Goal: Task Accomplishment & Management: Manage account settings

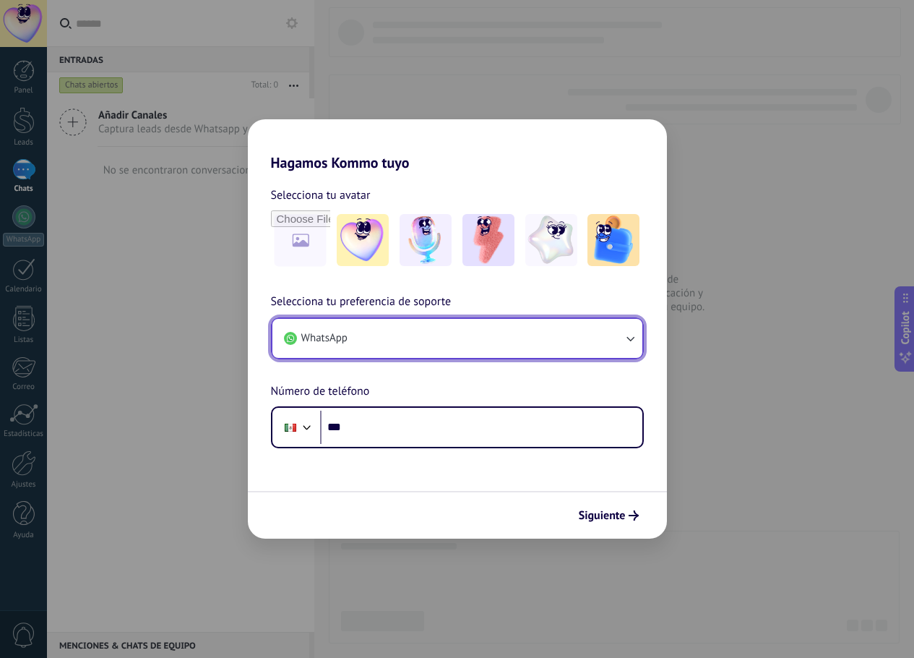
click at [429, 343] on button "WhatsApp" at bounding box center [458, 338] width 370 height 39
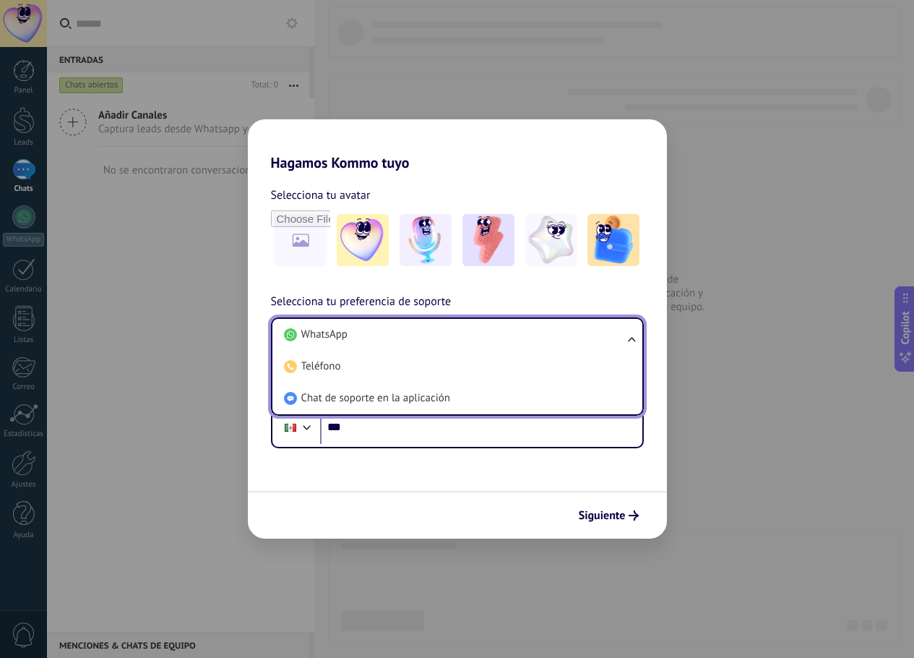
drag, startPoint x: 429, startPoint y: 338, endPoint x: 428, endPoint y: 351, distance: 13.0
click at [429, 338] on li "WhatsApp" at bounding box center [454, 335] width 353 height 32
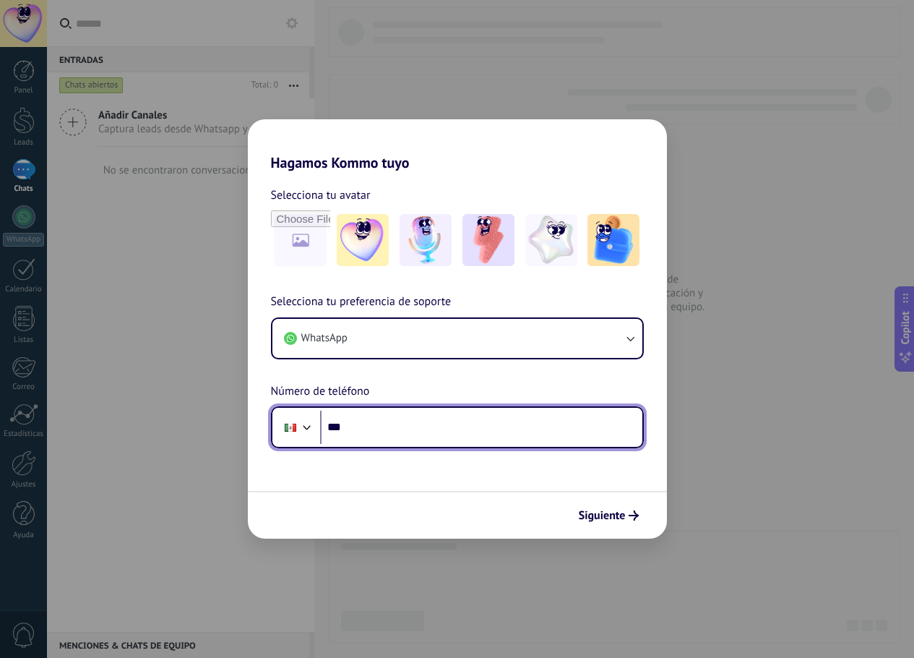
click at [395, 433] on input "***" at bounding box center [481, 427] width 322 height 33
type input "**********"
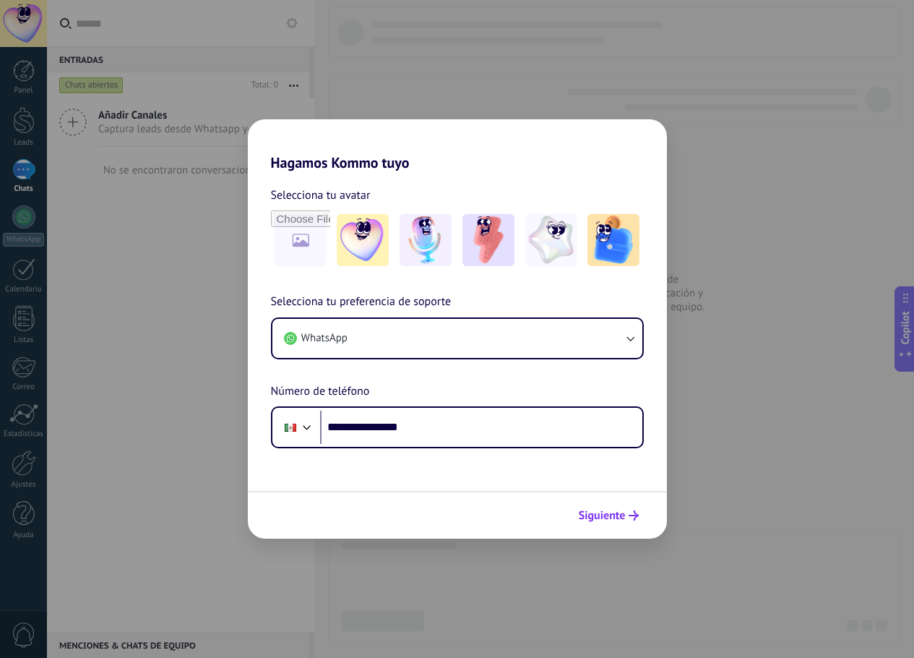
click at [601, 511] on span "Siguiente" at bounding box center [602, 515] width 47 height 10
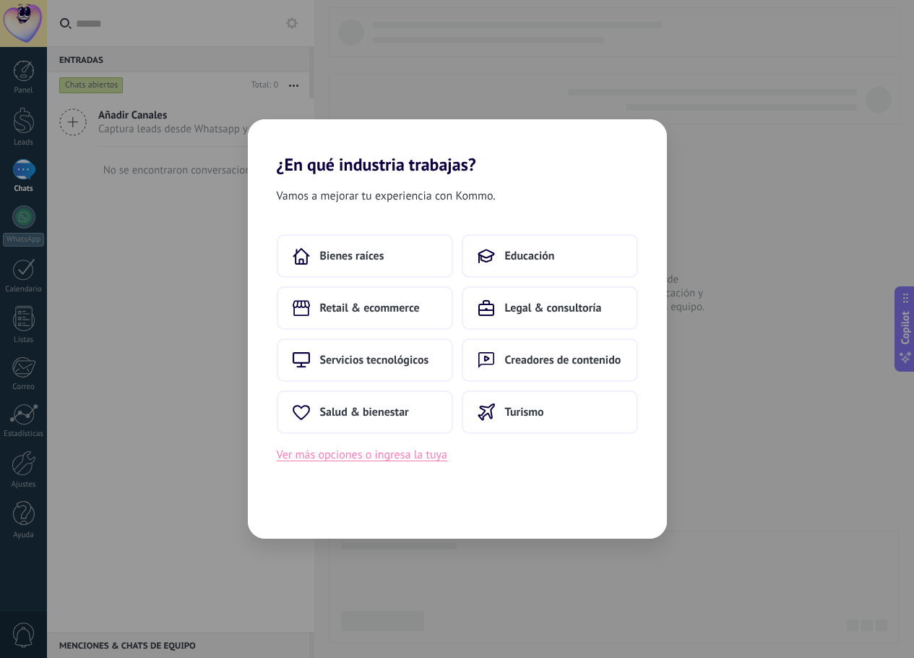
click at [409, 453] on button "Ver más opciones o ingresa la tuya" at bounding box center [362, 454] width 171 height 19
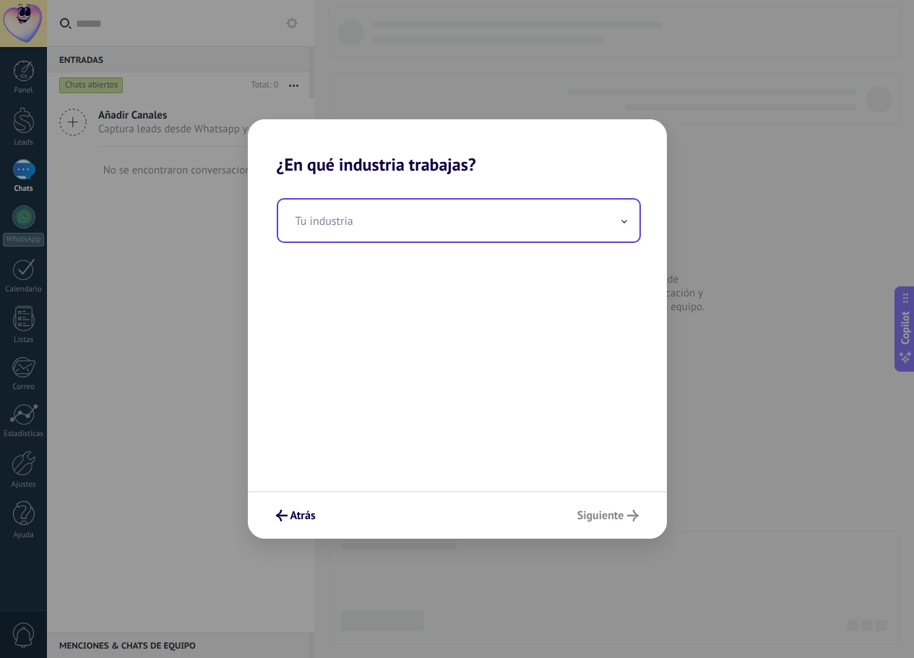
click at [444, 236] on input "text" at bounding box center [458, 221] width 361 height 42
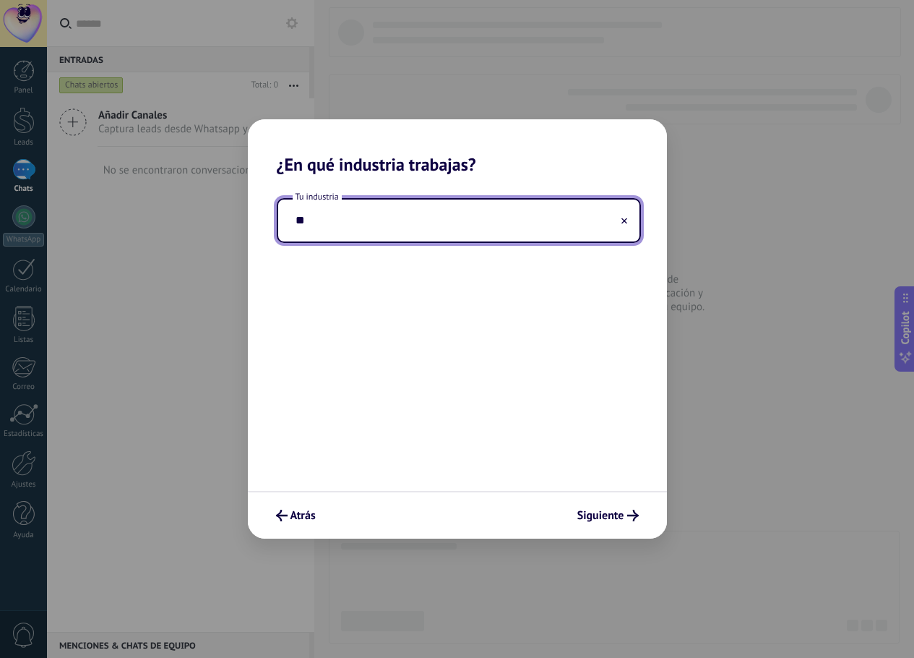
type input "*"
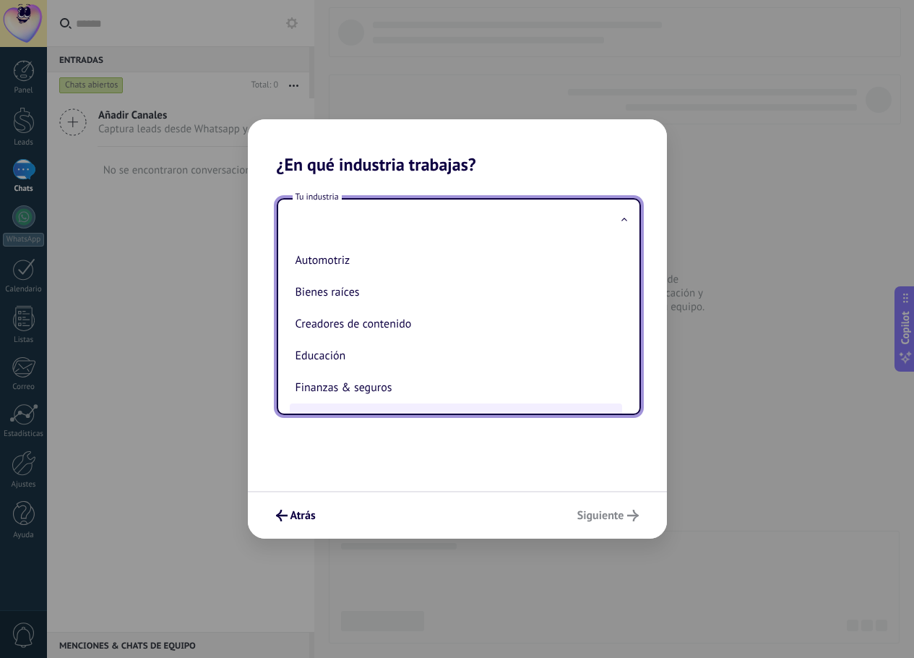
type input "*"
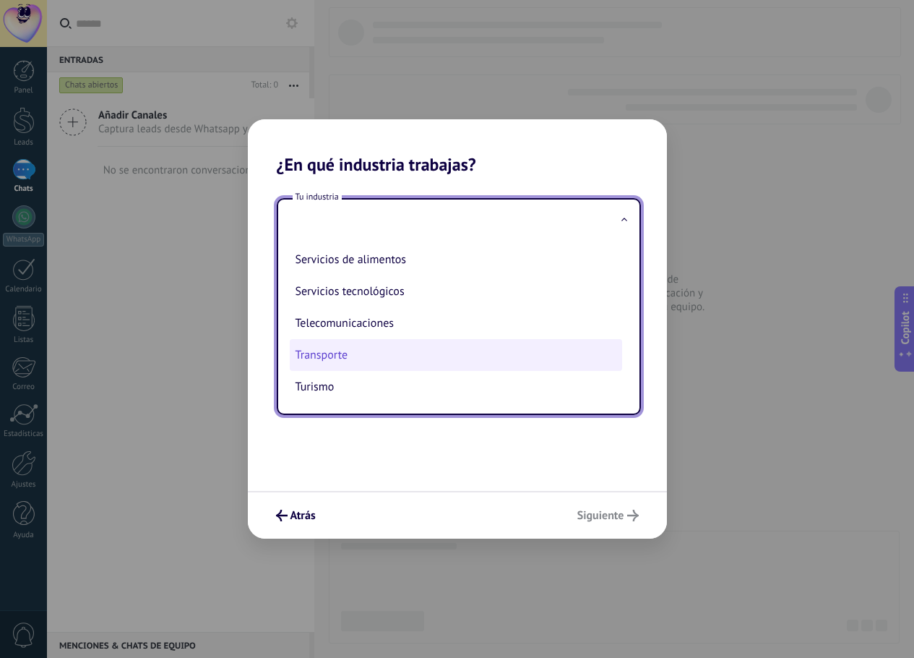
scroll to position [383, 0]
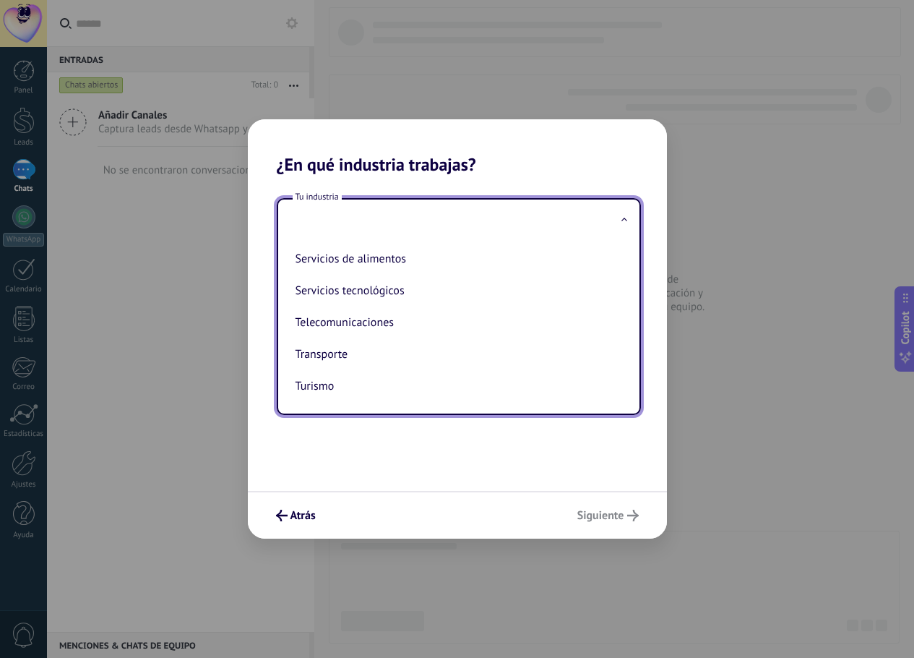
click at [403, 442] on div "Tu industria Automotriz Bienes raíces Creadores de contenido Educación Finanzas…" at bounding box center [457, 333] width 419 height 316
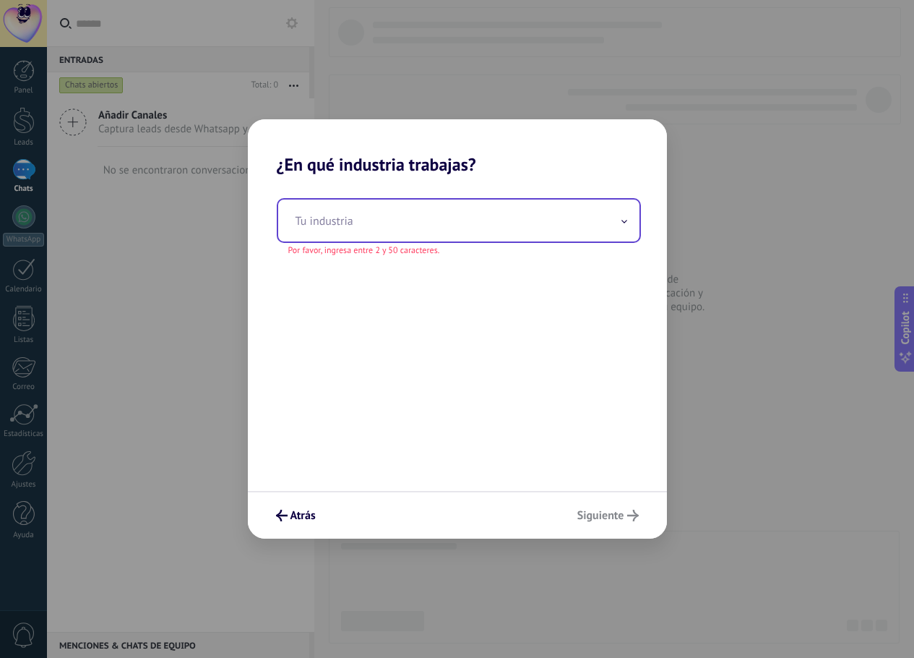
drag, startPoint x: 409, startPoint y: 207, endPoint x: 411, endPoint y: 215, distance: 8.1
click at [409, 207] on input "text" at bounding box center [458, 221] width 361 height 42
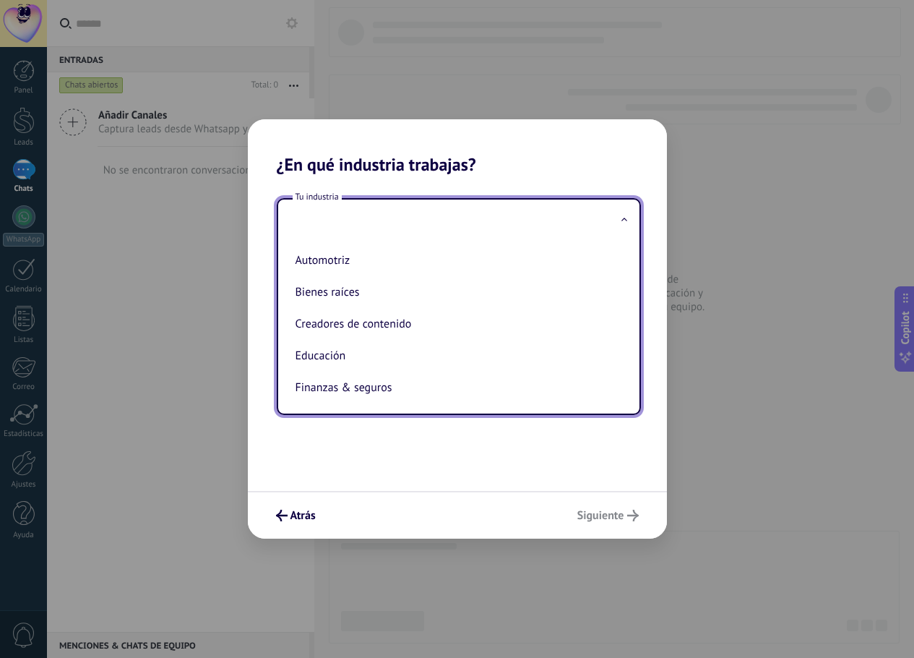
type input "*"
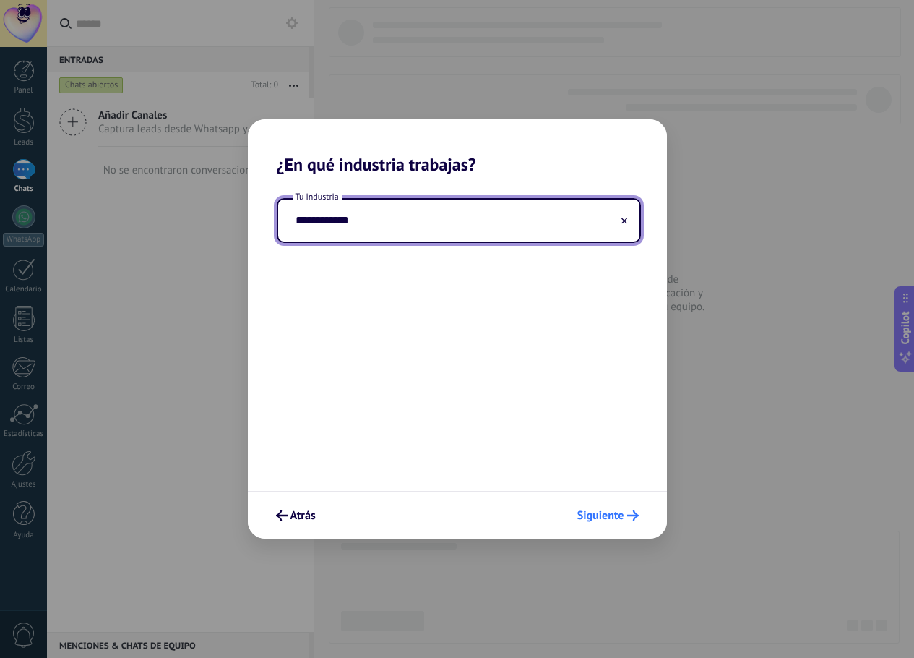
type input "**********"
click at [617, 510] on span "Siguiente" at bounding box center [601, 515] width 47 height 10
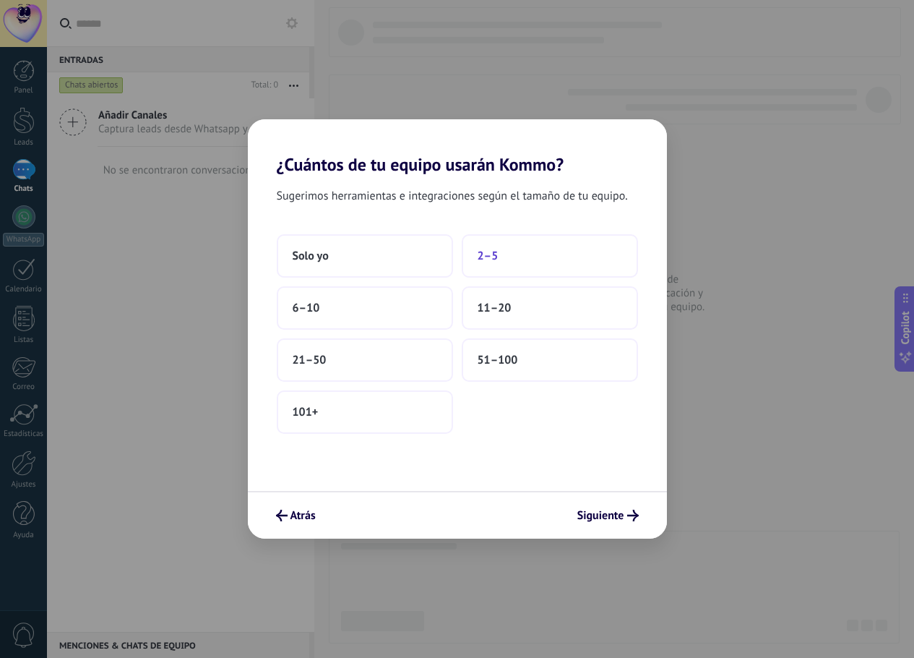
click at [512, 250] on button "2–5" at bounding box center [550, 255] width 176 height 43
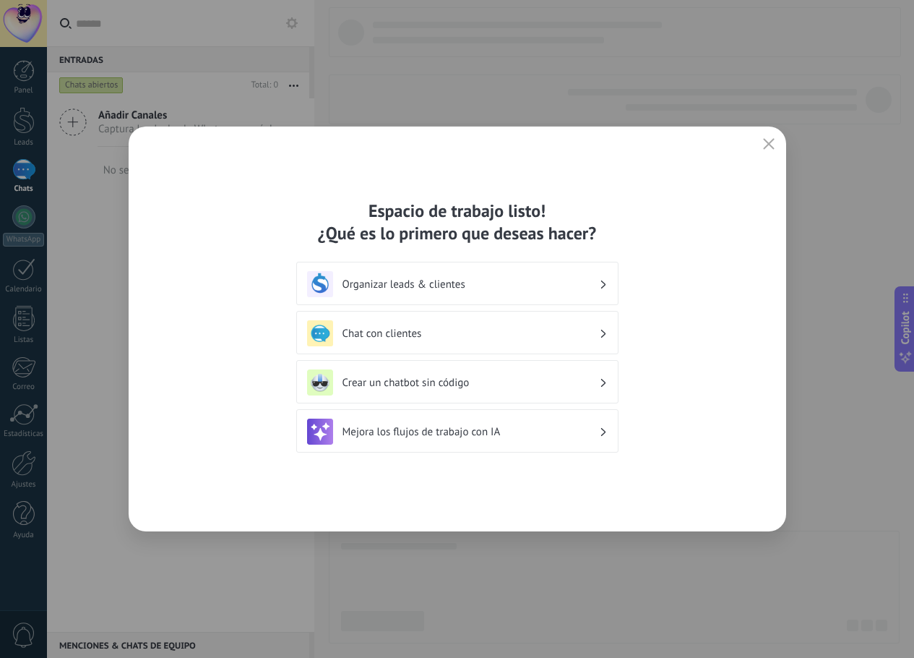
click at [594, 258] on div "Espacio de trabajo listo! ¿Qué es lo primero que deseas hacer? Organizar leads …" at bounding box center [457, 329] width 322 height 259
click at [601, 283] on icon at bounding box center [603, 284] width 5 height 9
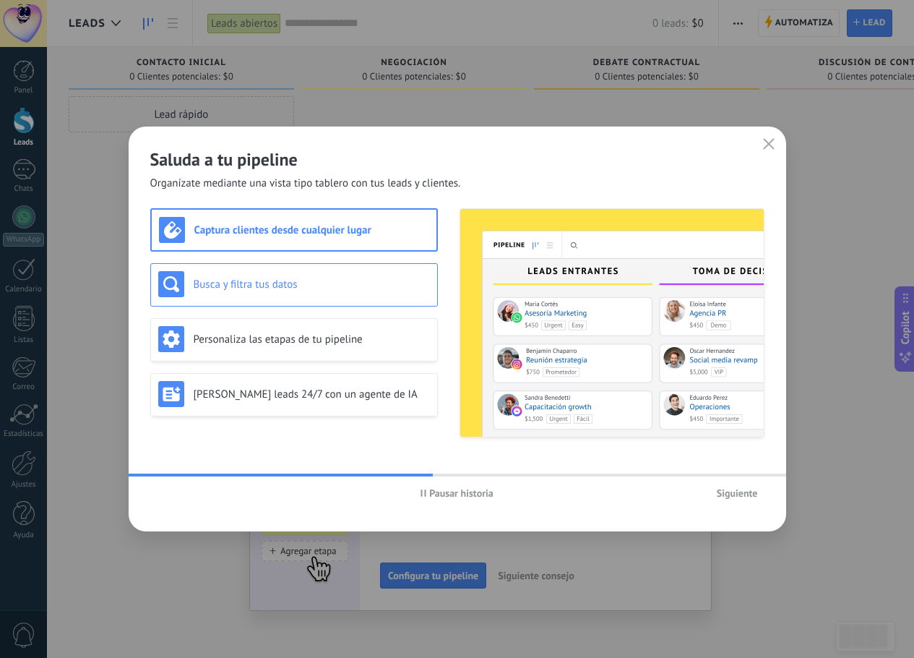
click at [254, 278] on h3 "Busca y filtra tus datos" at bounding box center [312, 285] width 236 height 14
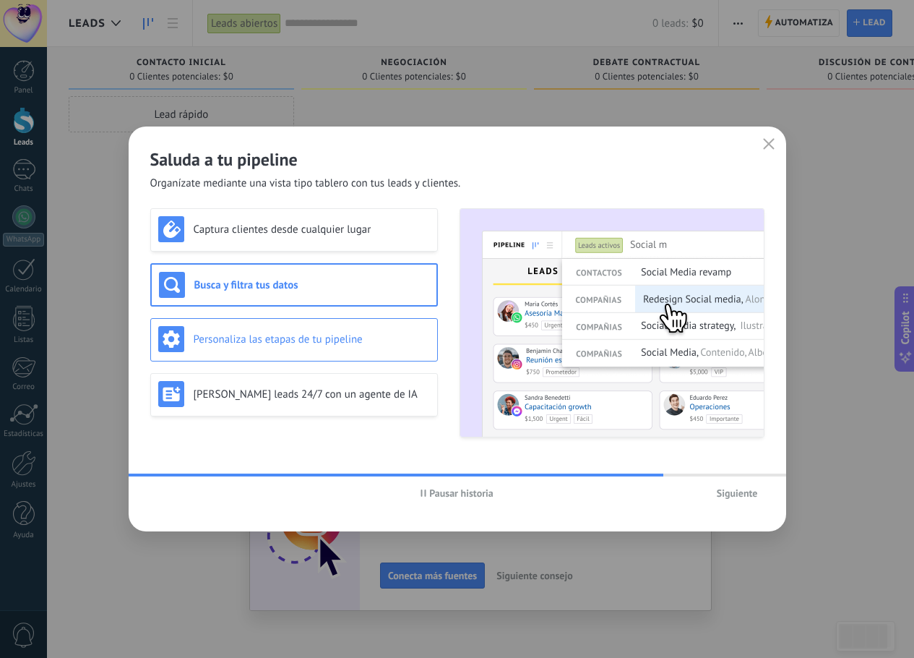
click at [322, 333] on h3 "Personaliza las etapas de tu pipeline" at bounding box center [312, 340] width 236 height 14
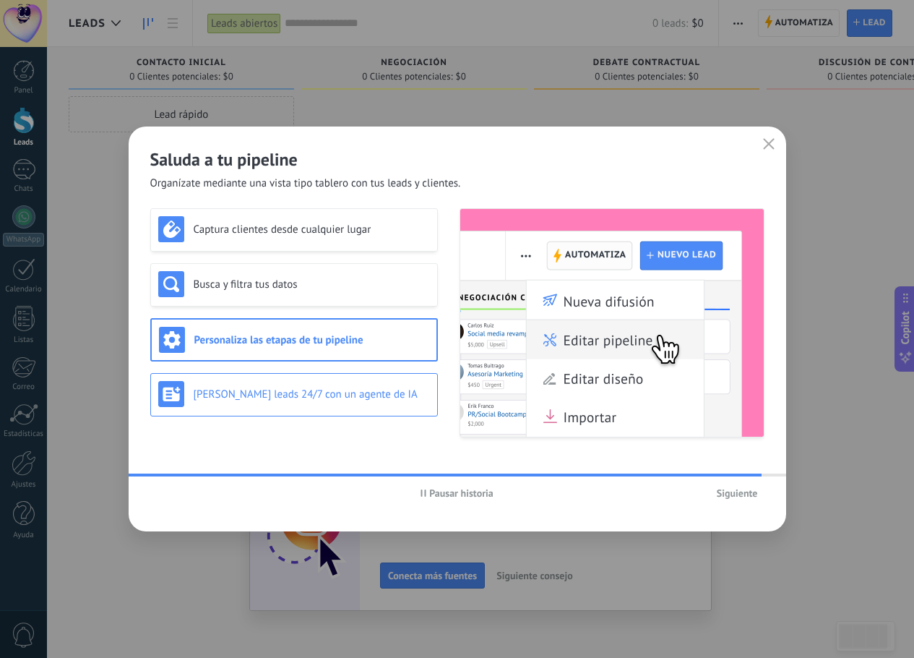
click at [379, 401] on div "Genera leads 24/7 con un agente de IA" at bounding box center [294, 394] width 272 height 26
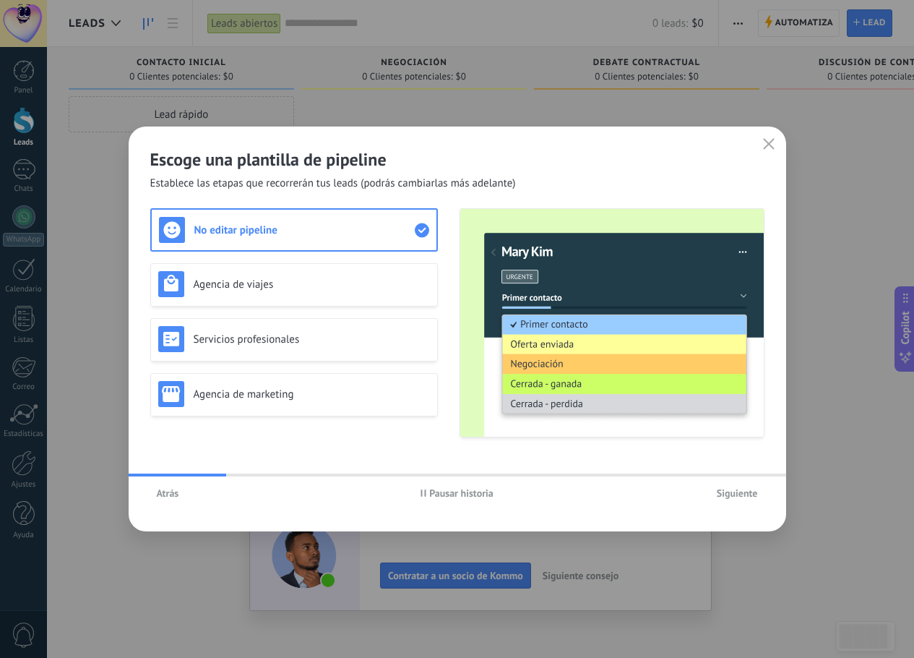
click at [163, 504] on div "Atrás Pausar historia Siguiente" at bounding box center [458, 492] width 658 height 33
click at [165, 499] on button "Atrás" at bounding box center [167, 493] width 35 height 22
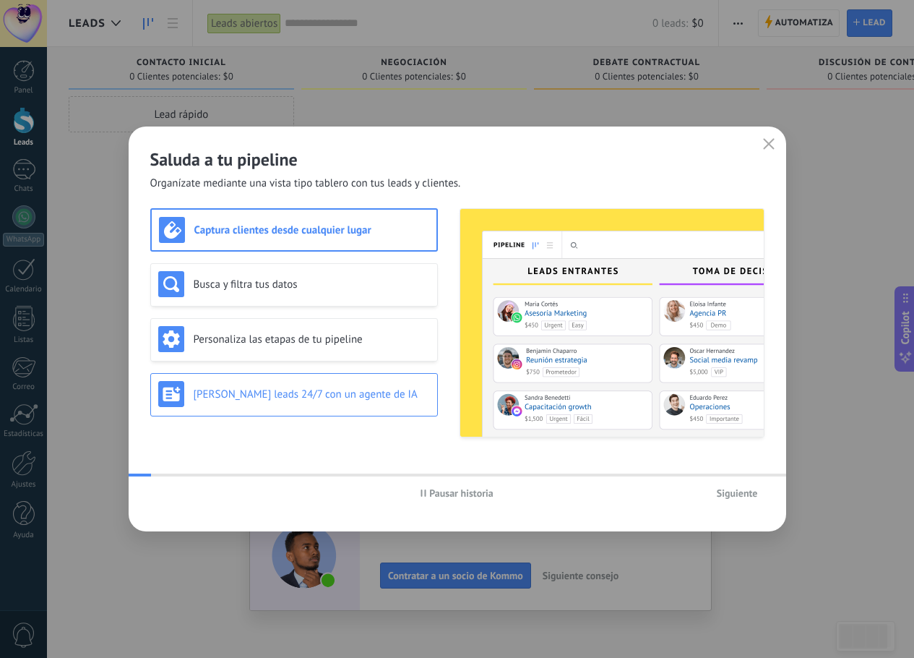
click at [330, 395] on h3 "Genera leads 24/7 con un agente de IA" at bounding box center [312, 394] width 236 height 14
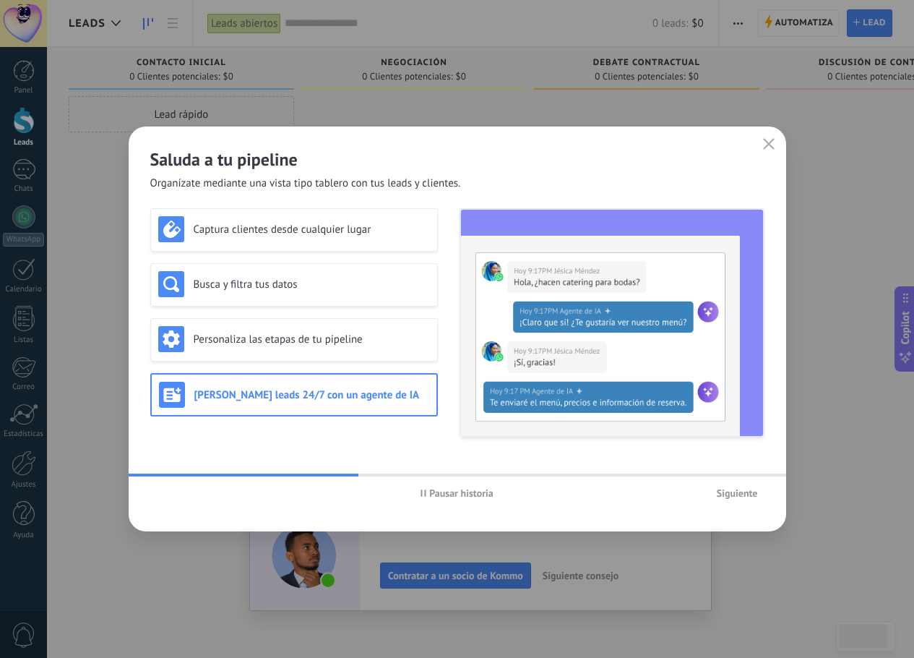
click at [747, 498] on span "Siguiente" at bounding box center [737, 493] width 41 height 10
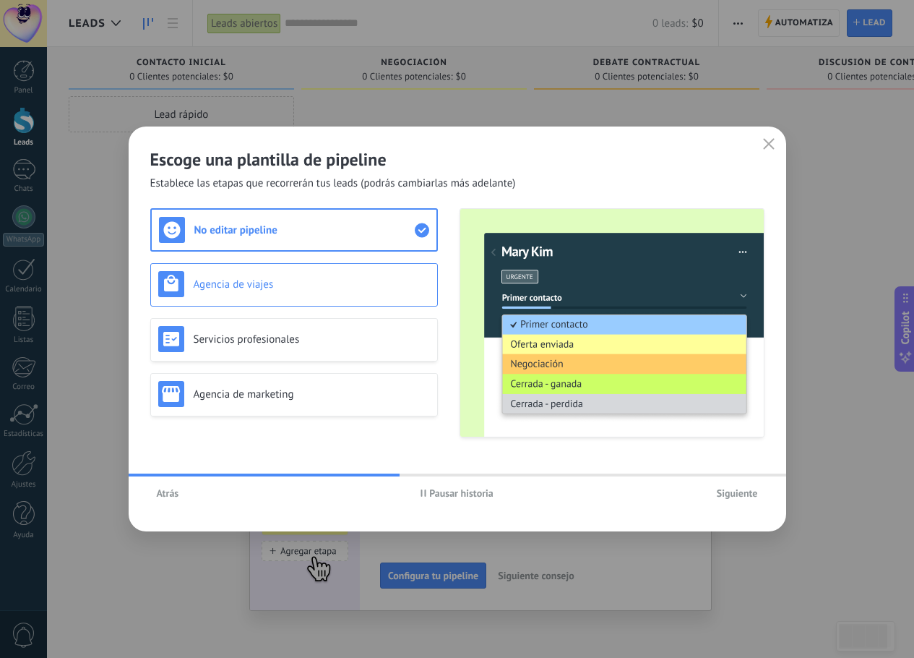
click at [312, 280] on h3 "Agencia de viajes" at bounding box center [312, 285] width 236 height 14
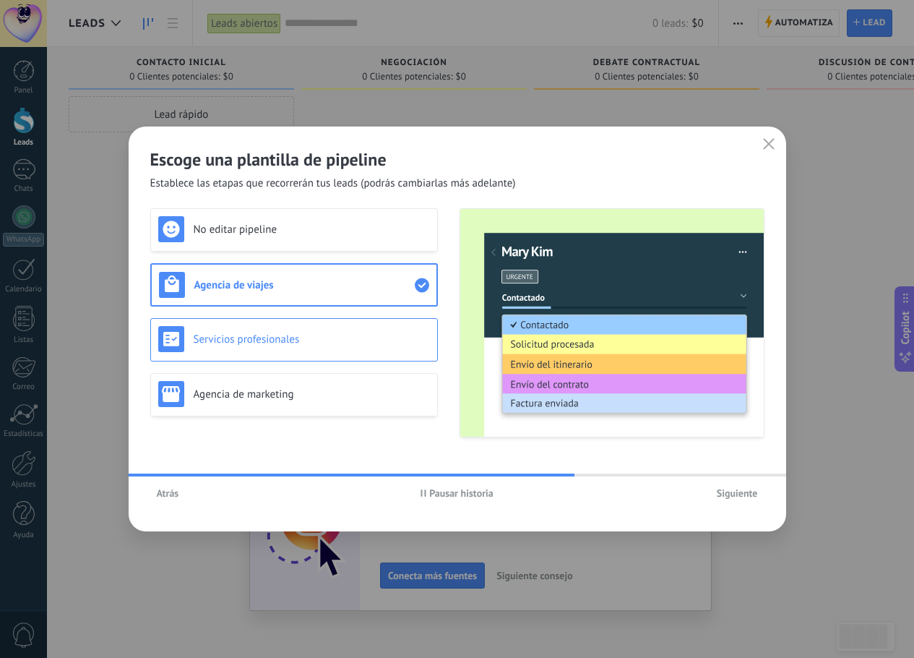
click at [322, 336] on h3 "Servicios profesionales" at bounding box center [312, 340] width 236 height 14
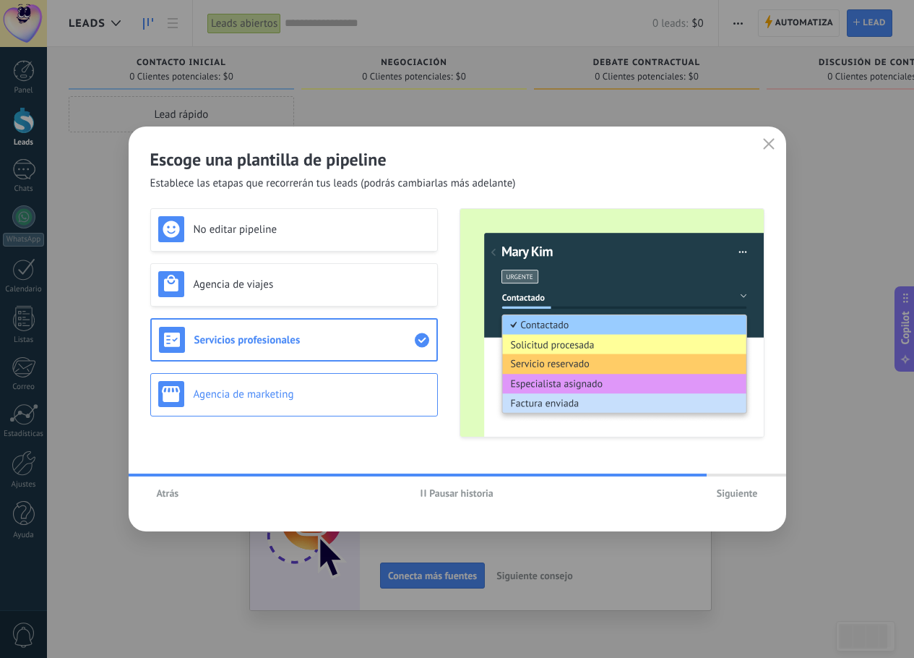
click at [319, 385] on div "Agencia de marketing" at bounding box center [294, 394] width 272 height 26
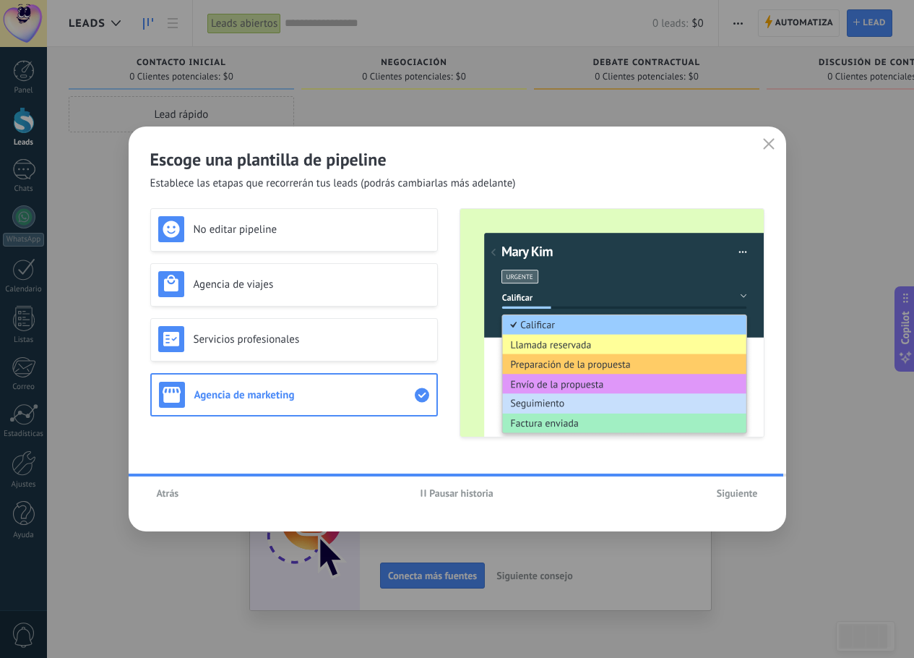
click at [747, 499] on button "Siguiente" at bounding box center [738, 493] width 54 height 22
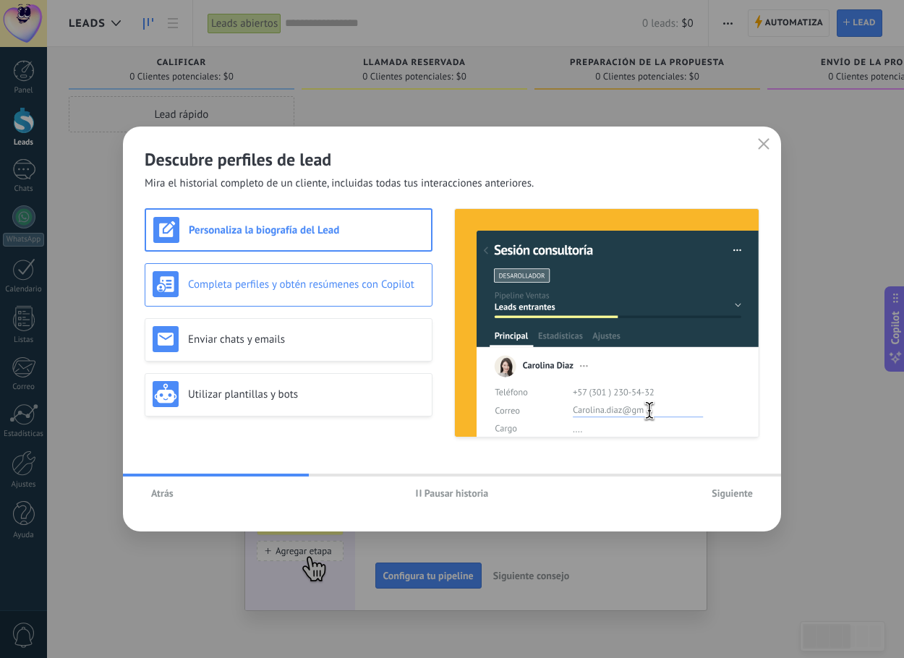
click at [317, 298] on div "Completa perfiles y obtén resúmenes con Copilot" at bounding box center [289, 284] width 288 height 43
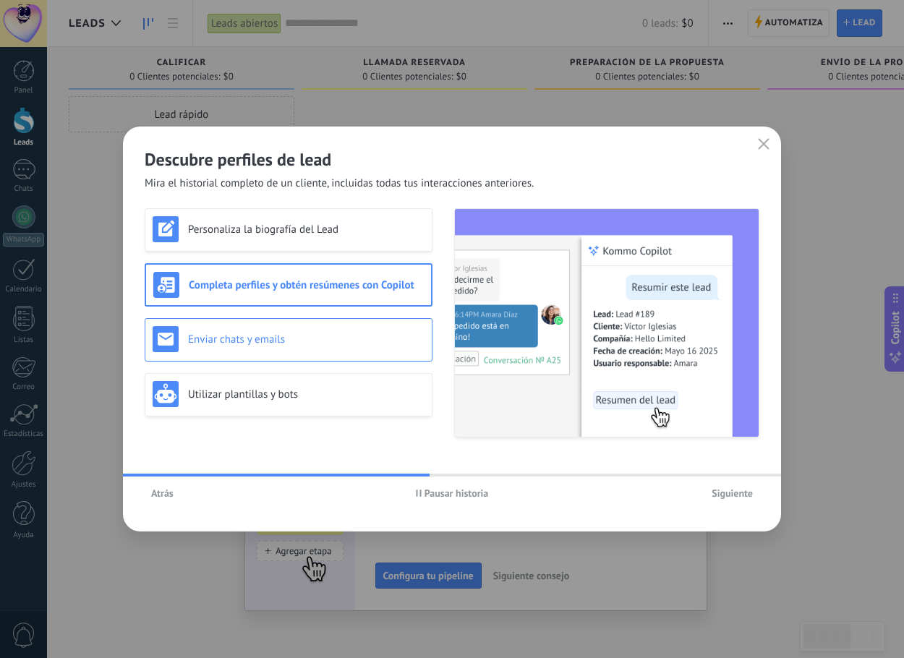
click at [327, 335] on h3 "Enviar chats y emails" at bounding box center [306, 340] width 236 height 14
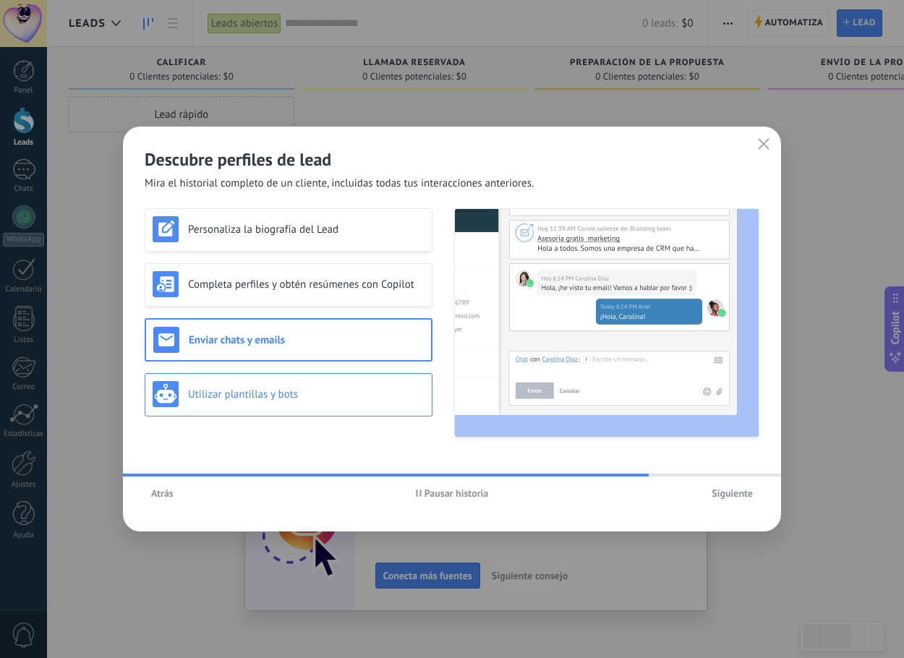
click at [368, 395] on h3 "Utilizar plantillas y bots" at bounding box center [306, 394] width 236 height 14
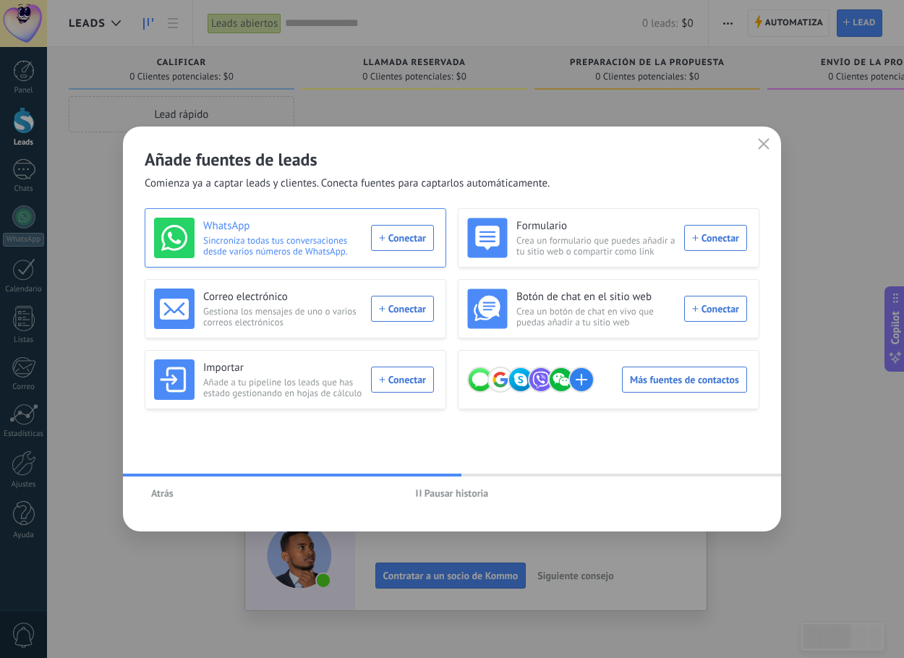
click at [411, 235] on div "WhatsApp Sincroniza todas tus conversaciones desde varios números de WhatsApp. …" at bounding box center [294, 238] width 280 height 40
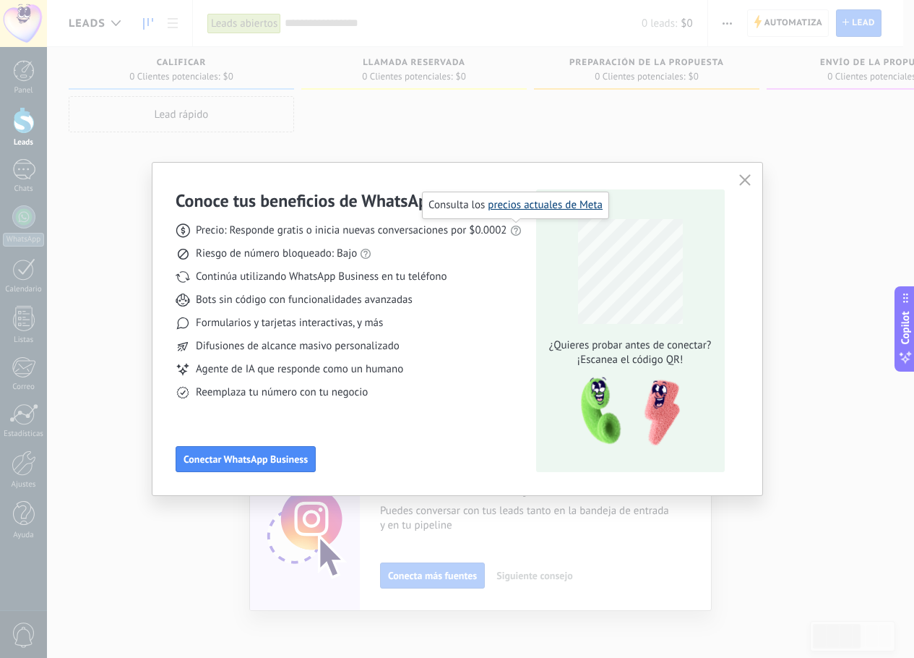
click at [522, 205] on link "precios actuales de Meta" at bounding box center [545, 205] width 115 height 14
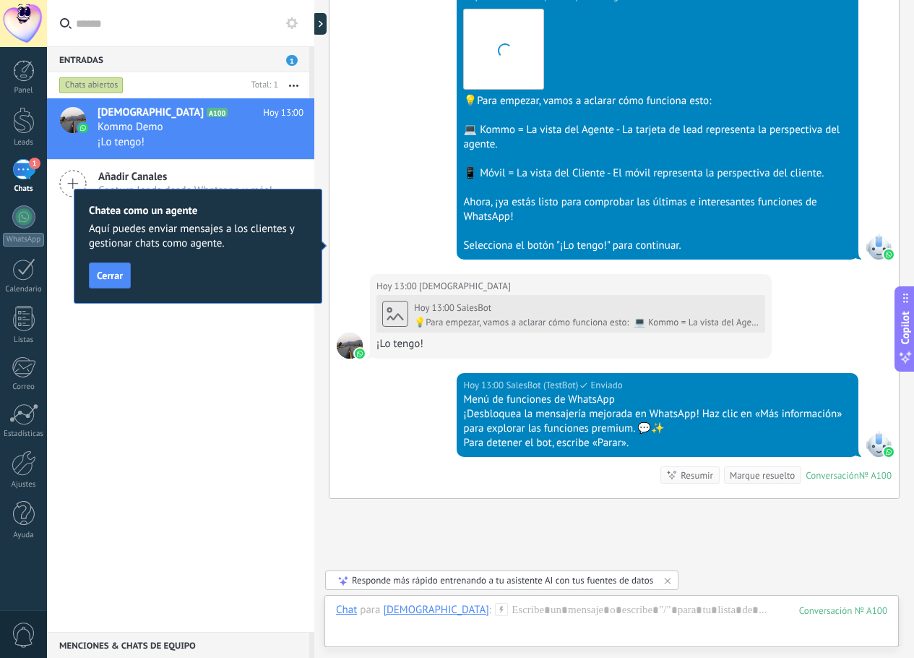
scroll to position [555, 0]
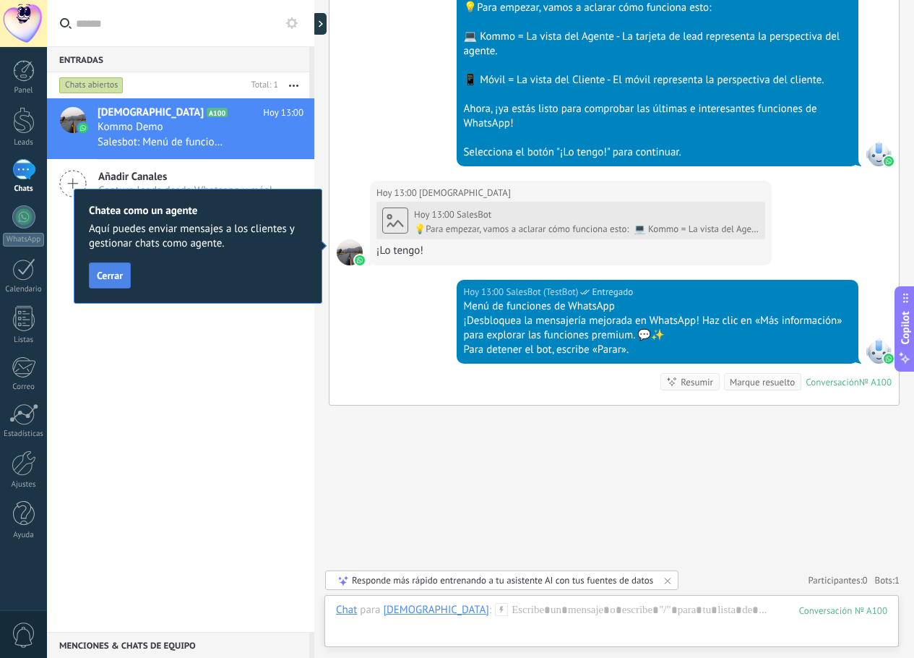
click at [113, 278] on span "Cerrar" at bounding box center [110, 275] width 26 height 10
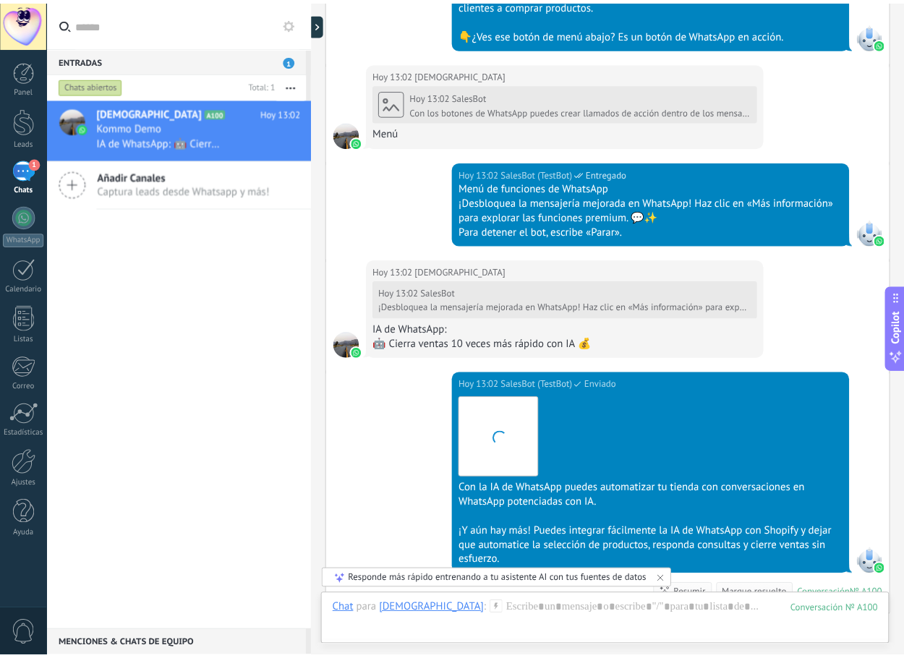
scroll to position [2555, 0]
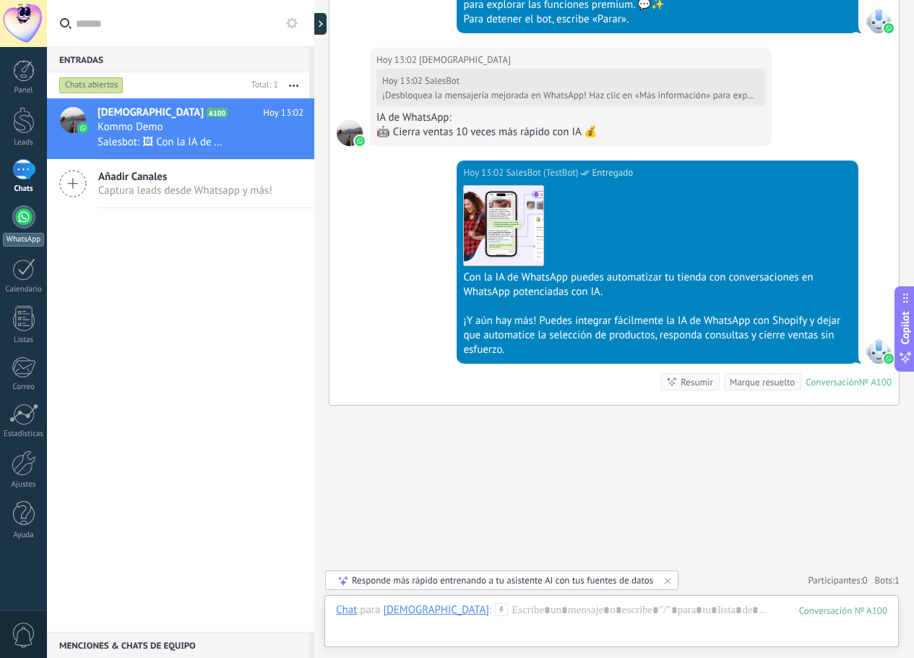
click at [10, 237] on div "WhatsApp" at bounding box center [23, 240] width 41 height 14
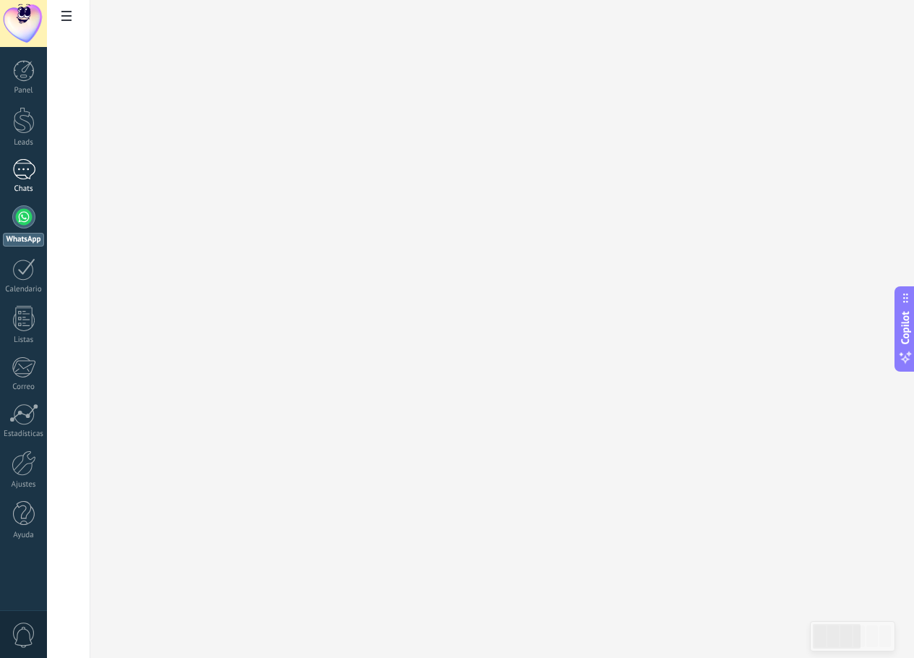
click at [14, 173] on div "1" at bounding box center [23, 169] width 23 height 21
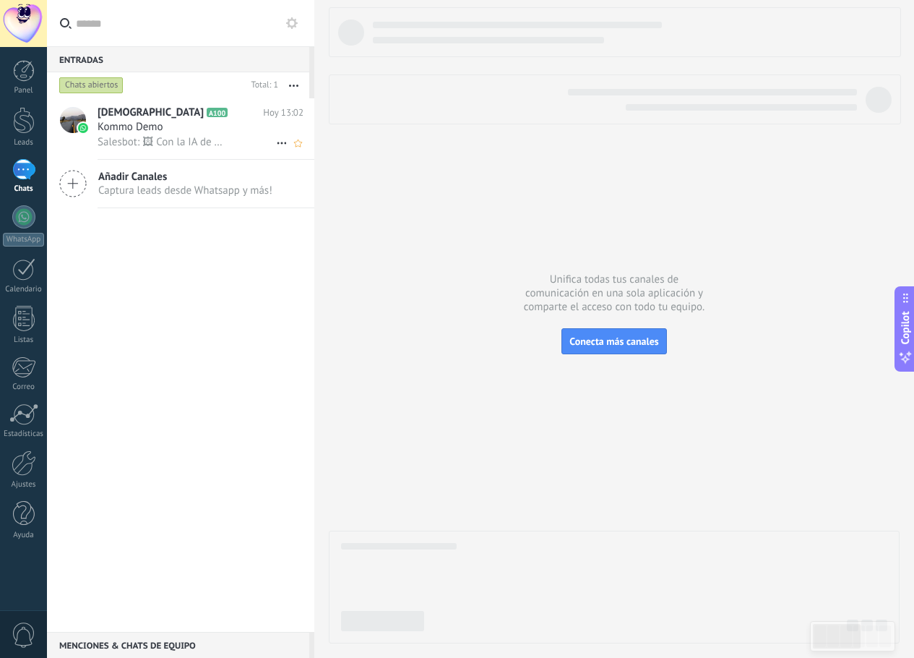
click at [281, 144] on use at bounding box center [281, 143] width 9 height 2
click at [288, 155] on icon at bounding box center [286, 150] width 10 height 10
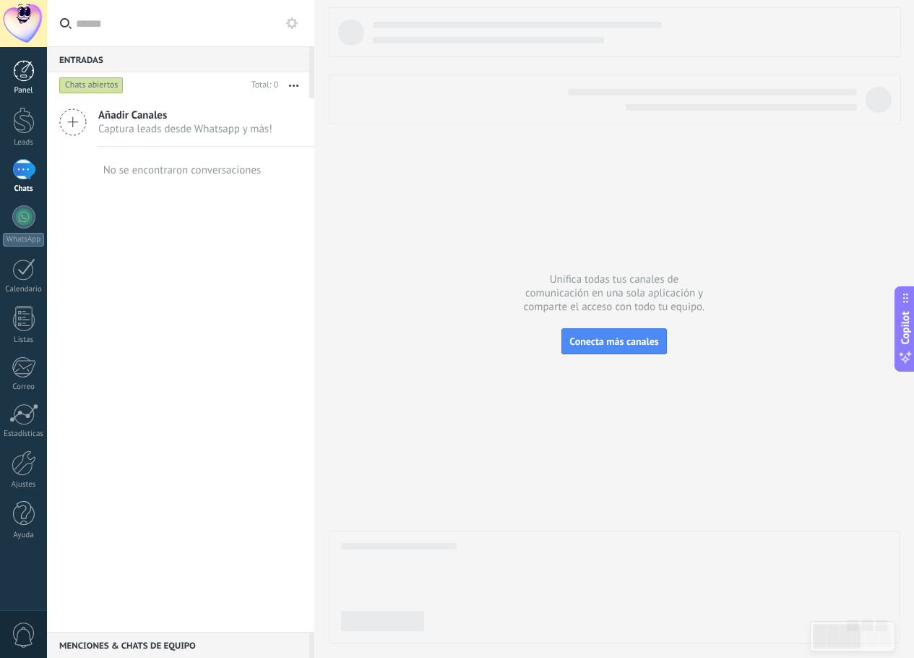
click at [24, 87] on div "Panel" at bounding box center [24, 90] width 42 height 9
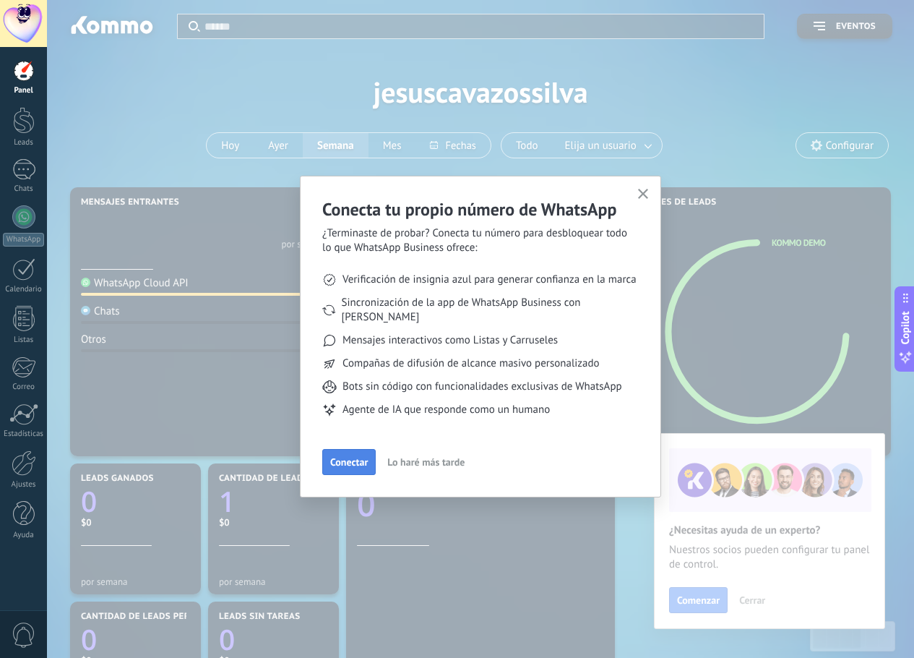
click at [349, 457] on span "Conectar" at bounding box center [349, 462] width 38 height 10
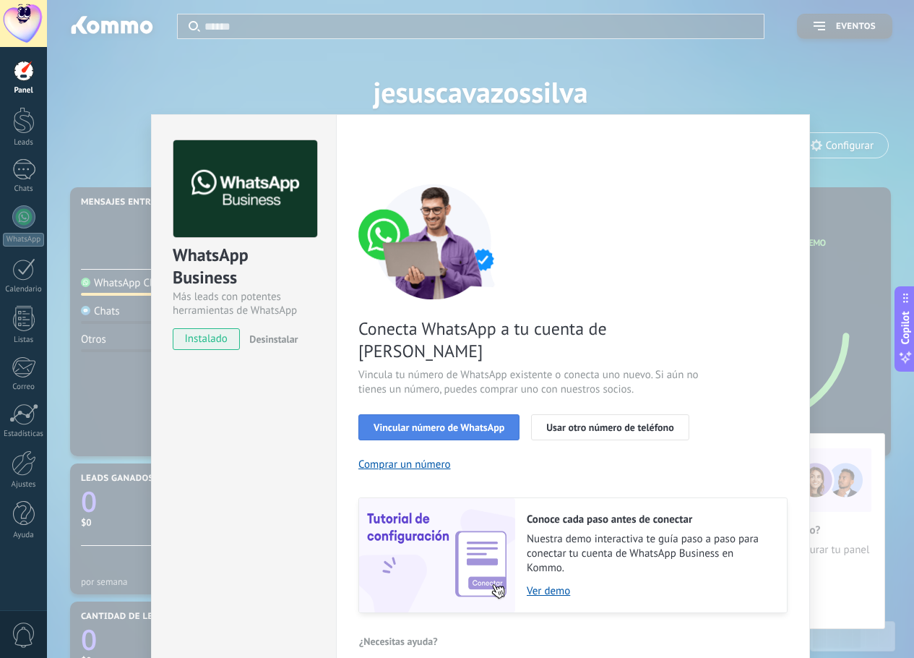
click at [462, 414] on button "Vincular número de WhatsApp" at bounding box center [439, 427] width 161 height 26
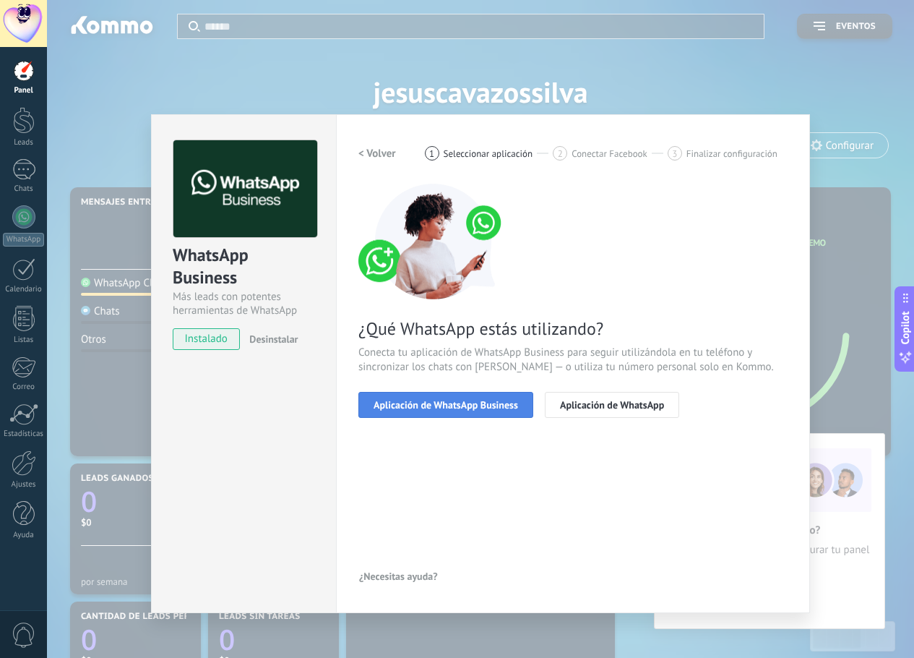
click at [458, 411] on button "Aplicación de WhatsApp Business" at bounding box center [446, 405] width 175 height 26
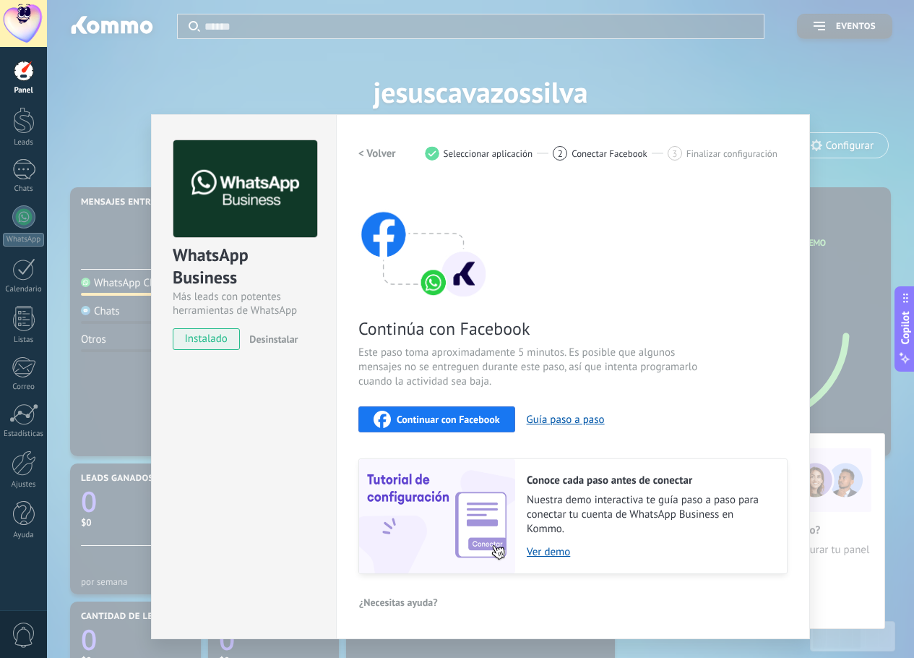
click at [484, 416] on span "Continuar con Facebook" at bounding box center [448, 419] width 103 height 10
click at [571, 421] on button "Guía paso a paso" at bounding box center [566, 420] width 78 height 14
click at [789, 71] on div "WhatsApp Business Más leads con potentes herramientas de WhatsApp instalado Des…" at bounding box center [480, 329] width 867 height 658
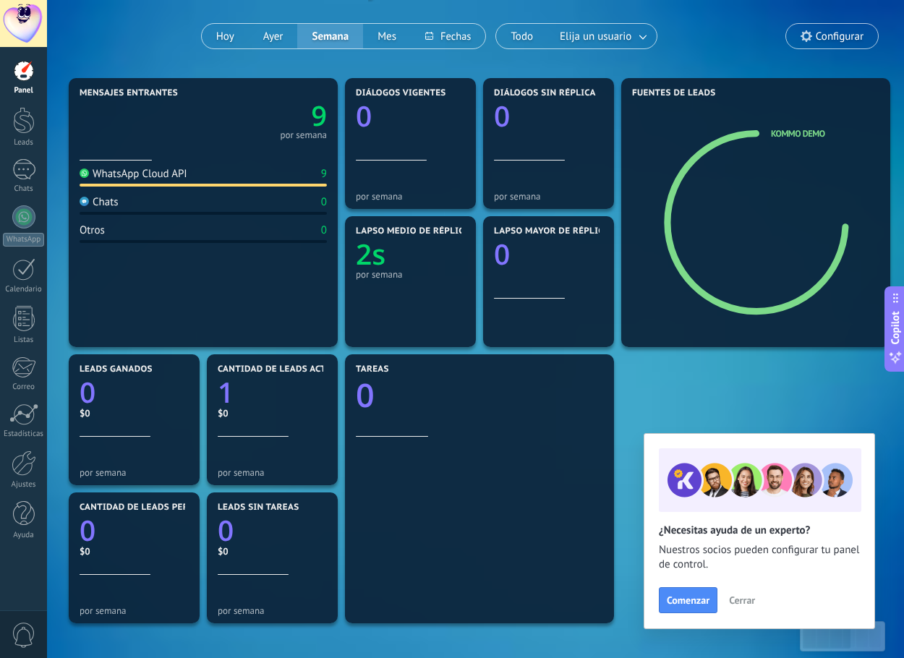
scroll to position [145, 0]
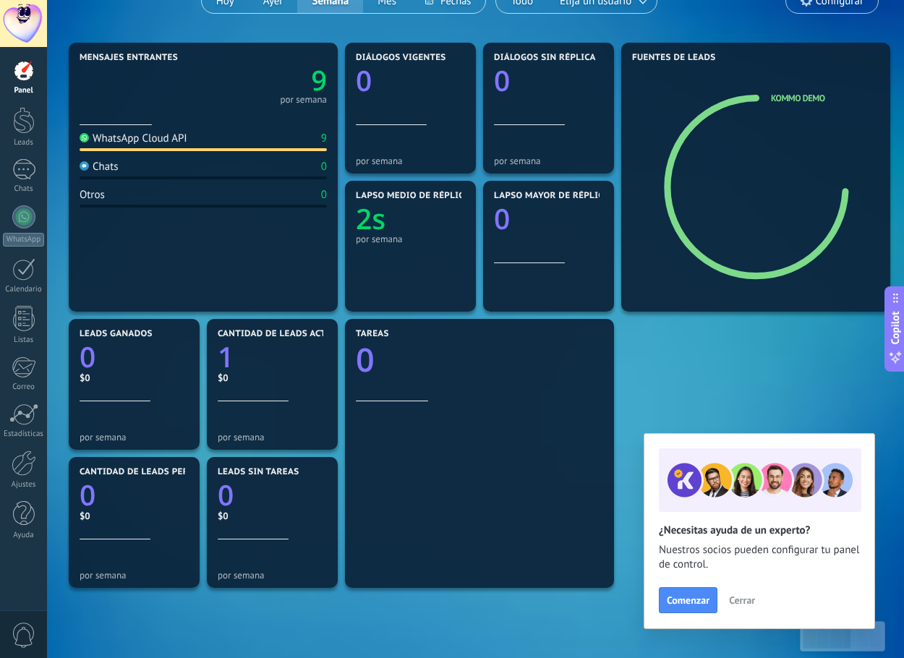
click at [279, 102] on div "9 por semana" at bounding box center [203, 83] width 247 height 40
click at [267, 153] on div "WhatsApp Cloud API 9 Chats 0 Otros 0" at bounding box center [203, 213] width 247 height 177
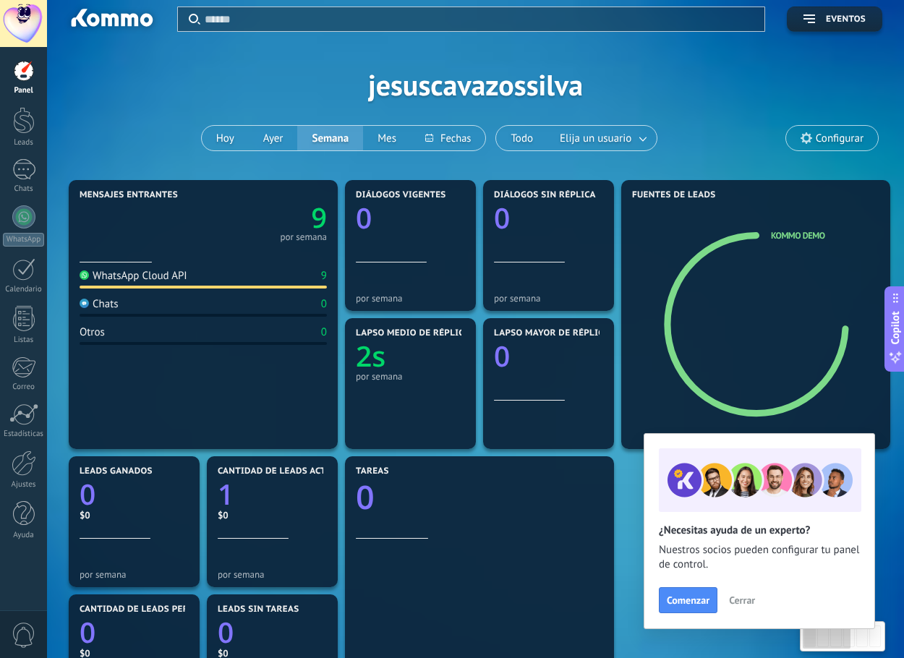
scroll to position [0, 0]
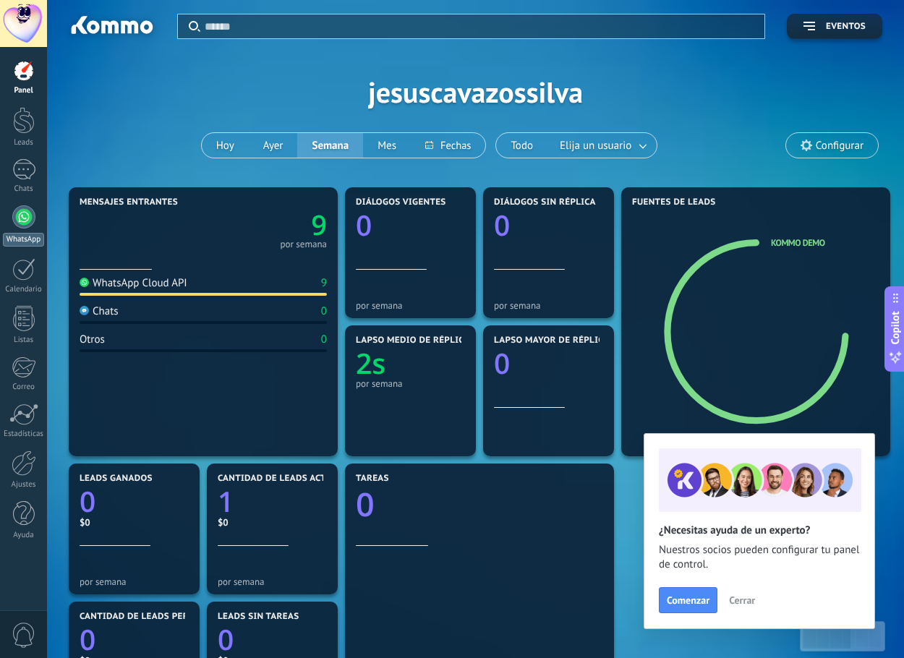
click at [29, 225] on div at bounding box center [23, 216] width 23 height 23
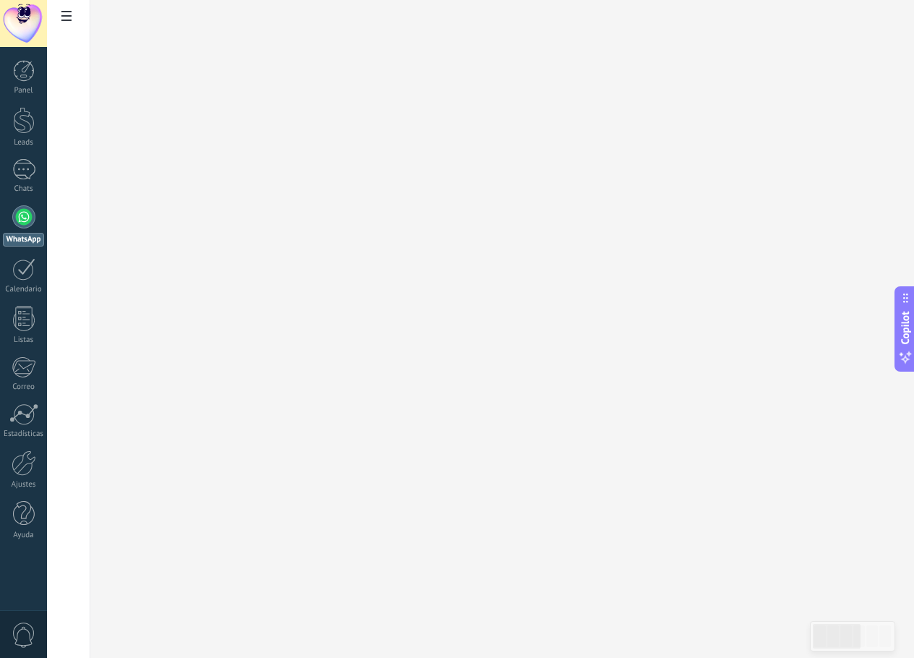
click at [22, 608] on div "Panel Leads 1 Chats WhatsApp Clientes" at bounding box center [47, 329] width 94 height 564
click at [33, 80] on div at bounding box center [24, 71] width 22 height 22
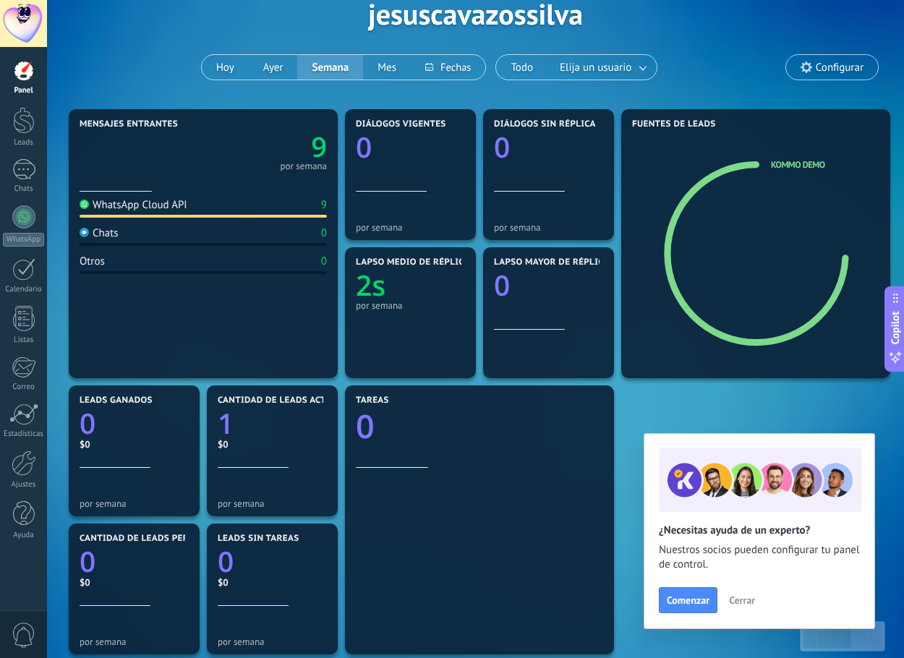
scroll to position [72, 0]
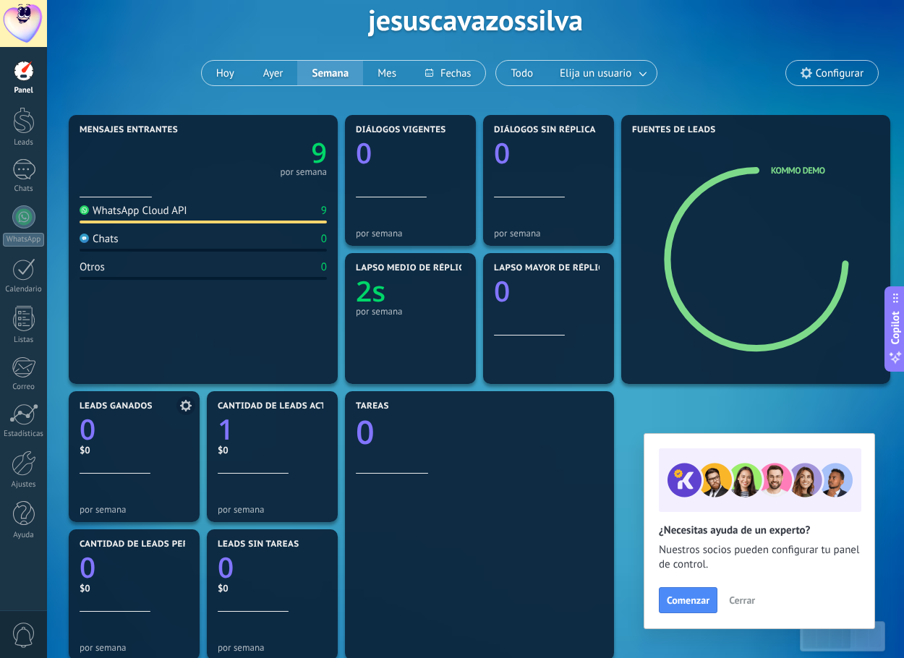
click at [185, 407] on icon at bounding box center [186, 406] width 12 height 12
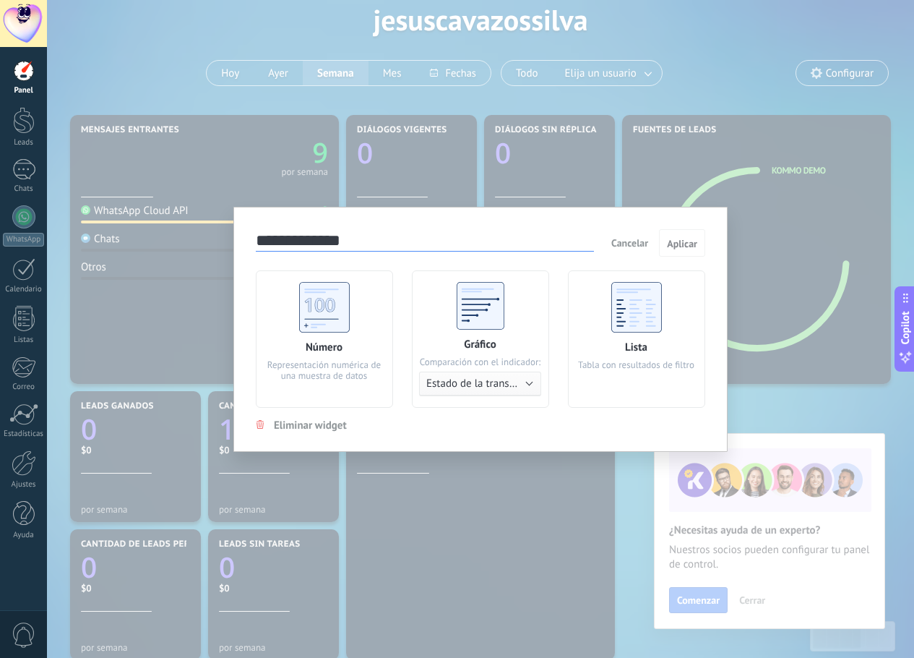
click at [645, 249] on span "Cancelar" at bounding box center [630, 242] width 37 height 13
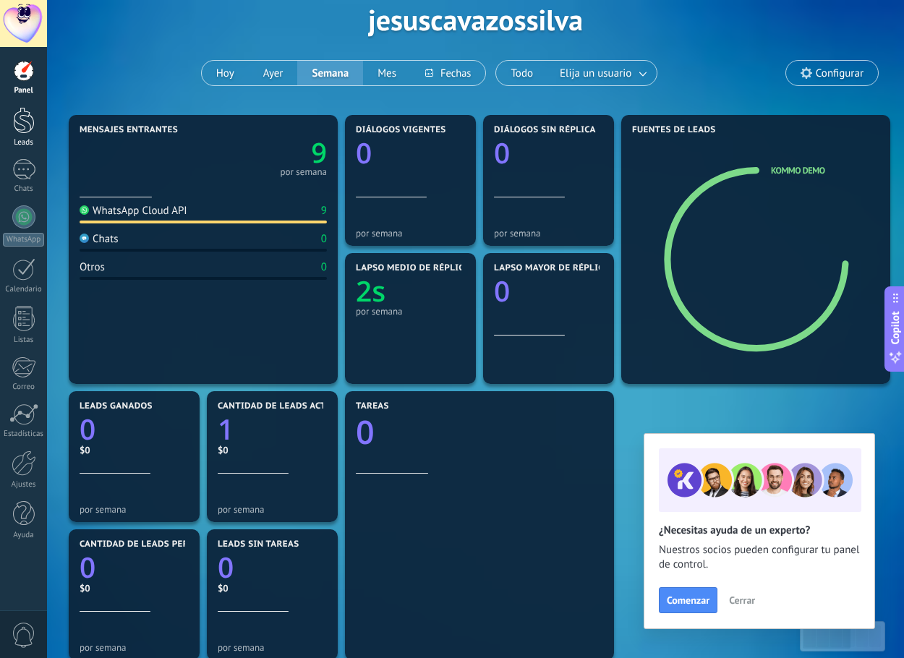
click at [18, 112] on div at bounding box center [24, 120] width 22 height 27
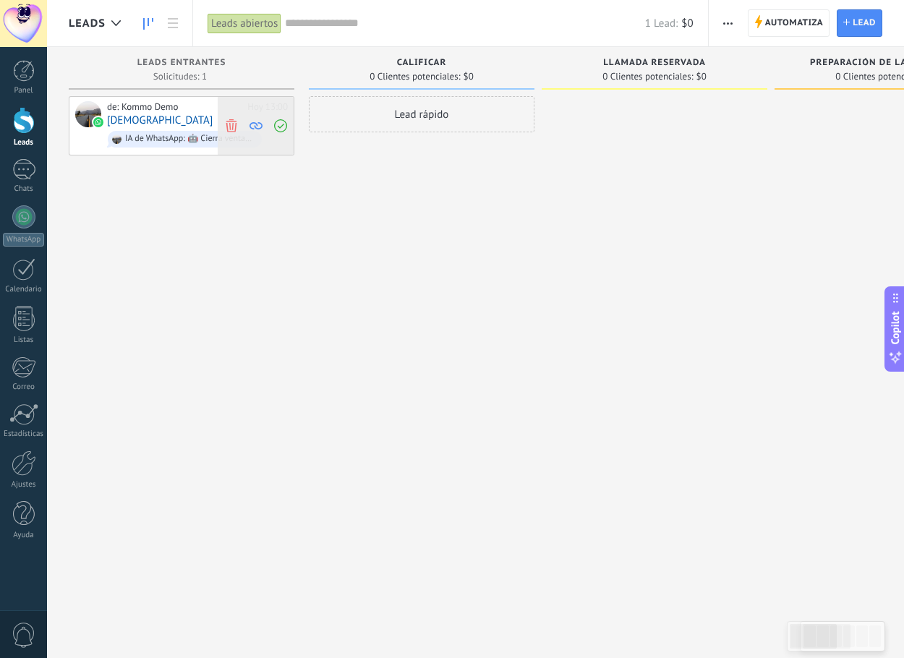
click at [233, 127] on icon at bounding box center [231, 125] width 13 height 13
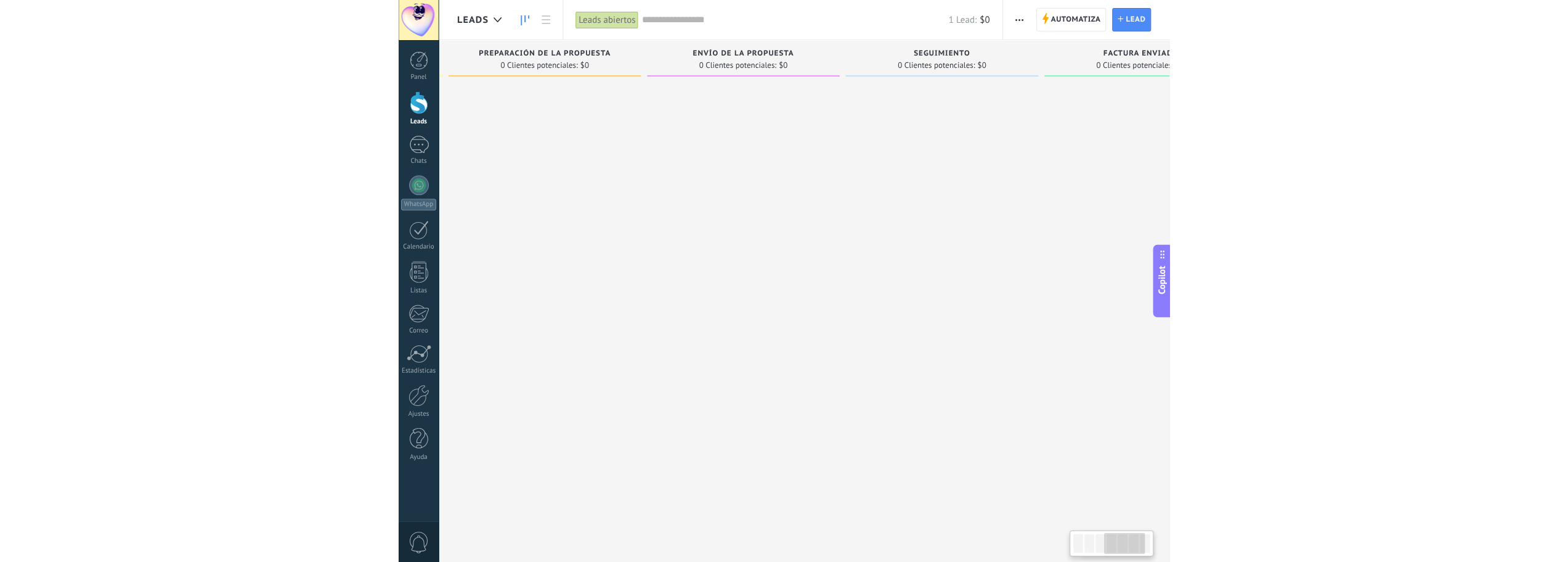
scroll to position [0, 678]
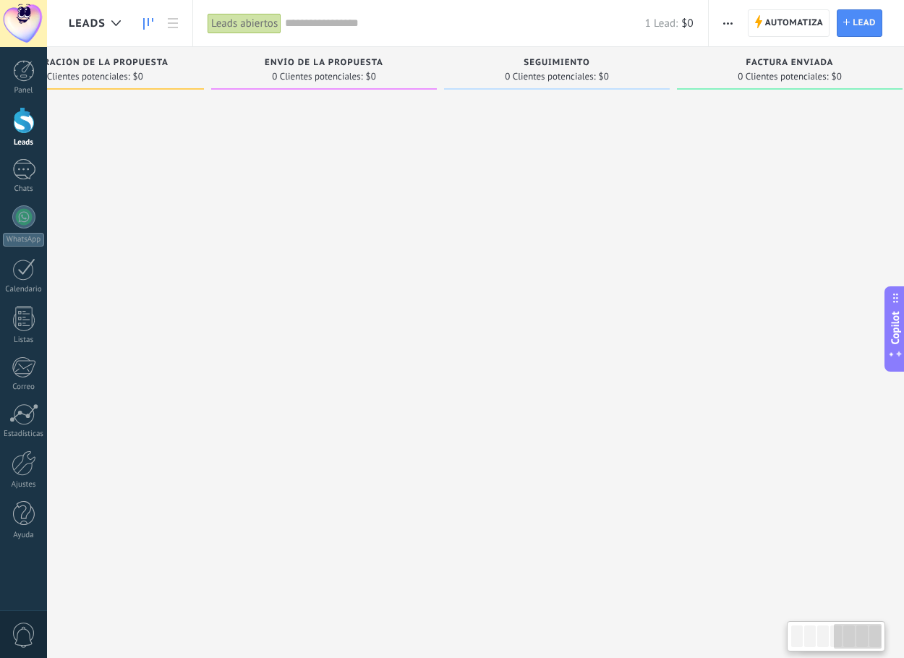
drag, startPoint x: 865, startPoint y: 111, endPoint x: -1, endPoint y: 312, distance: 889.1
click at [0, 312] on html ".abccls-1,.abccls-2{fill-rule:evenodd}.abccls-2{fill:#fff} .abfcls-1{fill:none}…" at bounding box center [452, 329] width 904 height 658
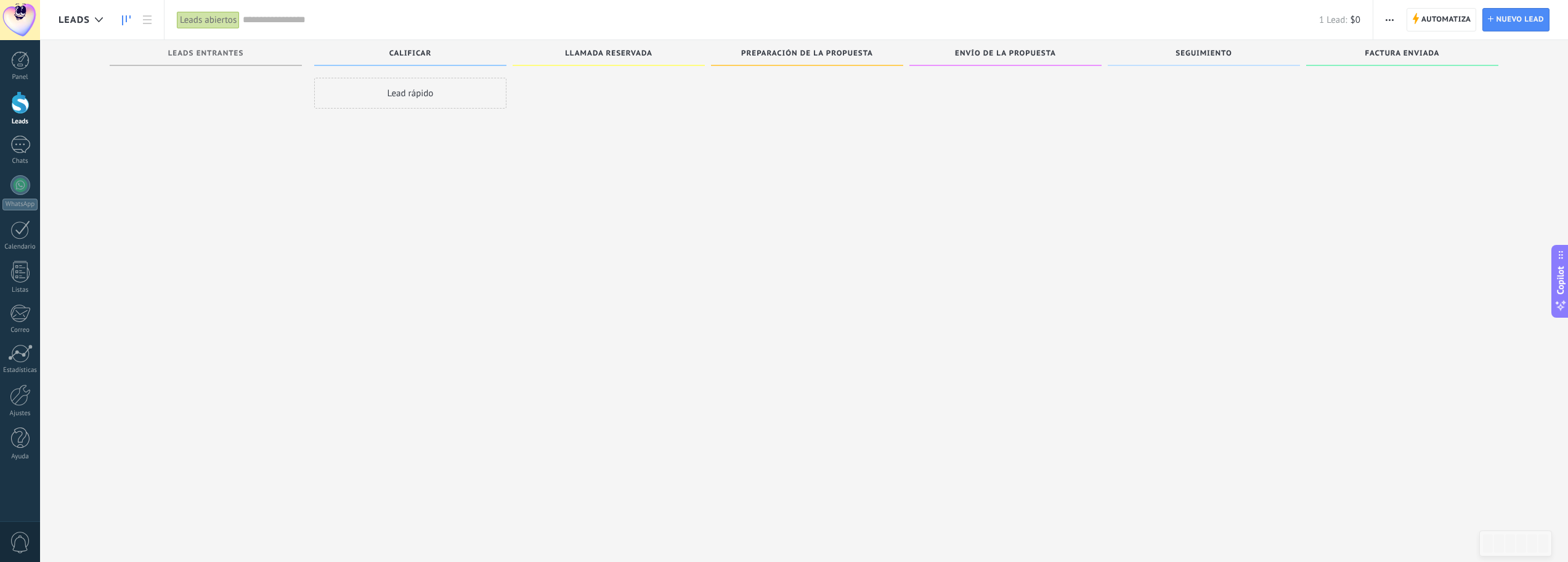
scroll to position [0, 0]
click at [779, 10] on span "Automatiza" at bounding box center [1446, 20] width 50 height 22
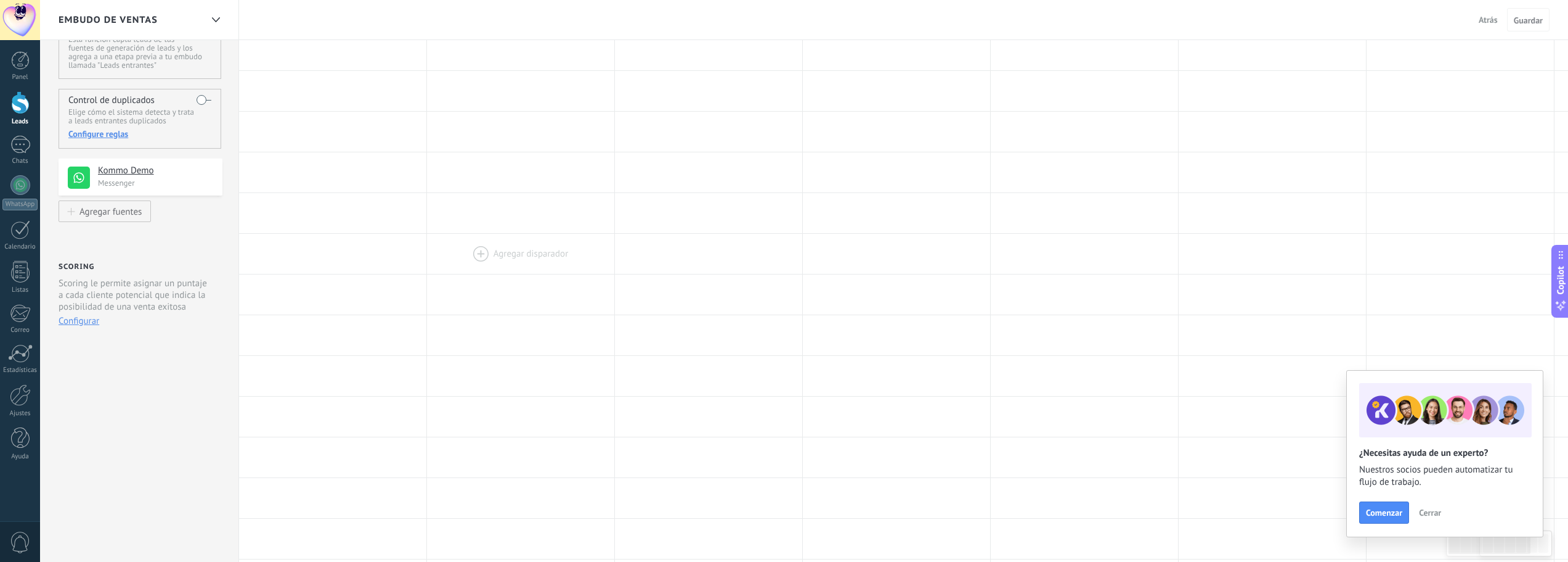
scroll to position [61, 0]
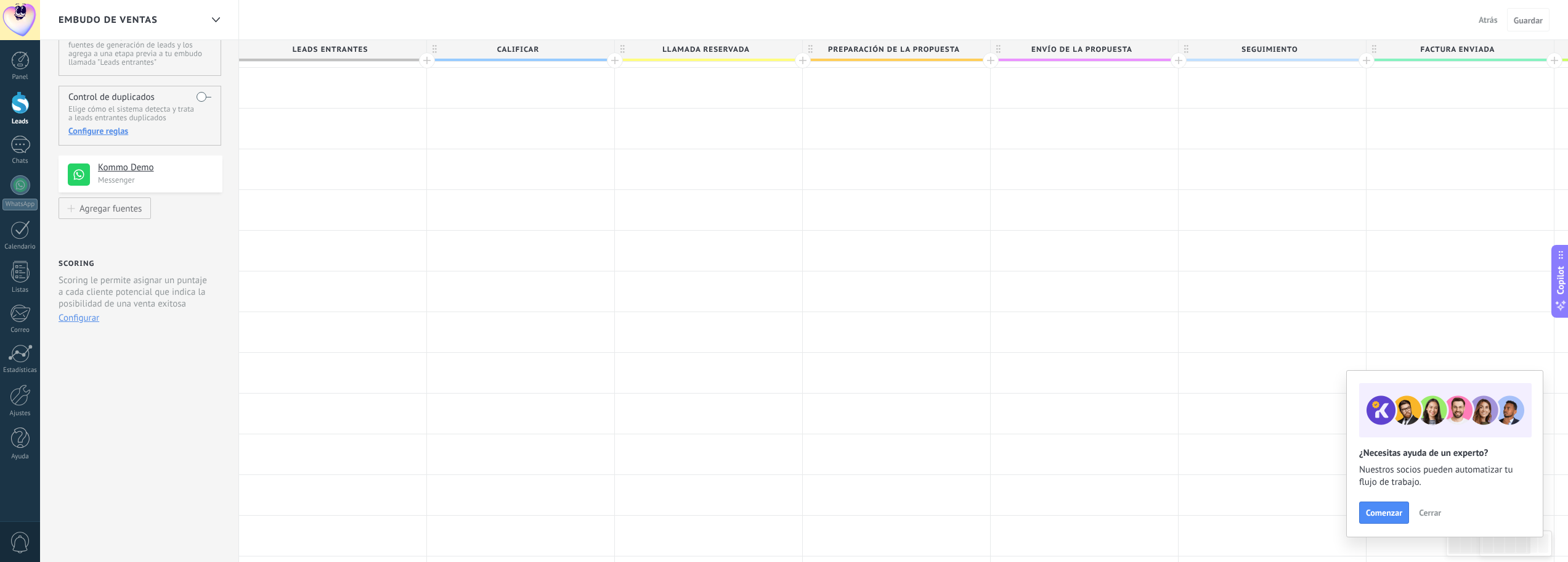
click at [98, 166] on h4 "Kommo Demo" at bounding box center [155, 167] width 115 height 12
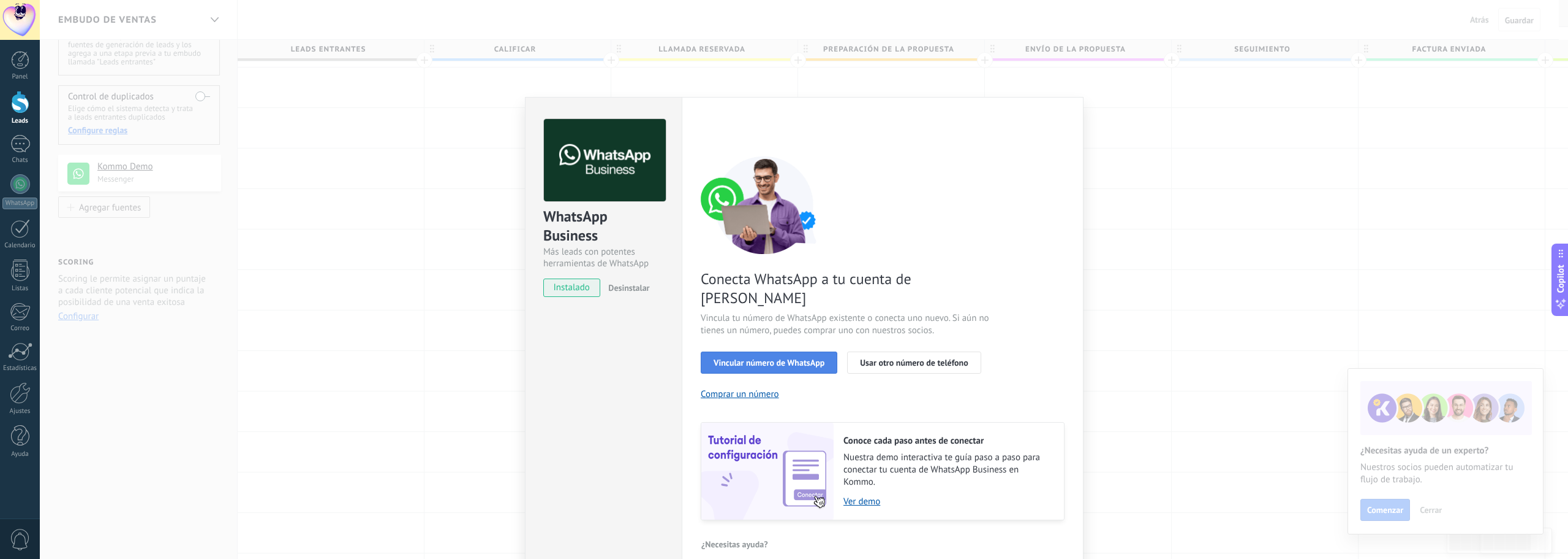
click at [731, 358] on span "Vincular número de WhatsApp" at bounding box center [769, 362] width 111 height 8
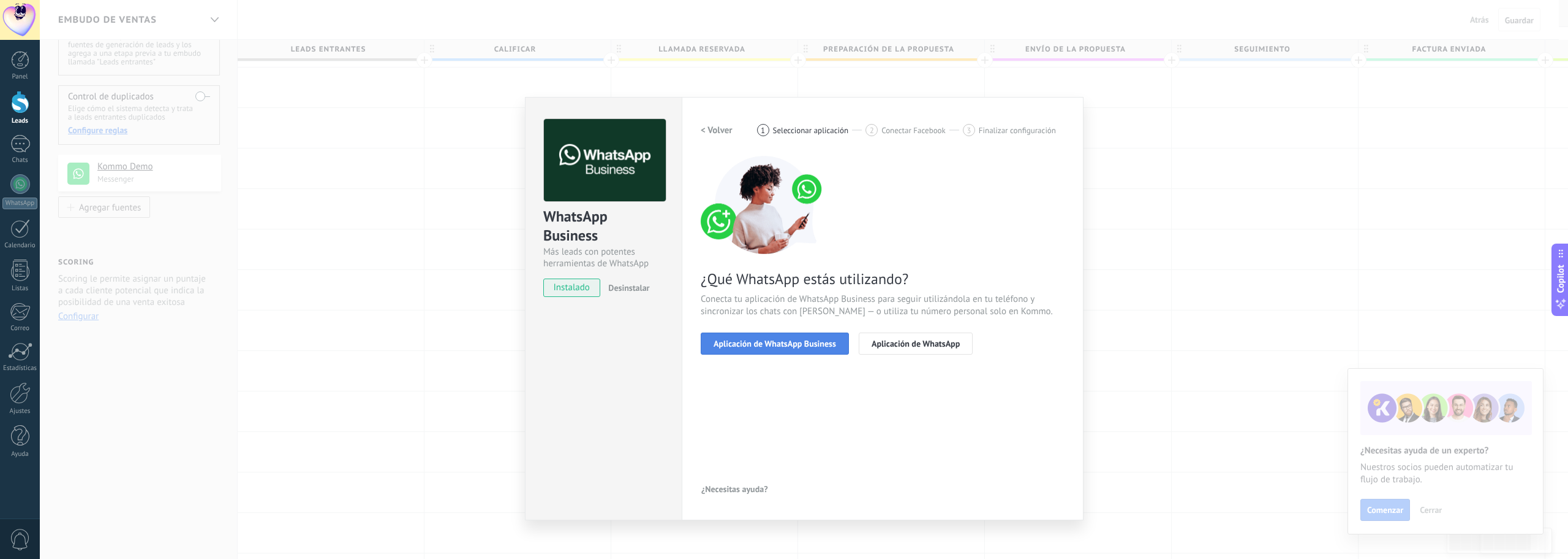
click at [775, 339] on span "Aplicación de WhatsApp Business" at bounding box center [775, 344] width 123 height 8
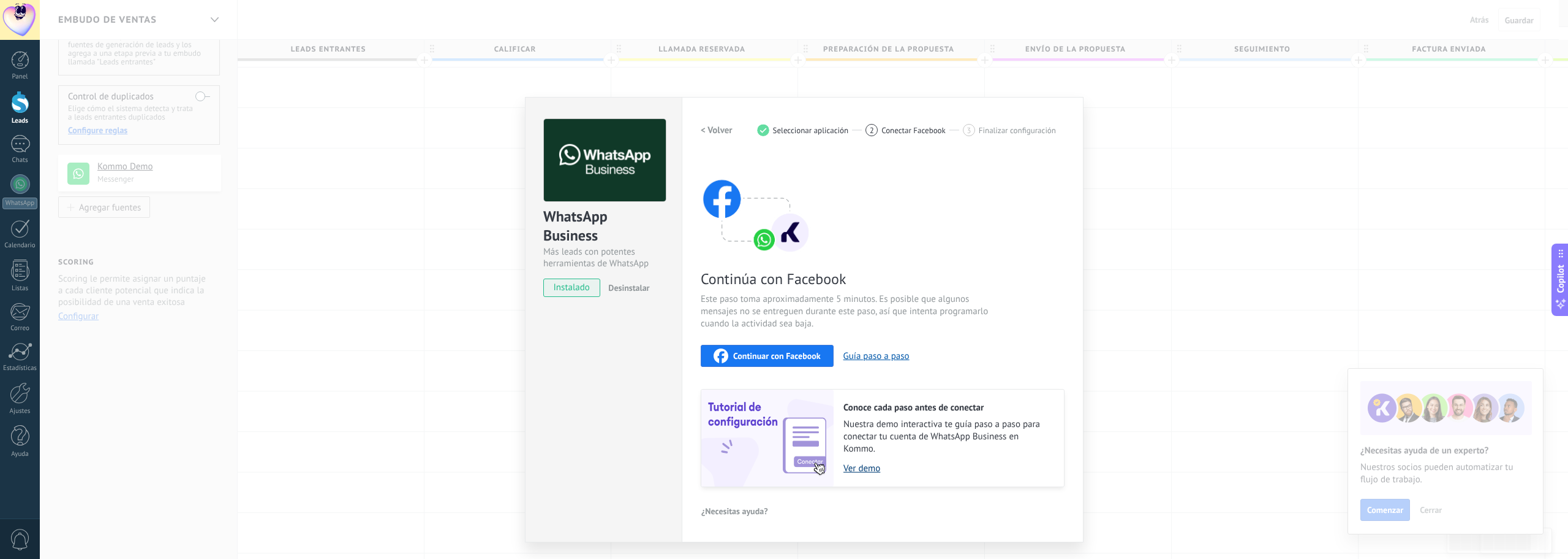
click at [775, 469] on link "Ver demo" at bounding box center [948, 468] width 209 height 12
click at [61, 170] on div "WhatsApp Business Más leads con potentes herramientas de WhatsApp instalado Des…" at bounding box center [803, 279] width 1528 height 559
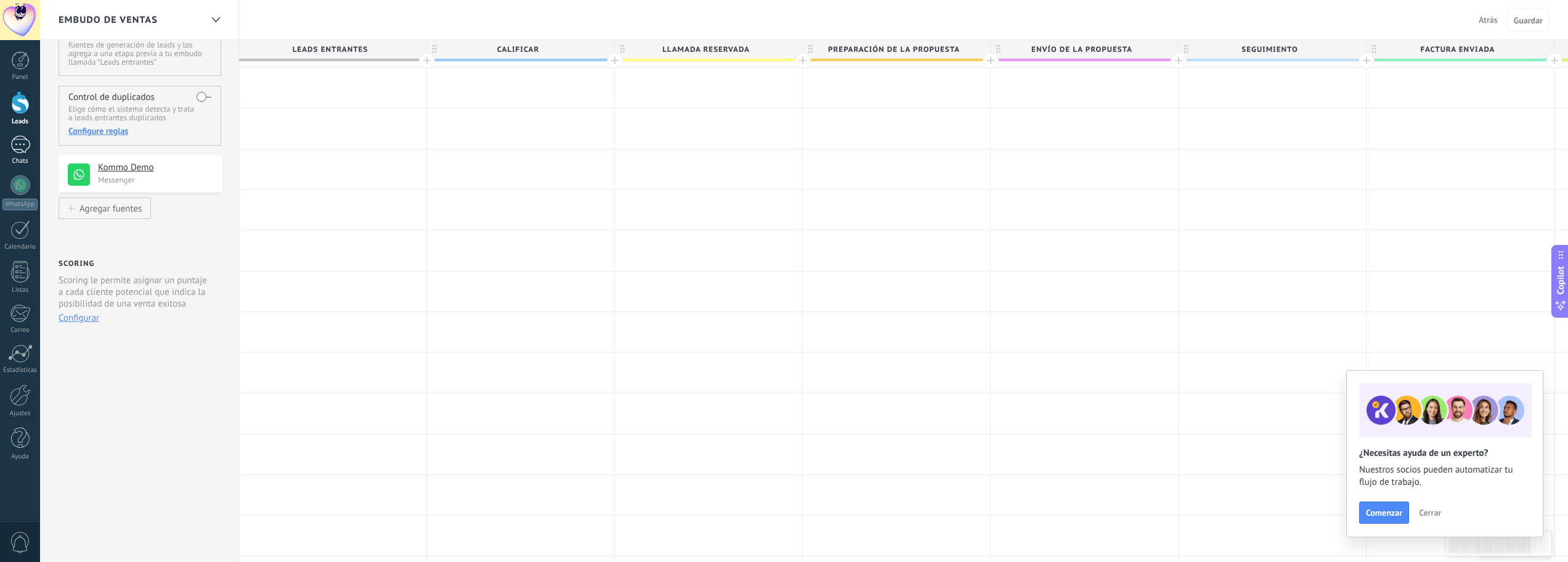
click at [32, 146] on link "1 Chats" at bounding box center [20, 150] width 40 height 30
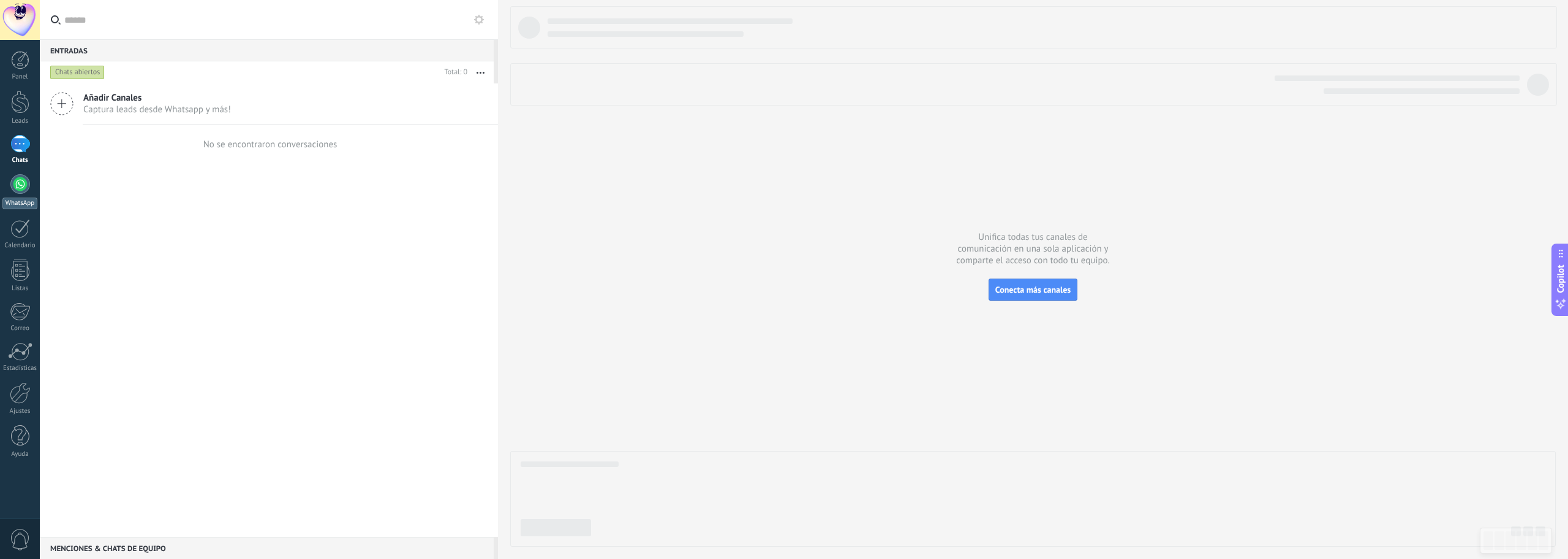
click at [26, 184] on div at bounding box center [19, 183] width 19 height 20
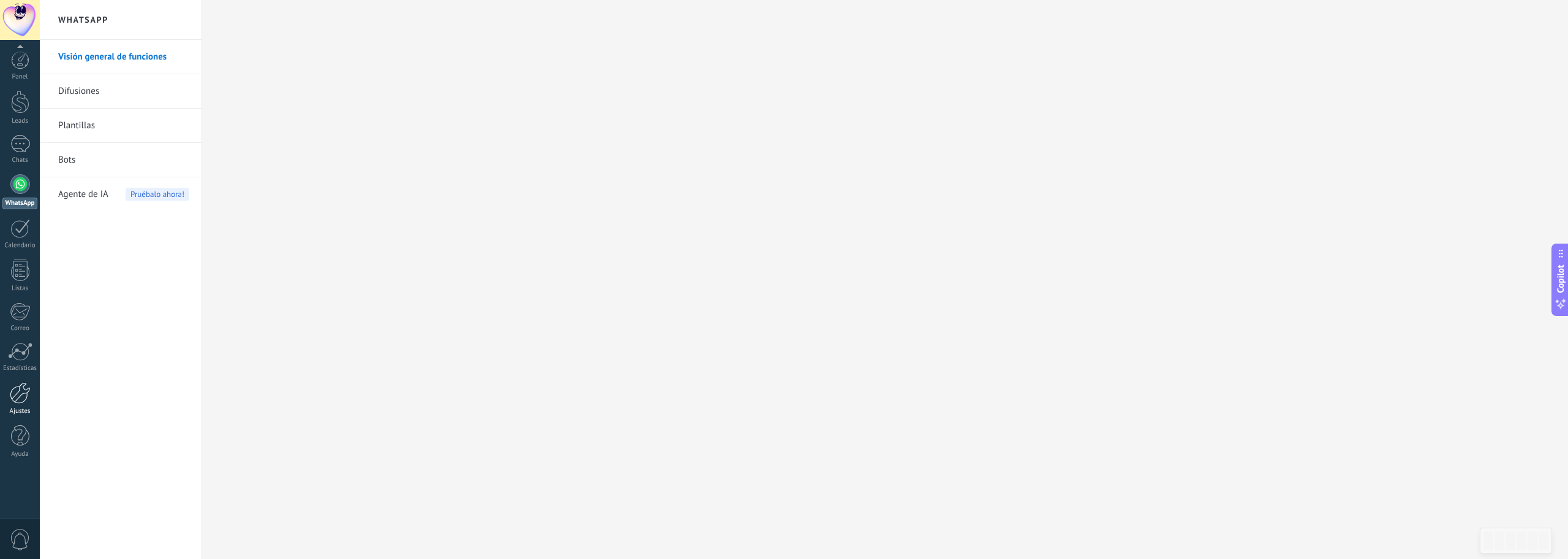
click at [23, 405] on link "Ajustes" at bounding box center [19, 398] width 40 height 33
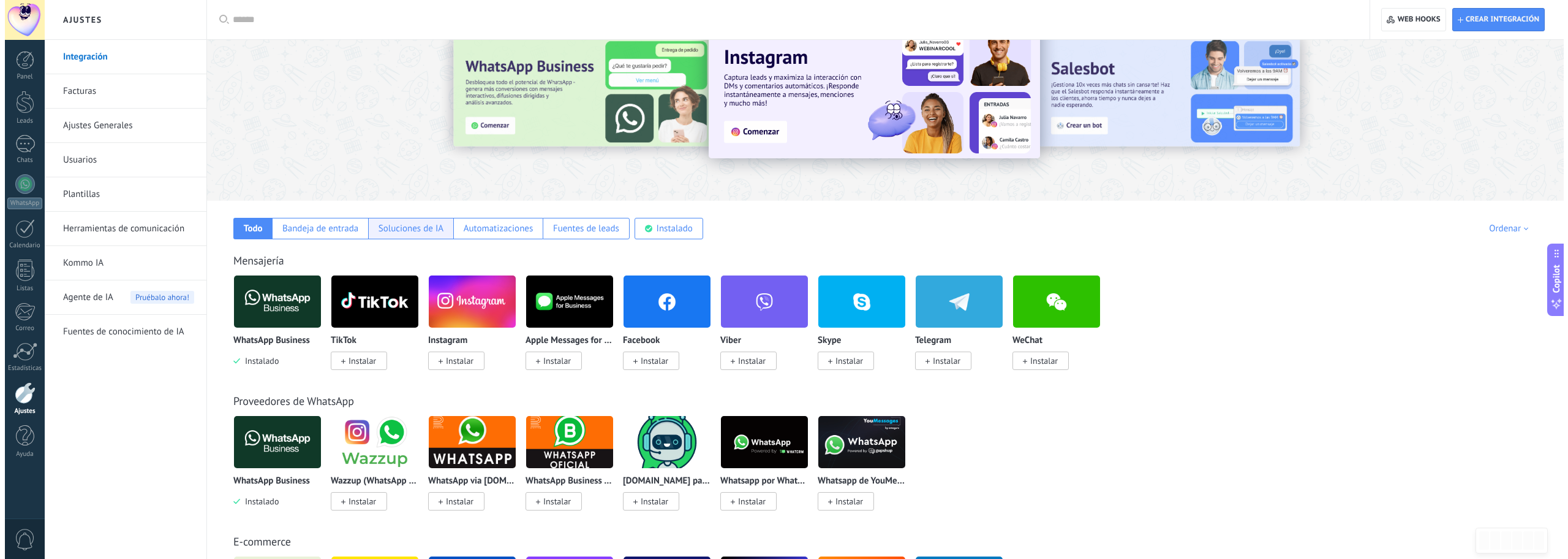
scroll to position [61, 0]
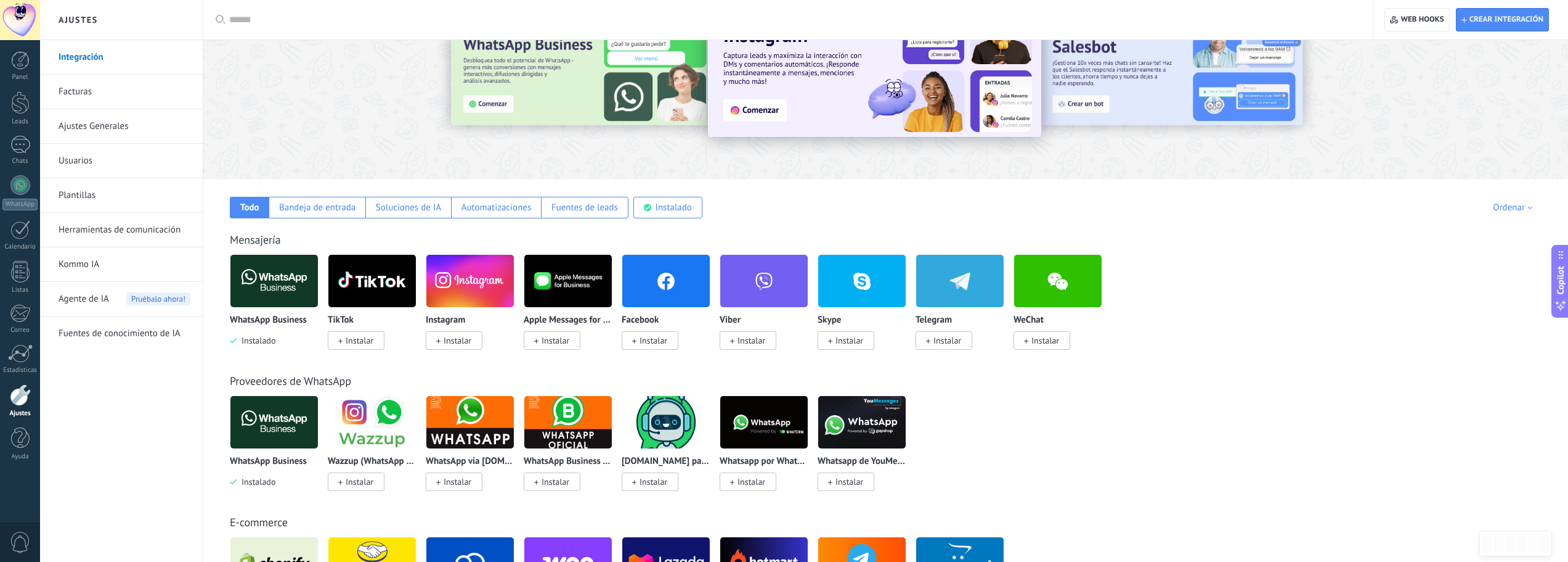
click at [366, 339] on span "Instalar" at bounding box center [360, 340] width 28 height 11
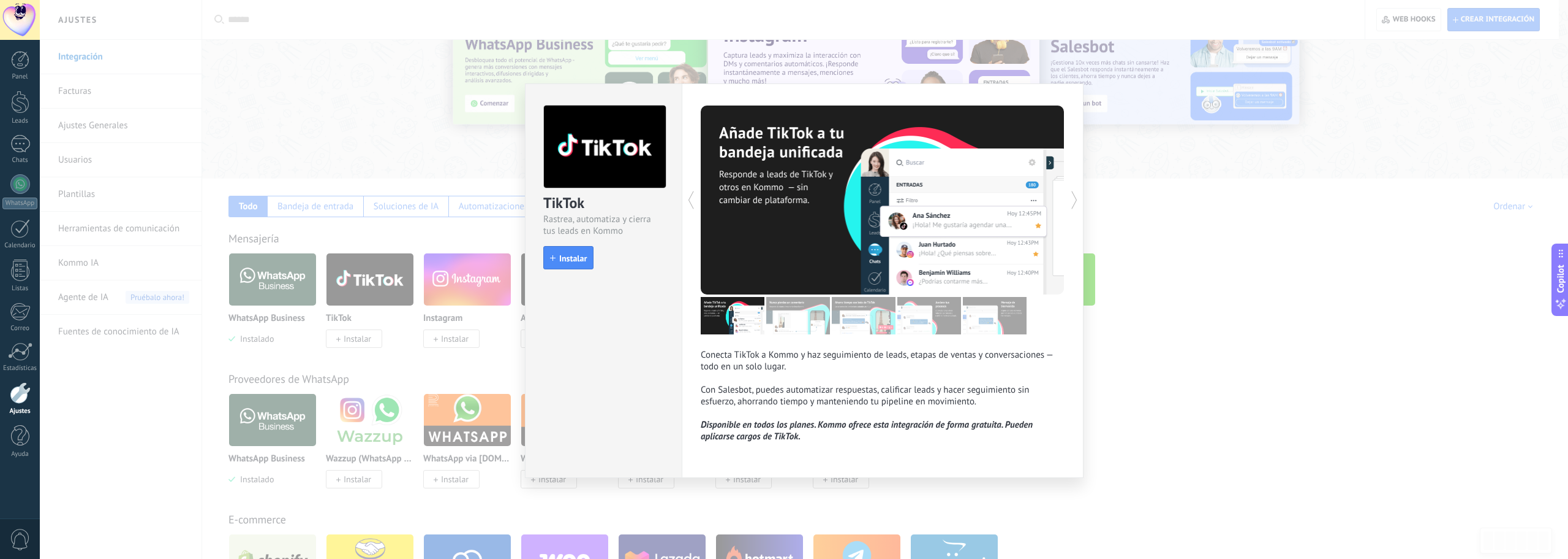
click at [575, 260] on span "Instalar" at bounding box center [573, 258] width 28 height 8
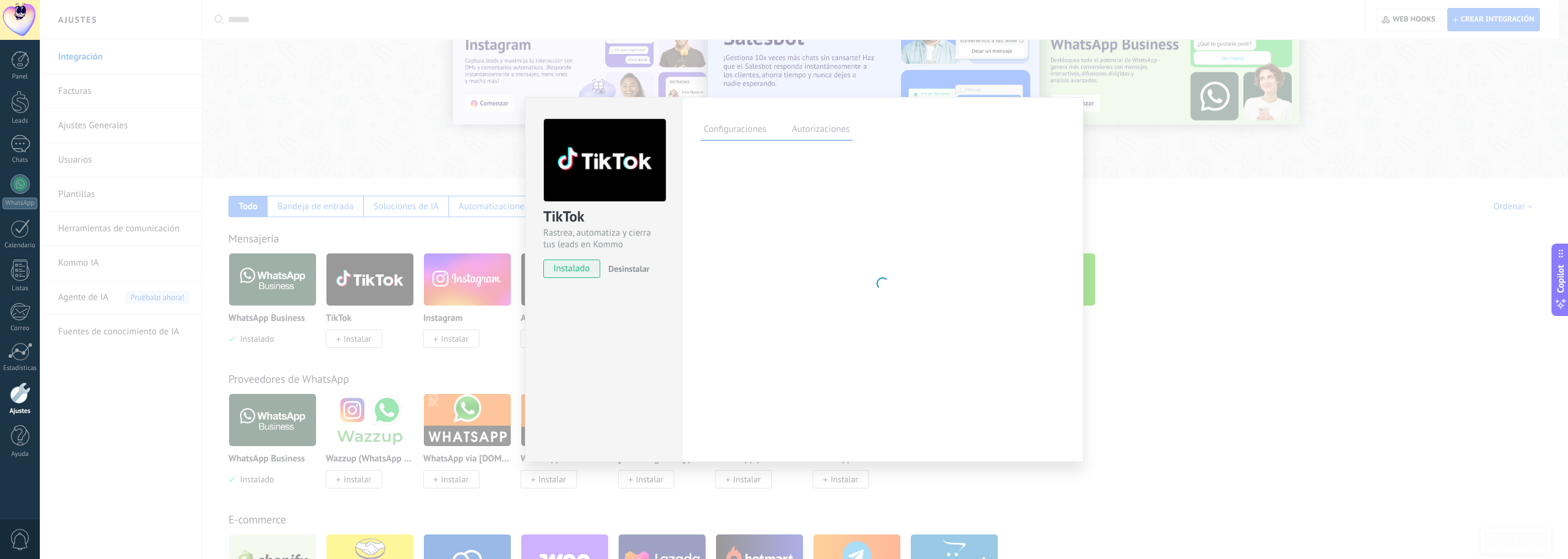
click at [775, 235] on div "TikTok Rastrea, automatiza y cierra tus leads en Kommo instalado Desinstalar Co…" at bounding box center [803, 279] width 1528 height 559
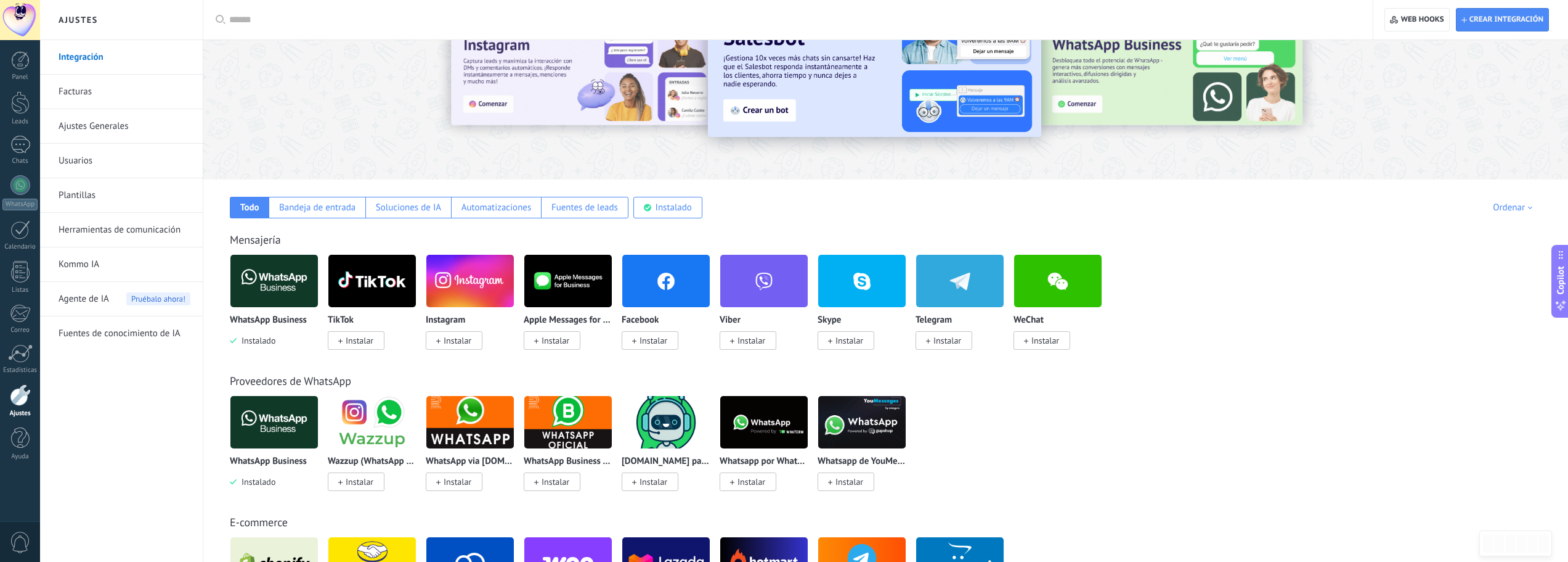
click at [366, 350] on div "Proveedores de WhatsApp WhatsApp Business Instalado Wazzup (WhatsApp & Instagra…" at bounding box center [885, 420] width 1340 height 142
click at [366, 343] on span "Instalar" at bounding box center [360, 340] width 28 height 11
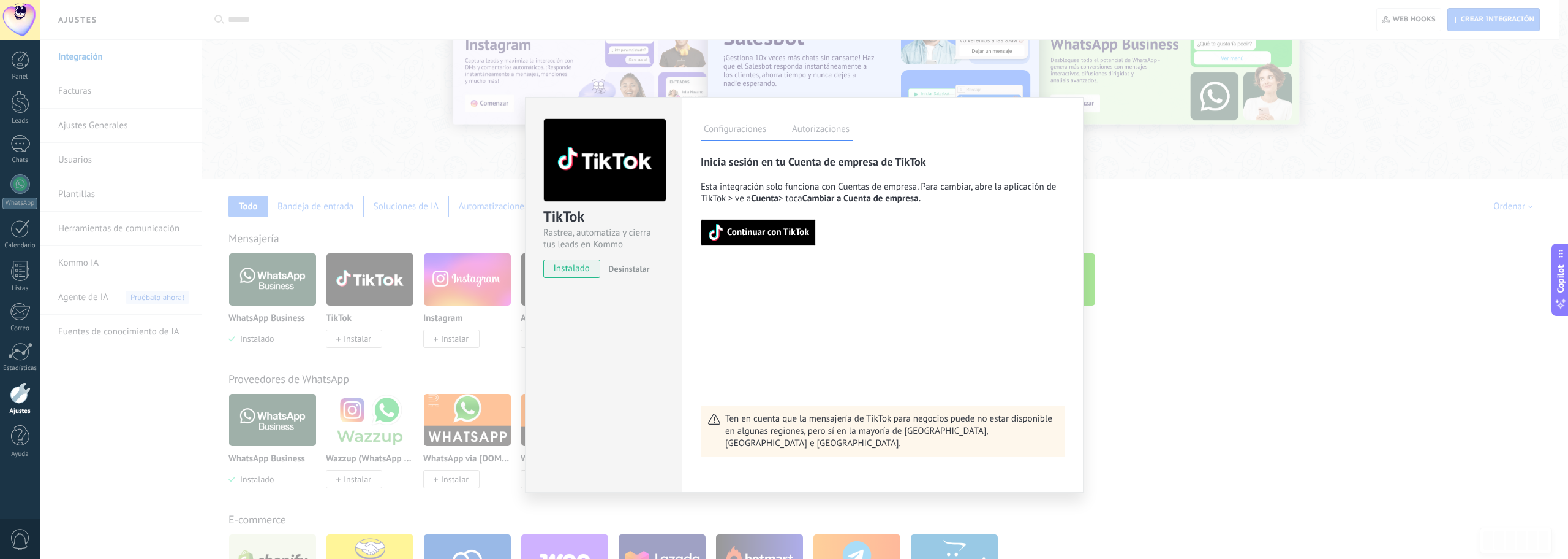
click at [771, 232] on span "Continuar con TikTok" at bounding box center [768, 232] width 82 height 8
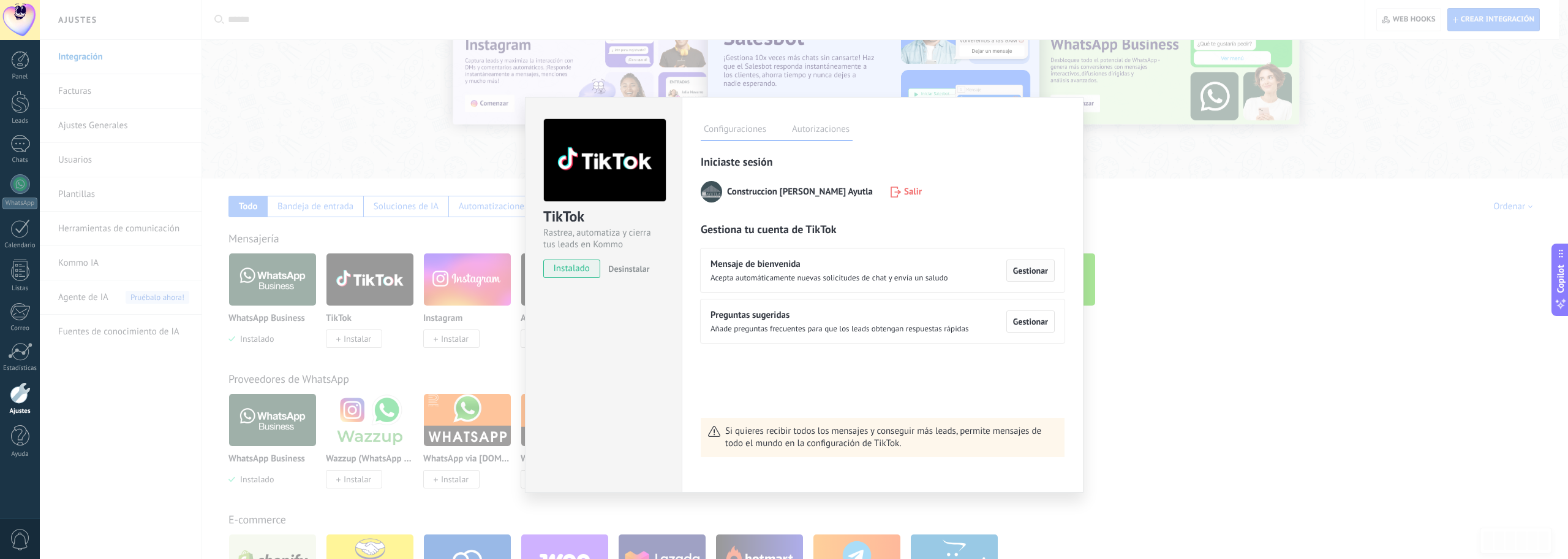
click at [775, 275] on span "Gestionar" at bounding box center [1031, 271] width 35 height 8
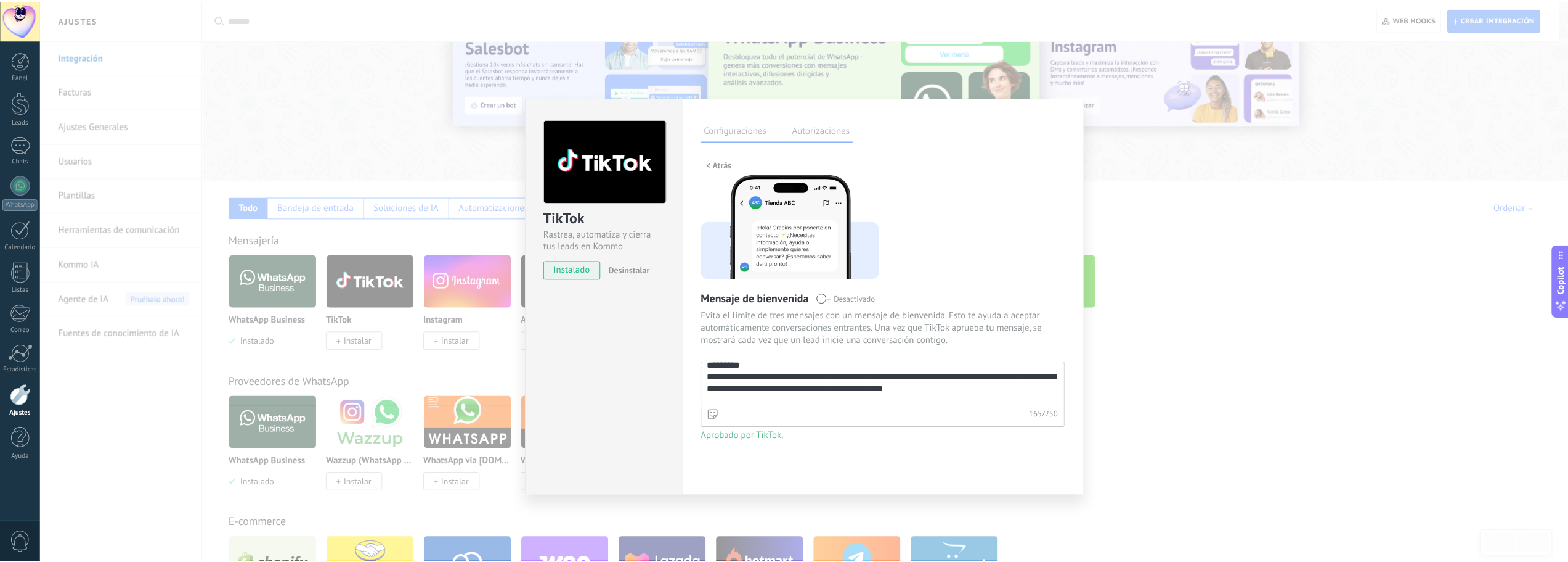
scroll to position [0, 0]
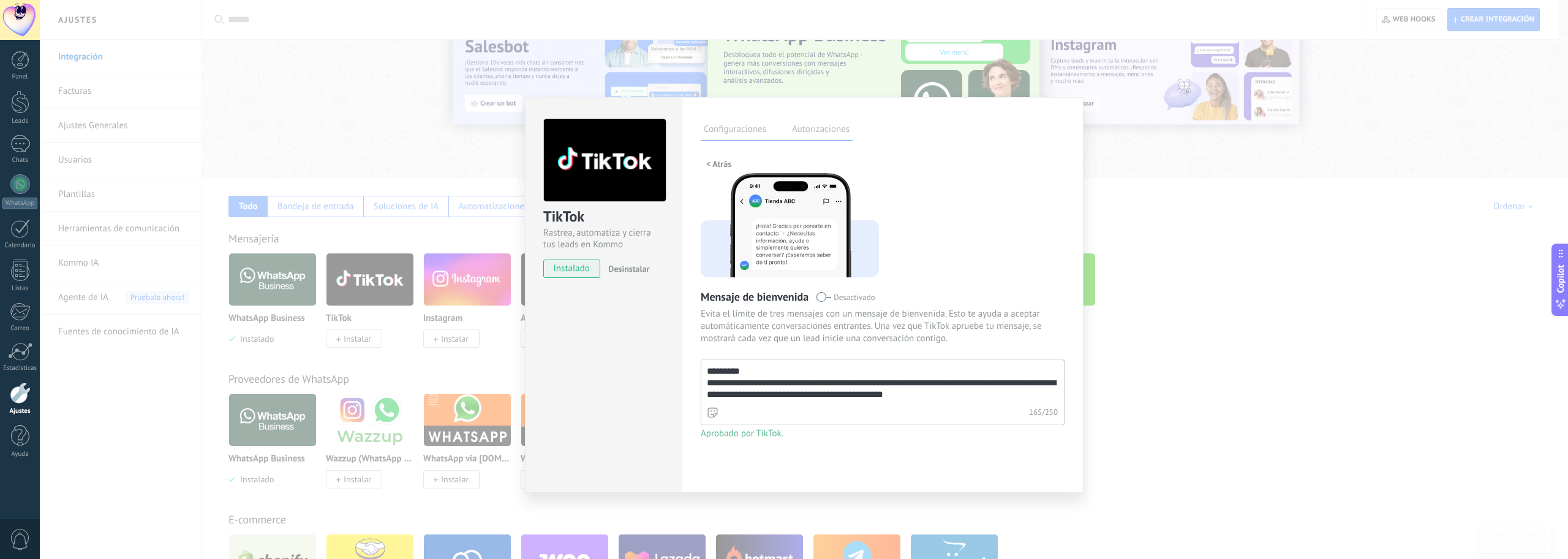
click at [775, 339] on span "Evita el límite de tres mensajes con un mensaje de bienvenida. Esto te ayuda a …" at bounding box center [882, 326] width 364 height 36
click at [775, 120] on div "Configuraciones Autorizaciones" at bounding box center [776, 129] width 152 height 21
click at [775, 127] on label "Autorizaciones" at bounding box center [820, 131] width 64 height 18
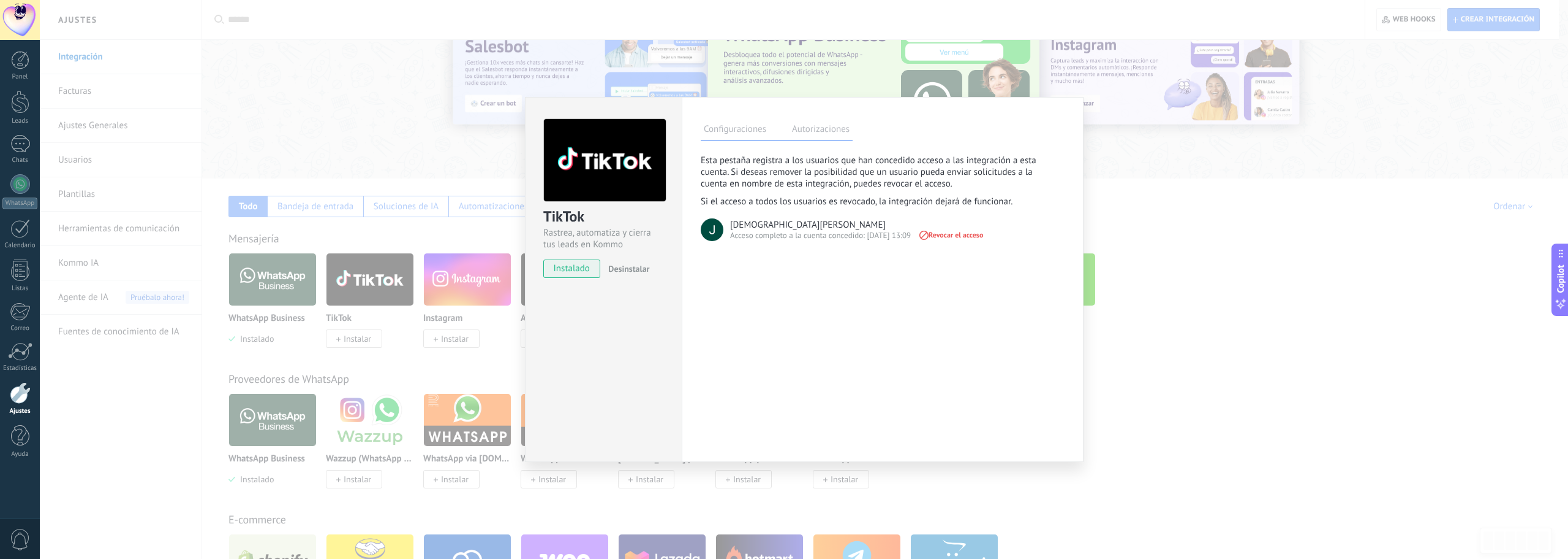
click at [728, 122] on label "Configuraciones" at bounding box center [735, 131] width 69 height 18
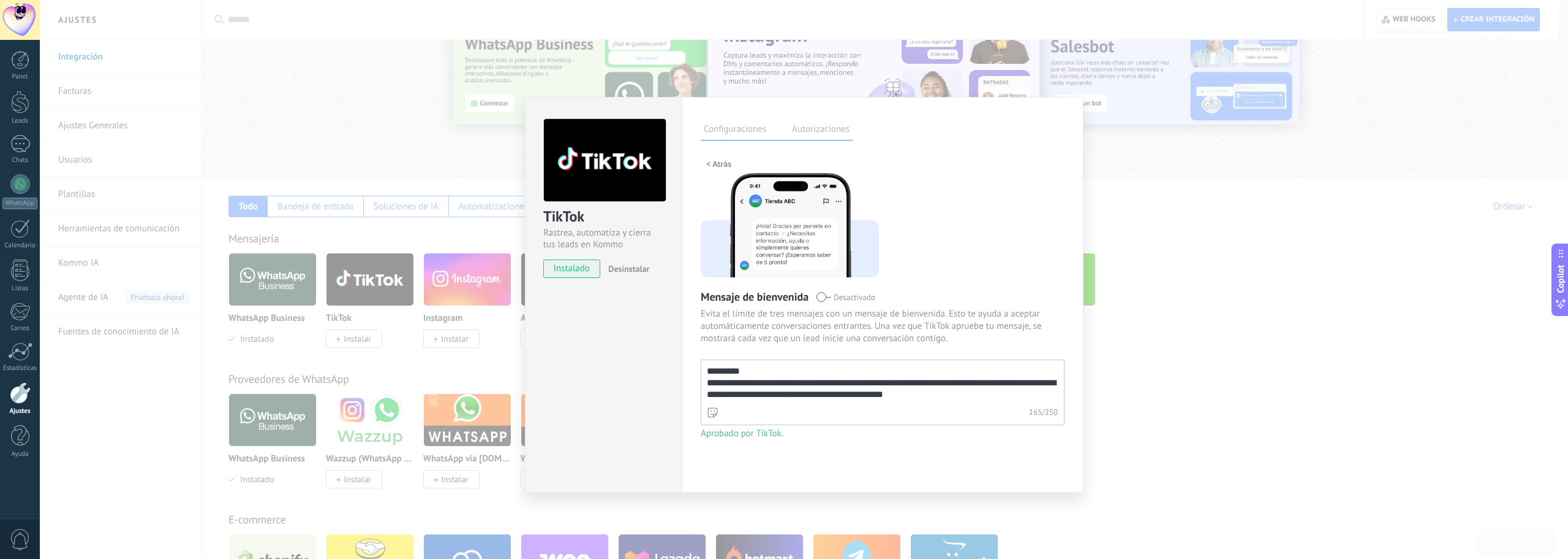
click at [775, 216] on div "**********" at bounding box center [803, 279] width 1528 height 559
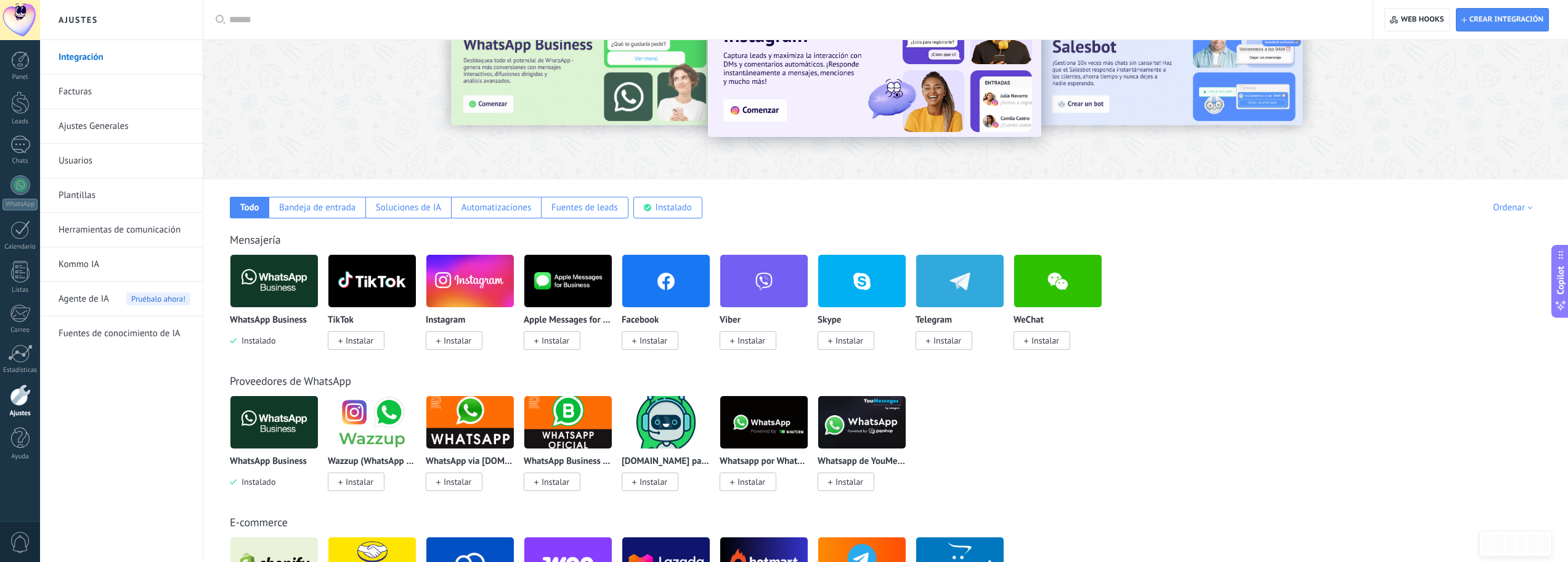
click at [374, 338] on span "Instalar" at bounding box center [356, 340] width 57 height 19
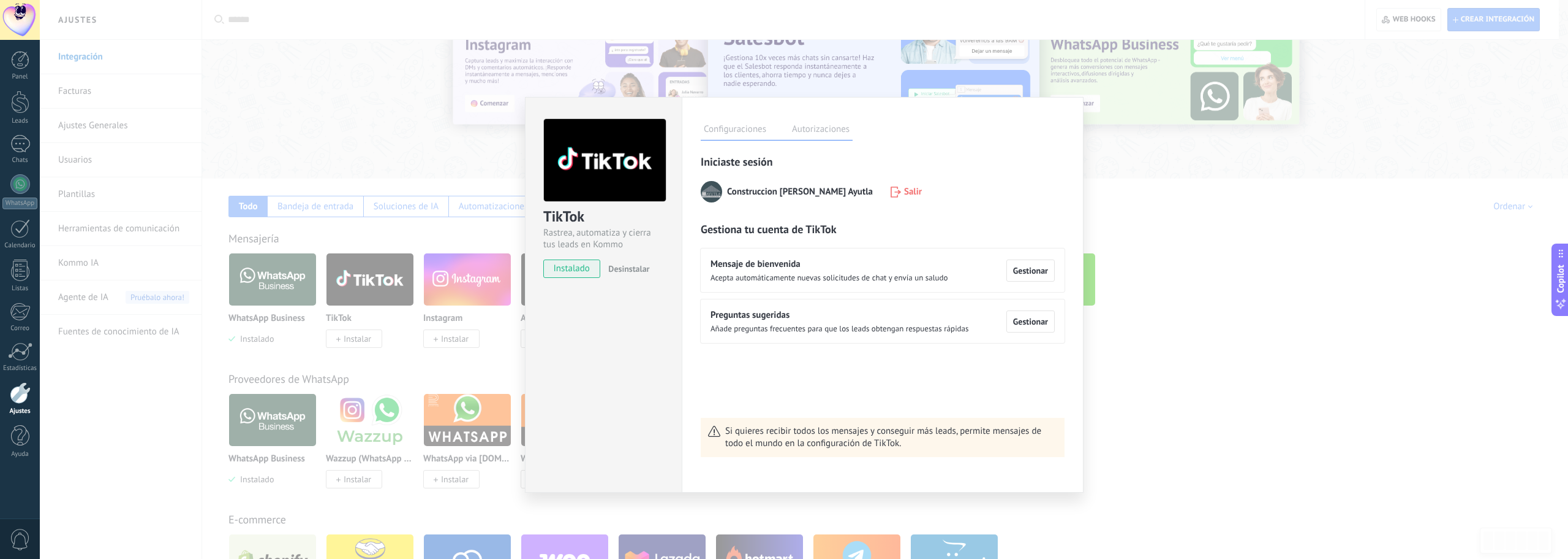
click at [455, 275] on div "TikTok Rastrea, automatiza y cierra tus leads en Kommo instalado Desinstalar Co…" at bounding box center [803, 279] width 1528 height 559
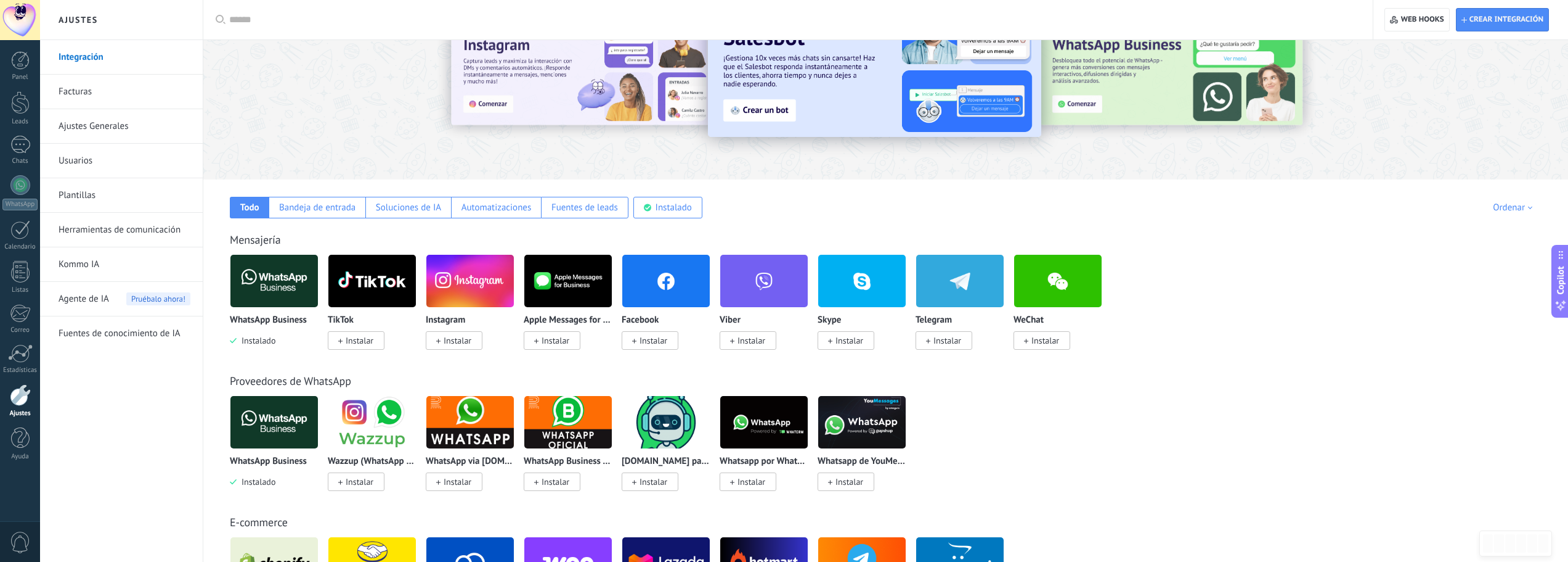
click at [454, 336] on span "Instalar" at bounding box center [457, 340] width 28 height 11
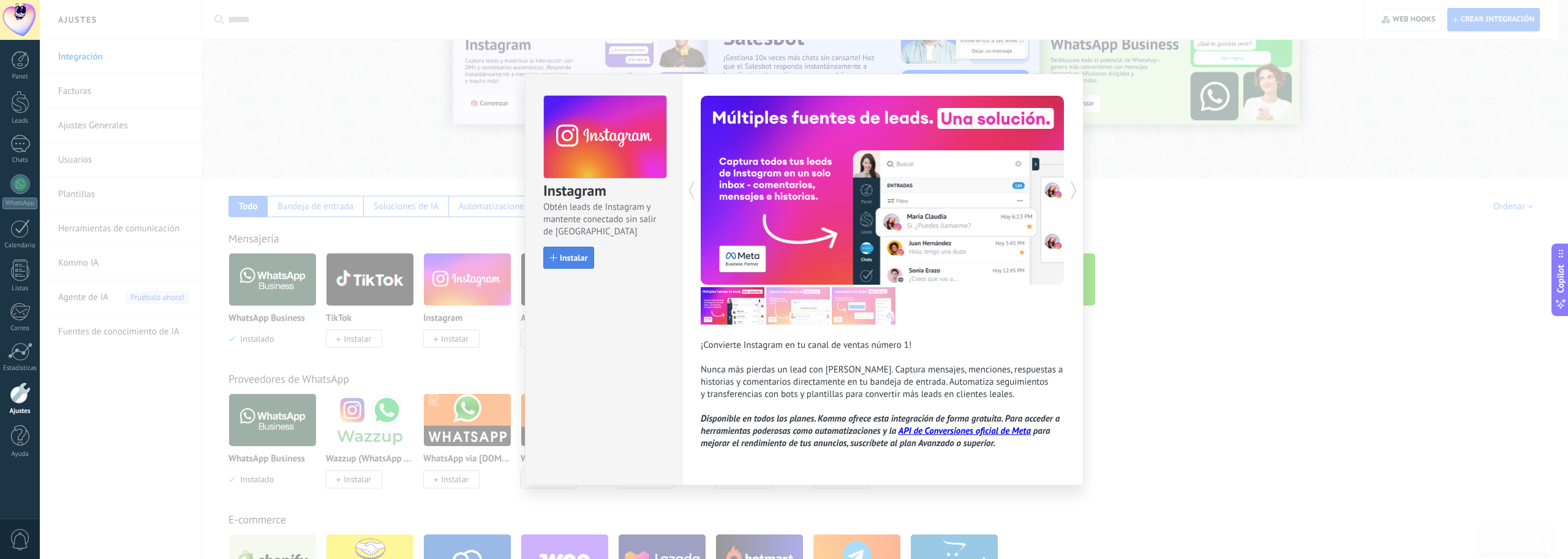
click at [575, 266] on button "Instalar" at bounding box center [569, 258] width 51 height 22
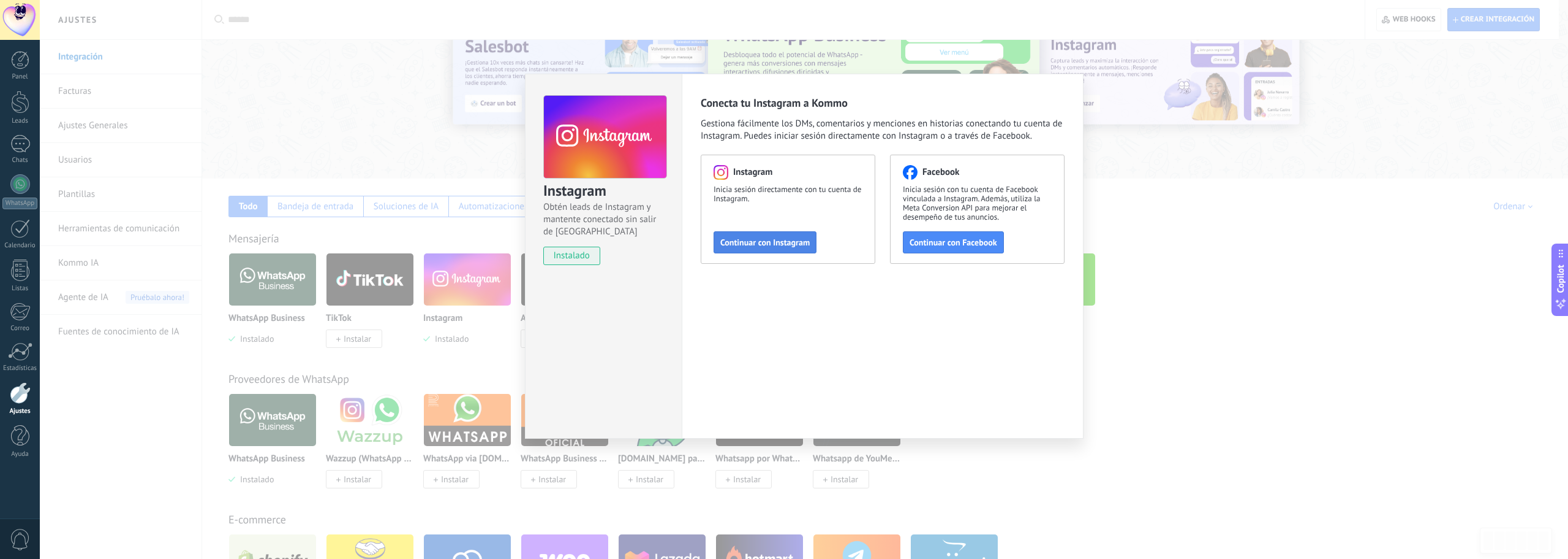
click at [775, 246] on span "Continuar con Instagram" at bounding box center [765, 242] width 90 height 8
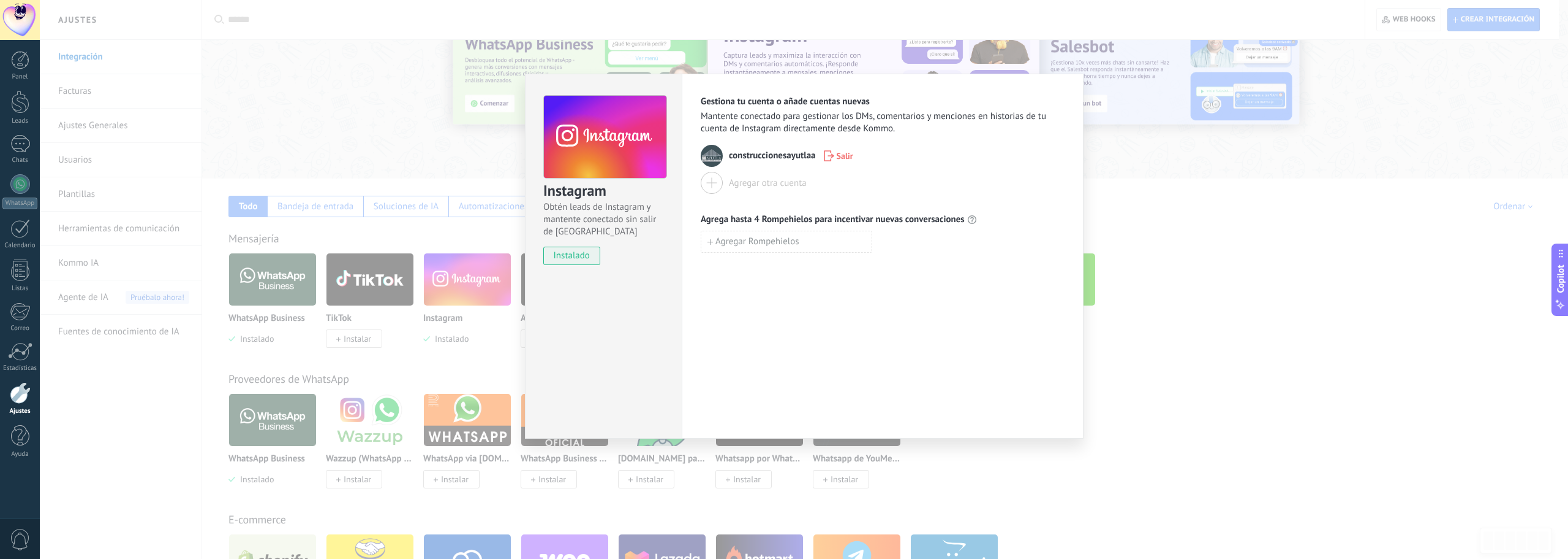
click at [775, 412] on div "Instagram Obtén leads de Instagram y mantente conectado sin salir de Kommo inst…" at bounding box center [803, 279] width 1528 height 559
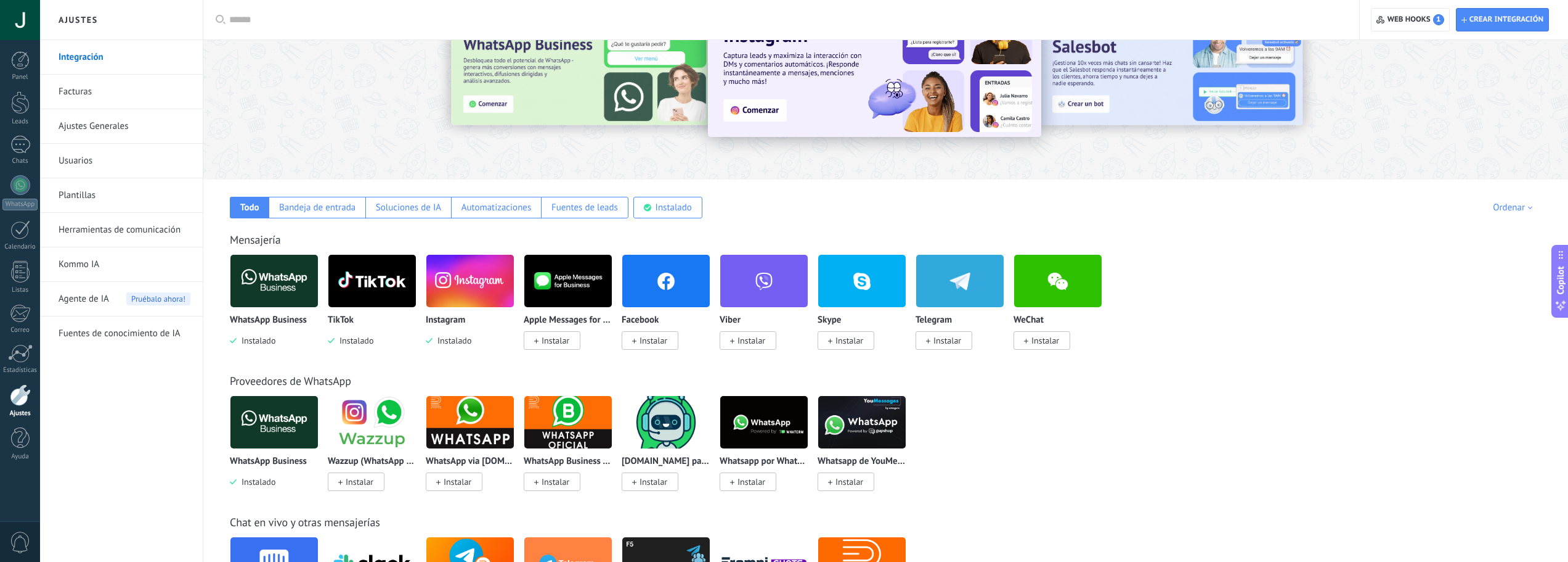
click at [654, 346] on span "Instalar" at bounding box center [649, 340] width 57 height 19
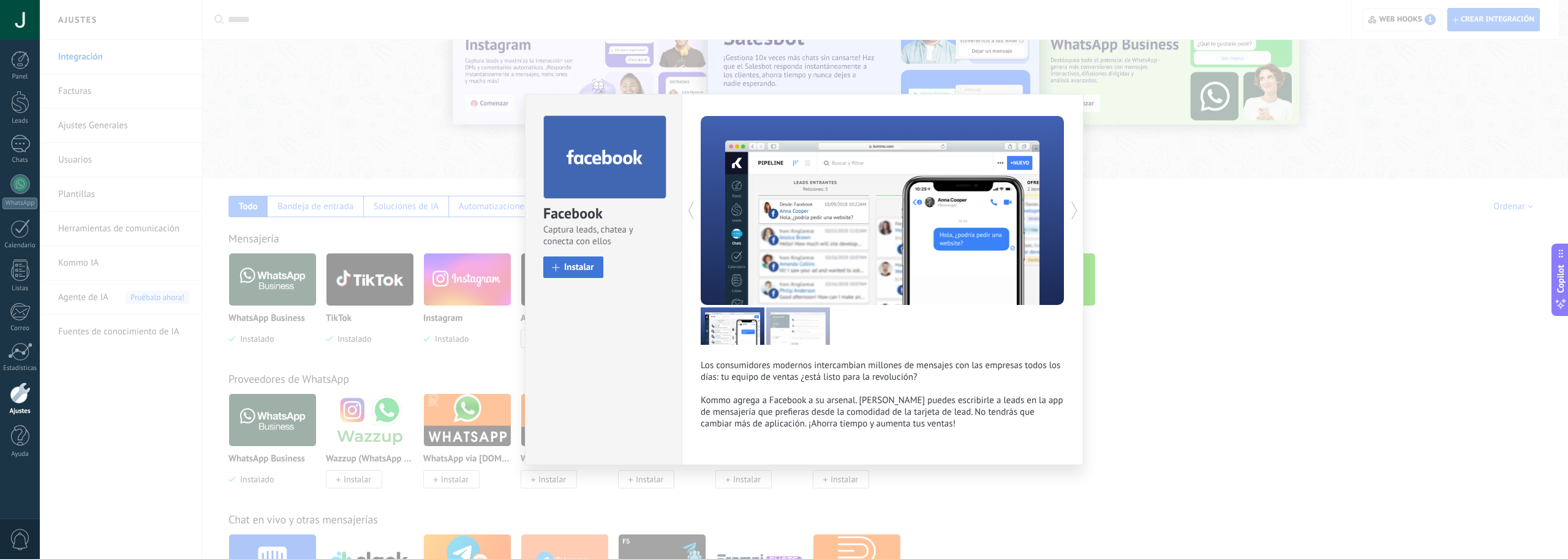
click at [572, 271] on span "Instalar" at bounding box center [579, 266] width 30 height 9
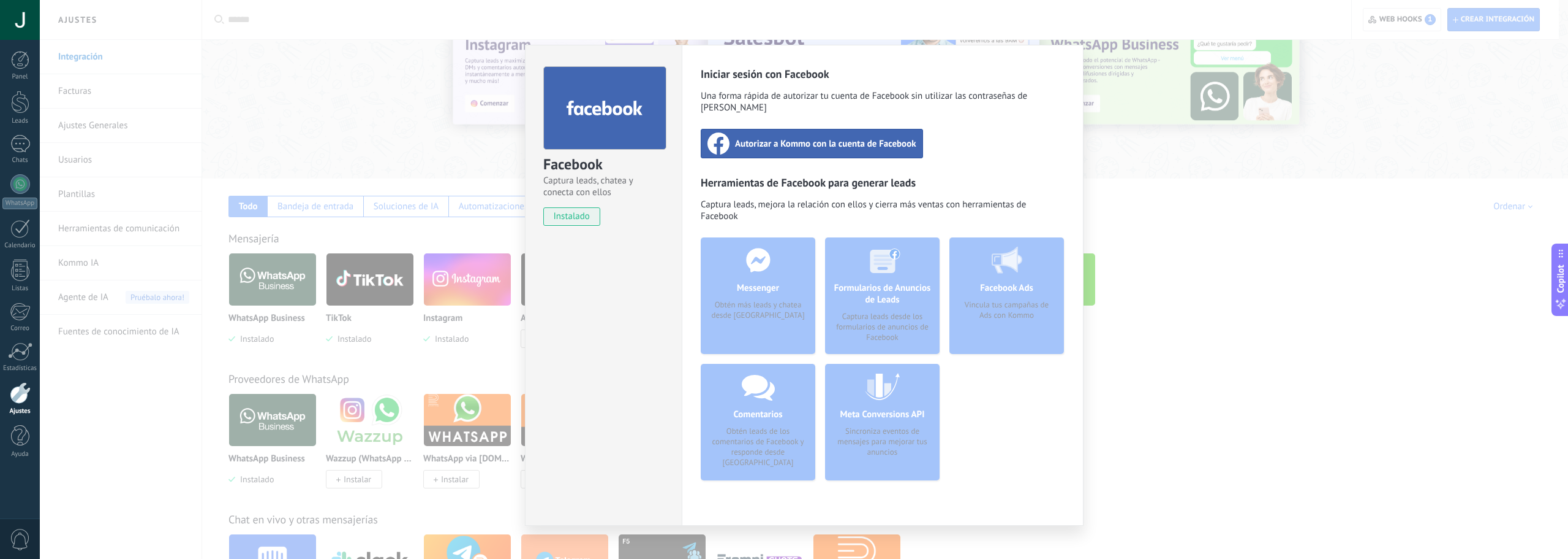
click at [843, 143] on div "Autorizar a Kommo con la cuenta de Facebook" at bounding box center [812, 143] width 222 height 30
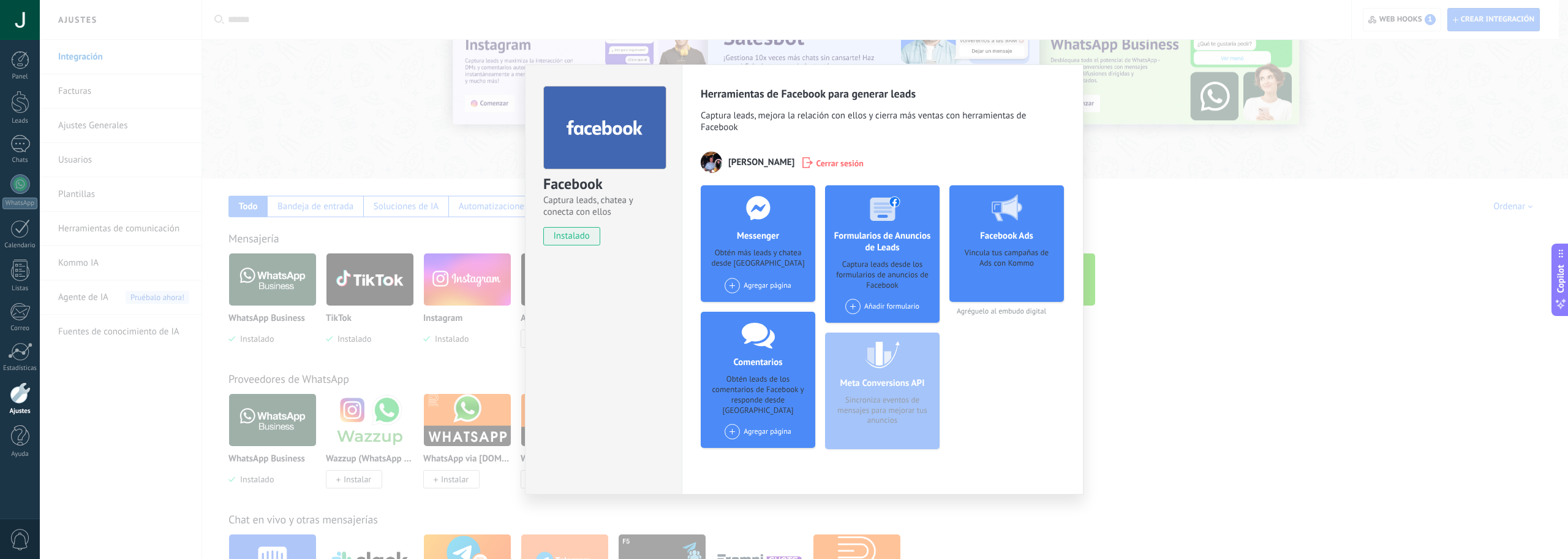
click at [1225, 366] on div "Facebook Captura leads, chatea y conecta con ellos instalado Desinstalar Herram…" at bounding box center [803, 279] width 1528 height 559
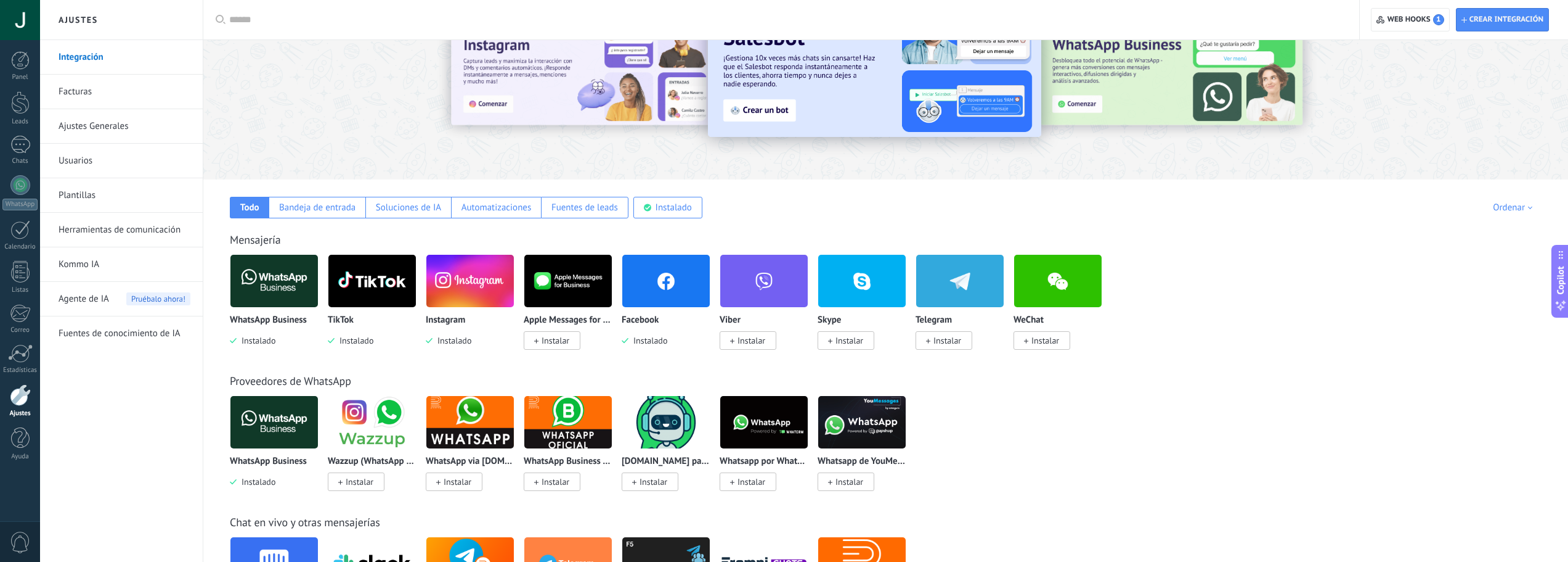
drag, startPoint x: 19, startPoint y: 70, endPoint x: 64, endPoint y: 110, distance: 60.2
click at [19, 70] on link "Panel" at bounding box center [20, 66] width 40 height 30
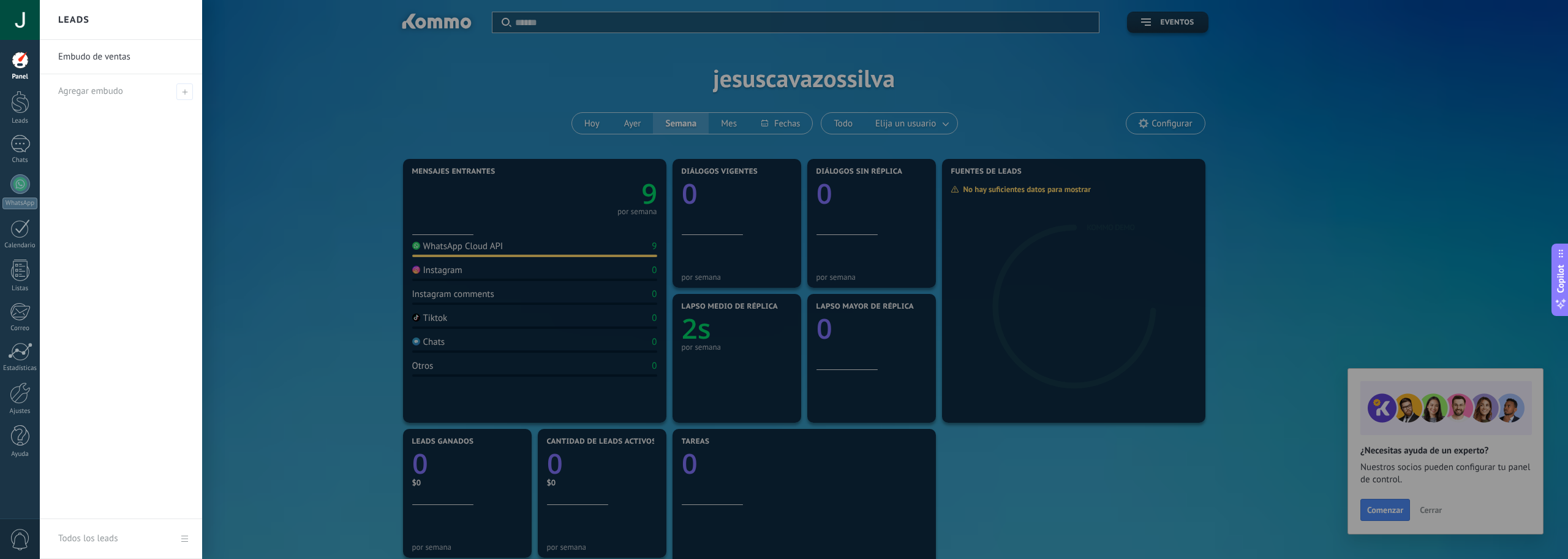
click at [1115, 455] on div at bounding box center [824, 279] width 1568 height 559
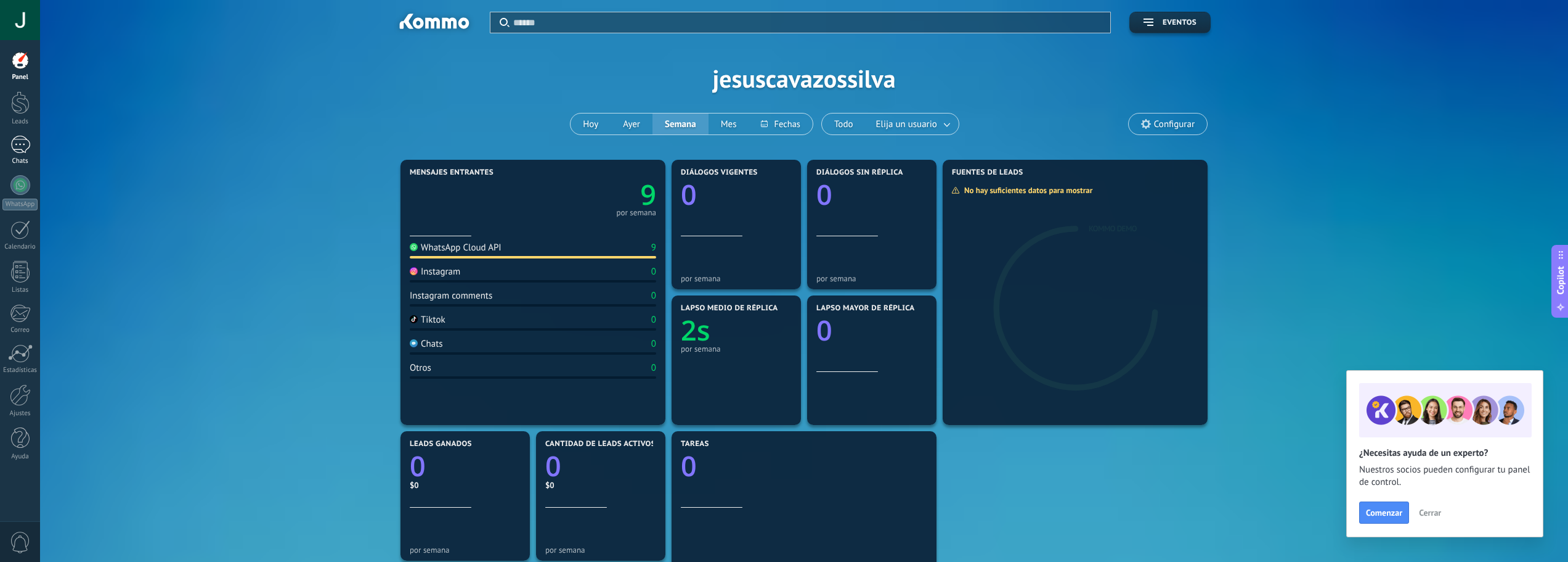
click at [5, 142] on link "Chats" at bounding box center [20, 150] width 40 height 30
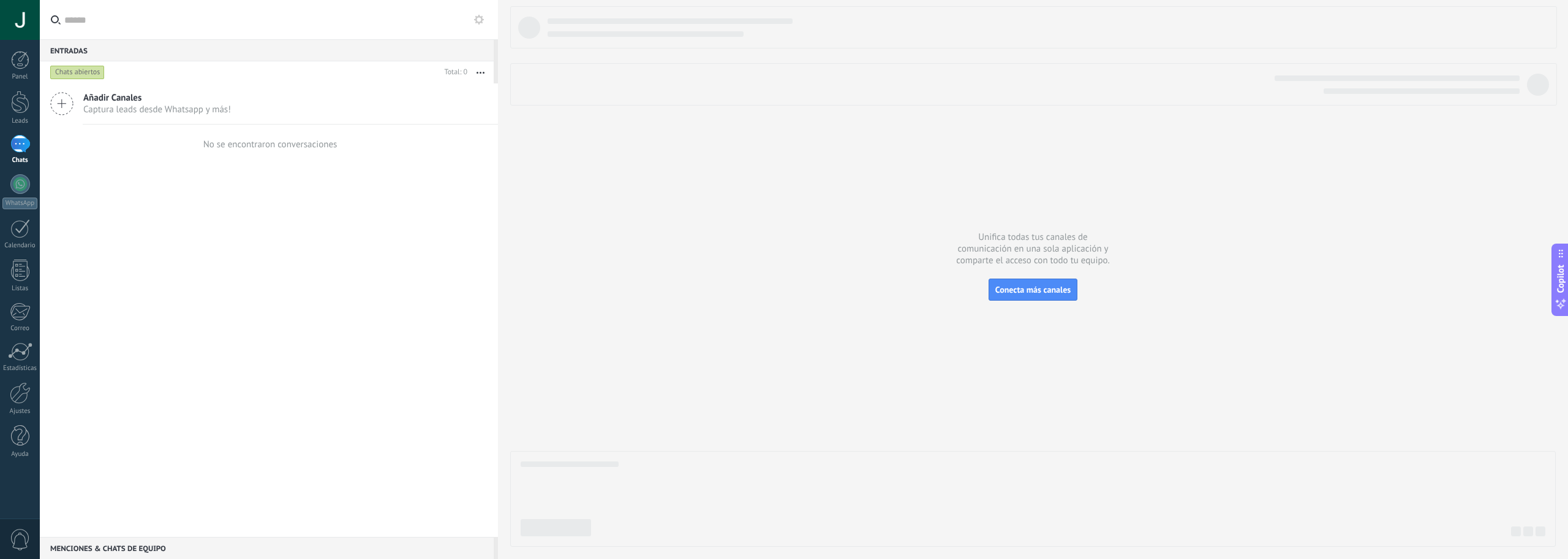
click at [205, 103] on span "Captura leads desde Whatsapp y más!" at bounding box center [157, 109] width 147 height 12
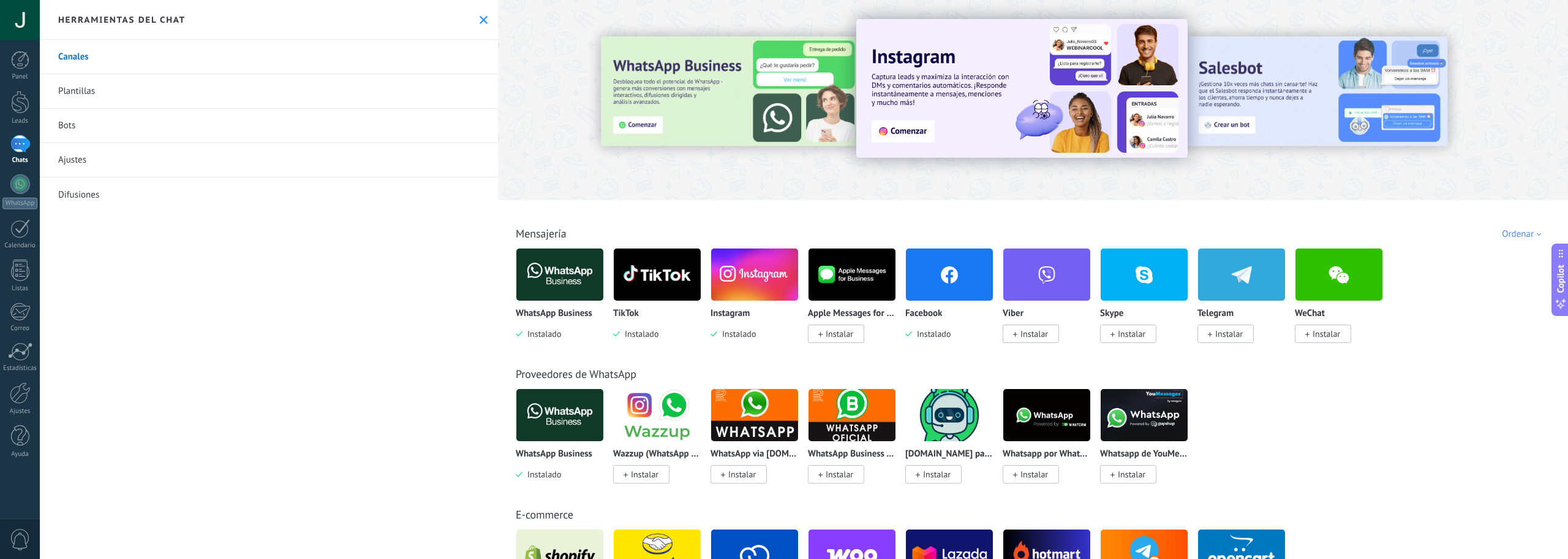
click at [965, 284] on img at bounding box center [949, 274] width 87 height 59
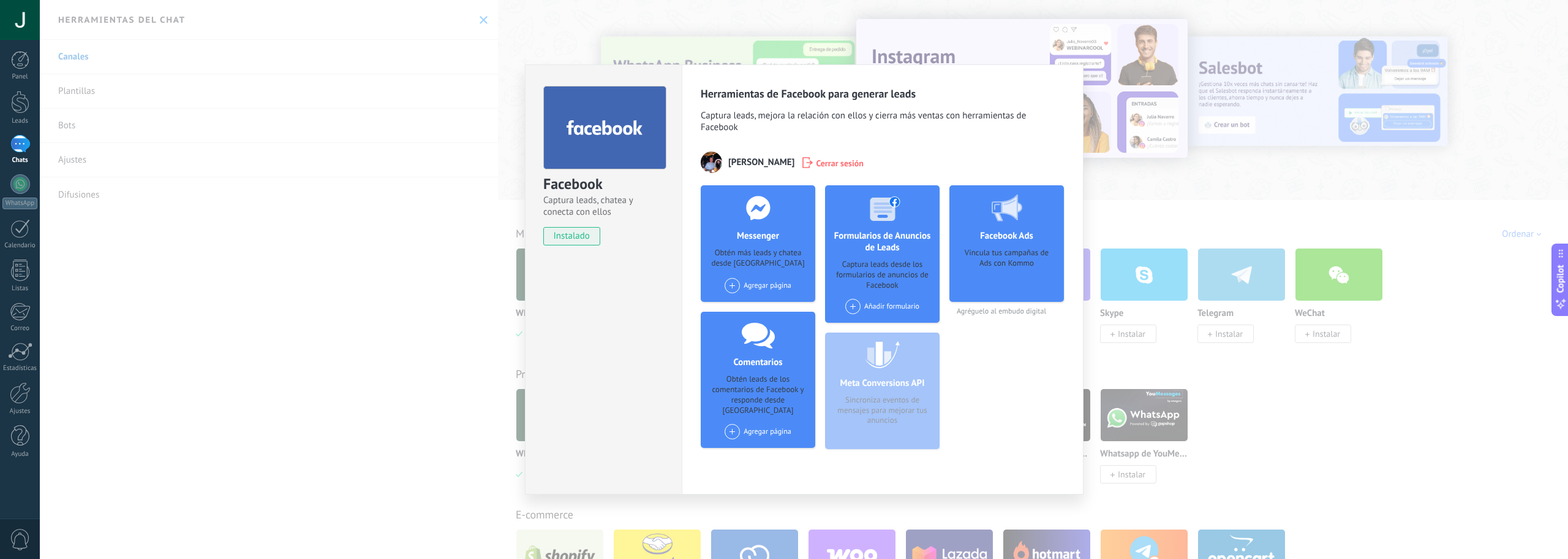
click at [761, 286] on div "Agregar página" at bounding box center [758, 285] width 67 height 15
click at [750, 313] on div "Maderas y Construcciones Ayutla" at bounding box center [788, 309] width 130 height 27
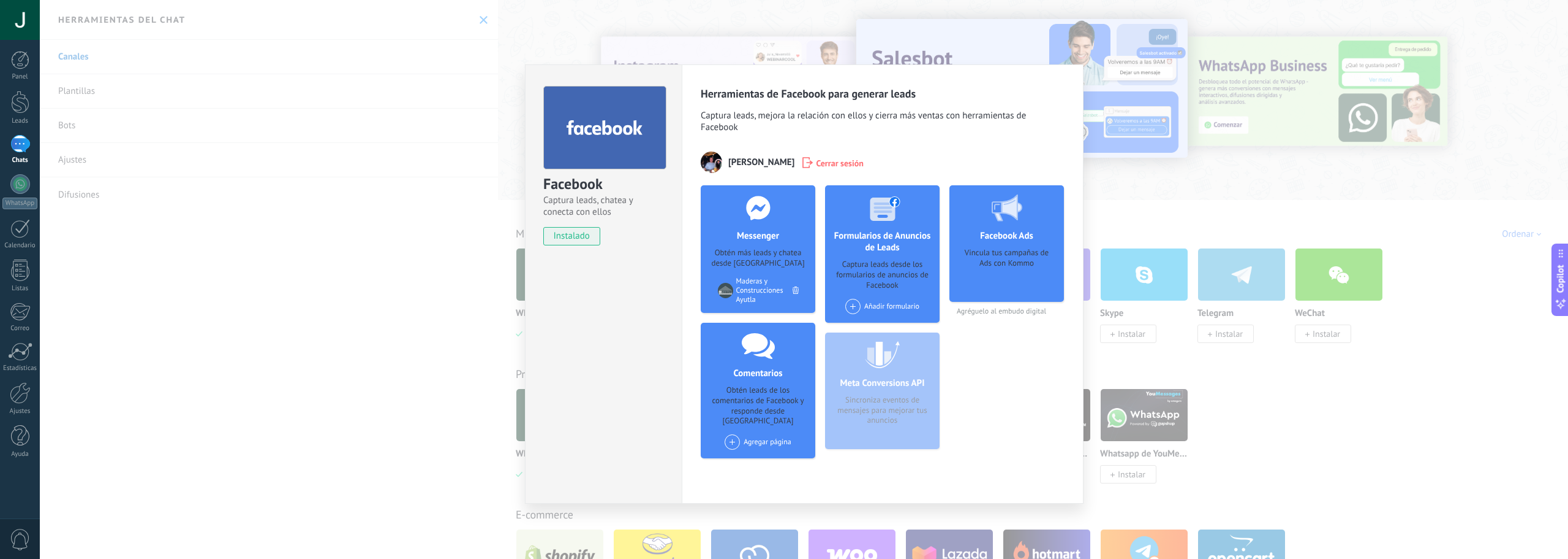
click at [860, 309] on span at bounding box center [854, 306] width 15 height 15
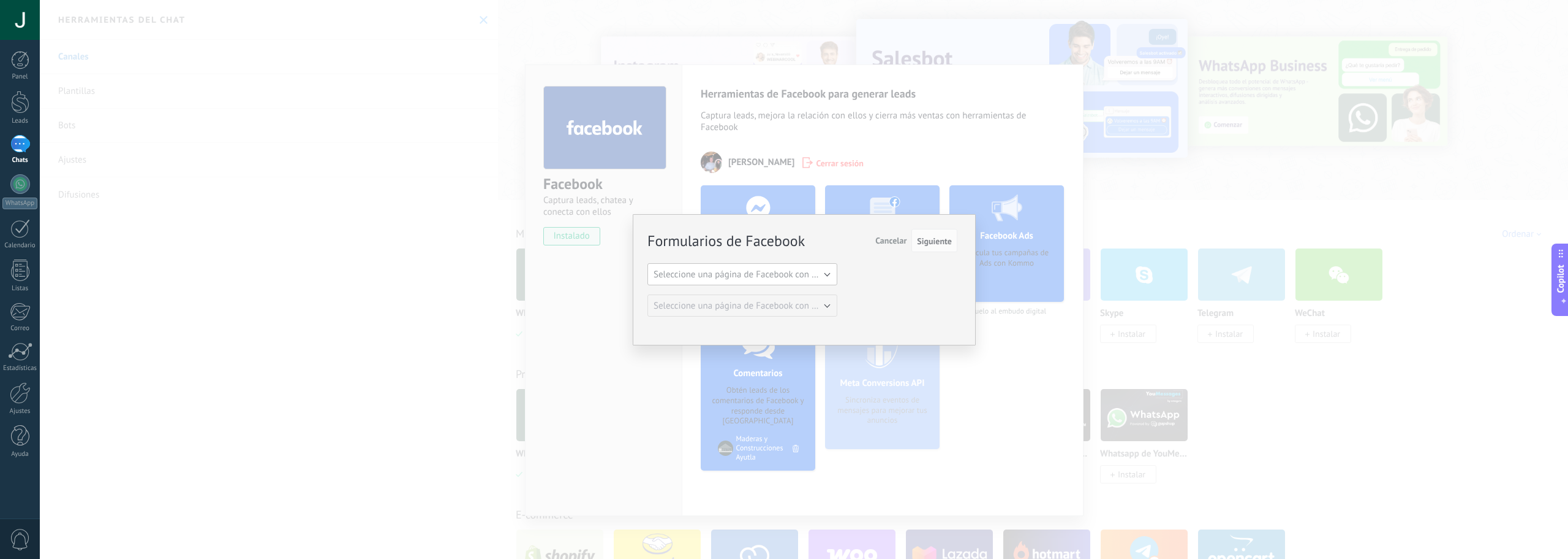
click at [806, 283] on button "Seleccione una página de Facebook con formas" at bounding box center [742, 274] width 190 height 22
click at [800, 293] on span "Maderas y Construcciones Ayutla" at bounding box center [737, 295] width 193 height 12
click at [804, 309] on span "Seleccione una página de Facebook con formas" at bounding box center [746, 305] width 185 height 12
click at [928, 236] on button "Siguiente" at bounding box center [935, 240] width 46 height 23
click at [902, 242] on span "Cancelar" at bounding box center [891, 240] width 31 height 11
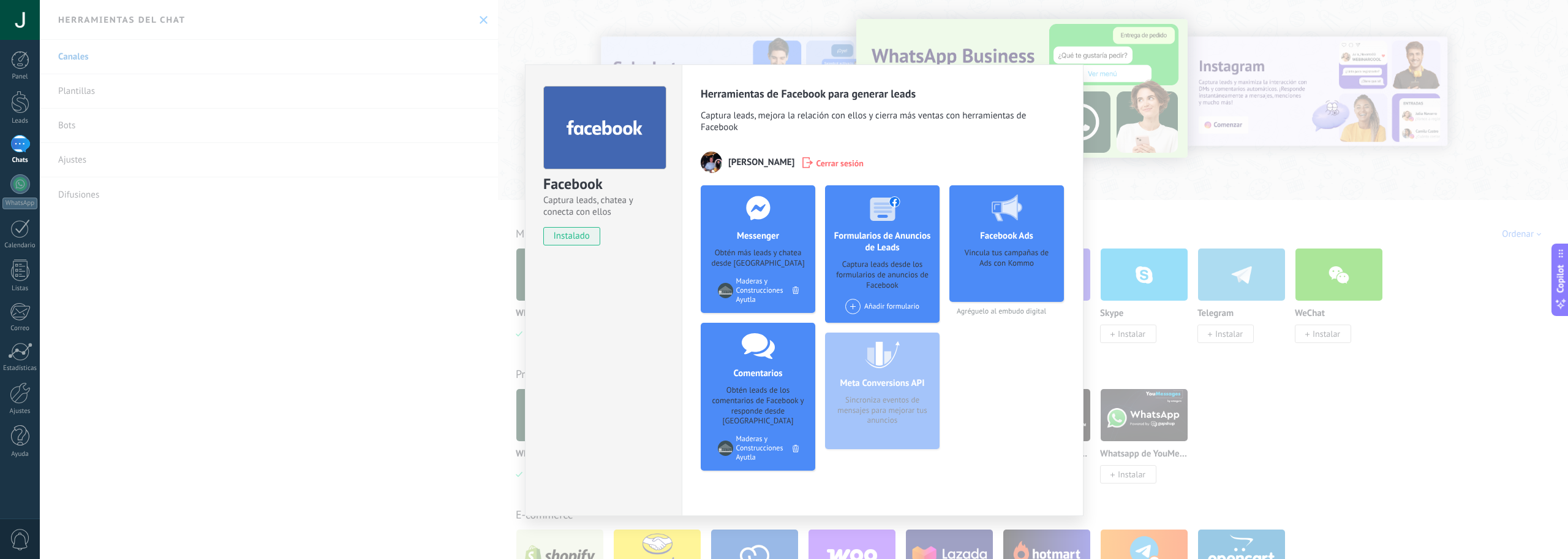
click at [1223, 401] on div "Facebook Captura leads, chatea y conecta con ellos instalado Desinstalar Herram…" at bounding box center [803, 279] width 1528 height 559
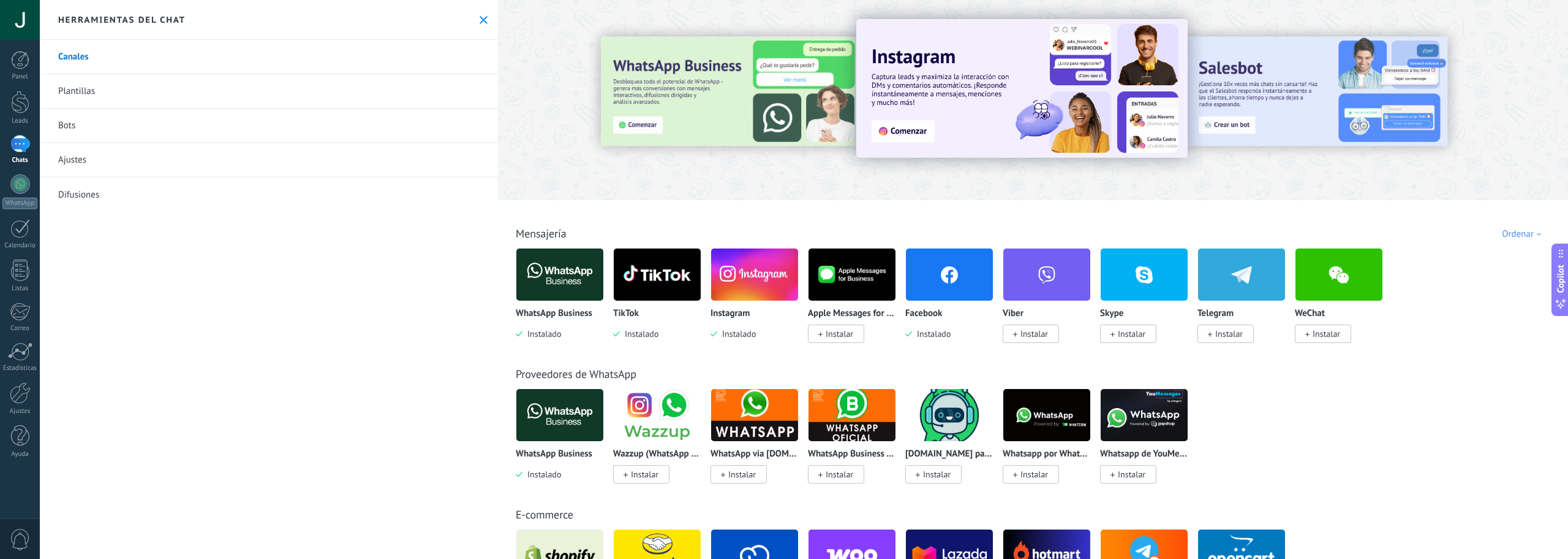
click at [23, 154] on link "Chats" at bounding box center [19, 149] width 40 height 30
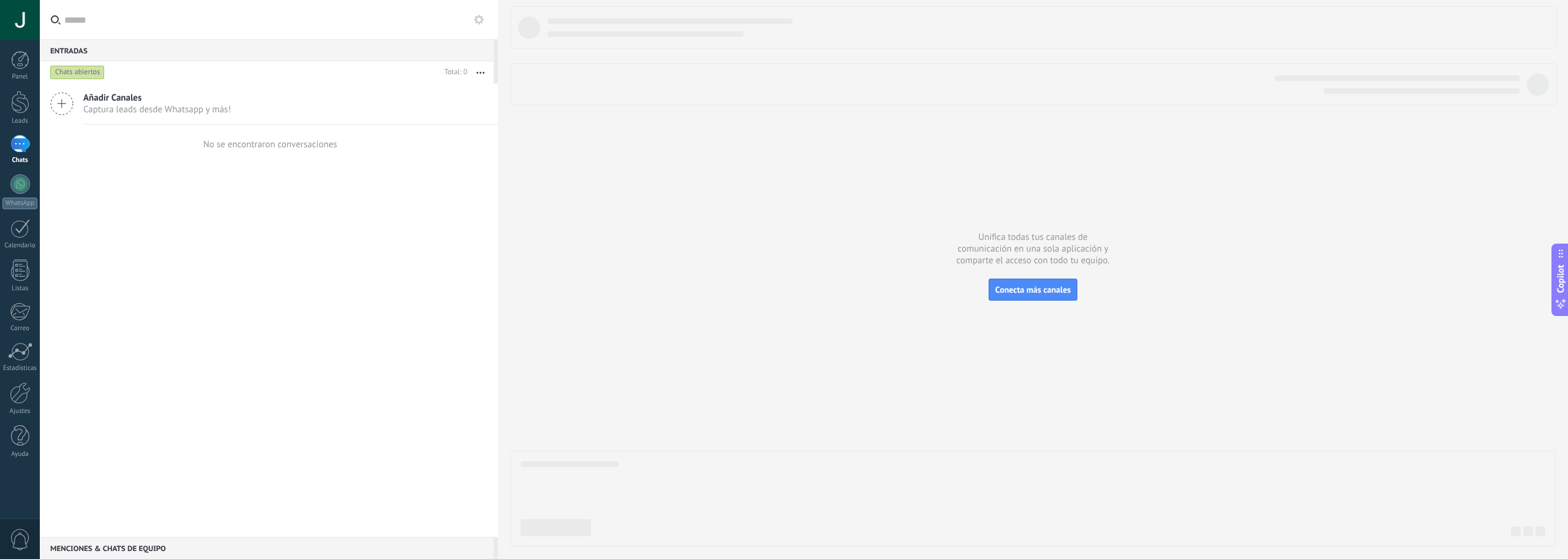
click at [160, 114] on span "Captura leads desde Whatsapp y más!" at bounding box center [157, 109] width 147 height 12
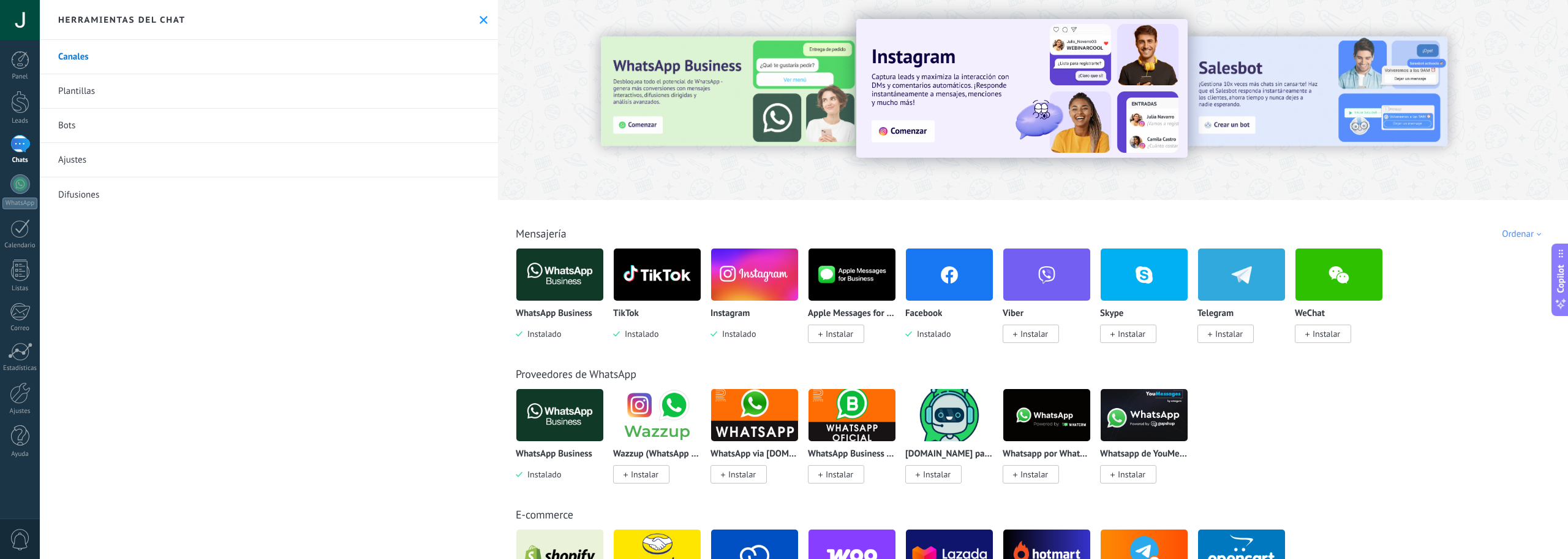
click at [948, 291] on img at bounding box center [949, 274] width 87 height 59
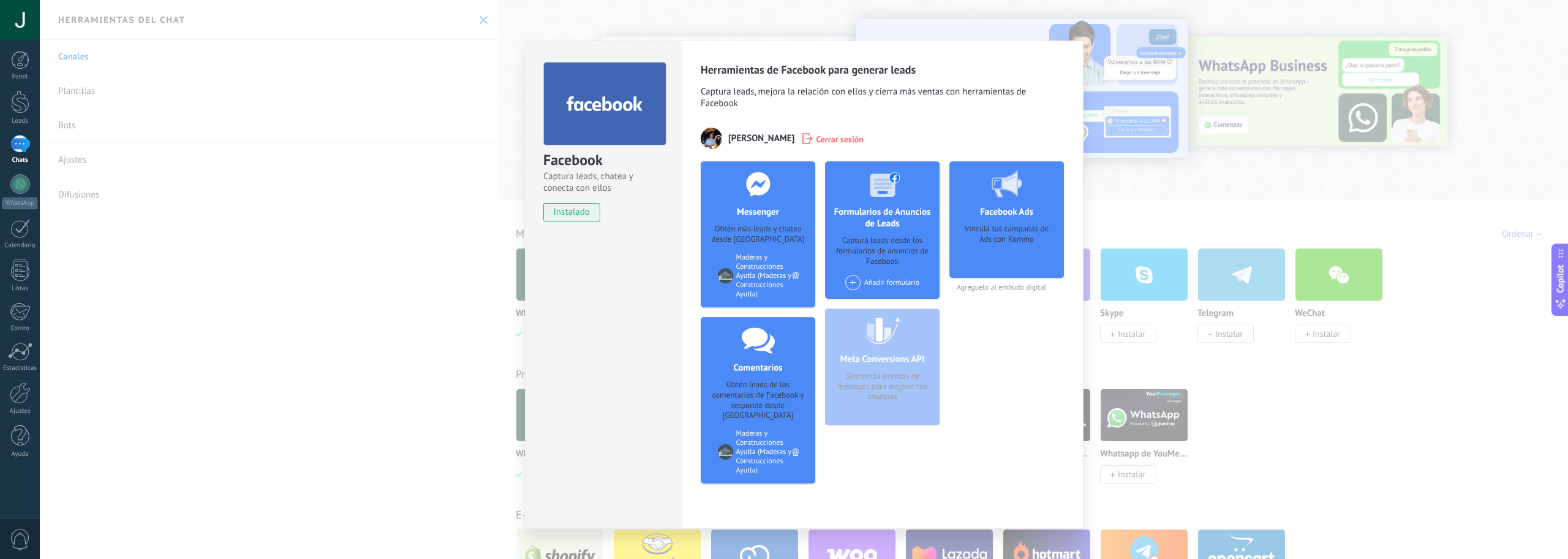
click at [1154, 314] on div "Facebook Captura leads, chatea y conecta con ellos instalado Desinstalar Herram…" at bounding box center [803, 279] width 1528 height 559
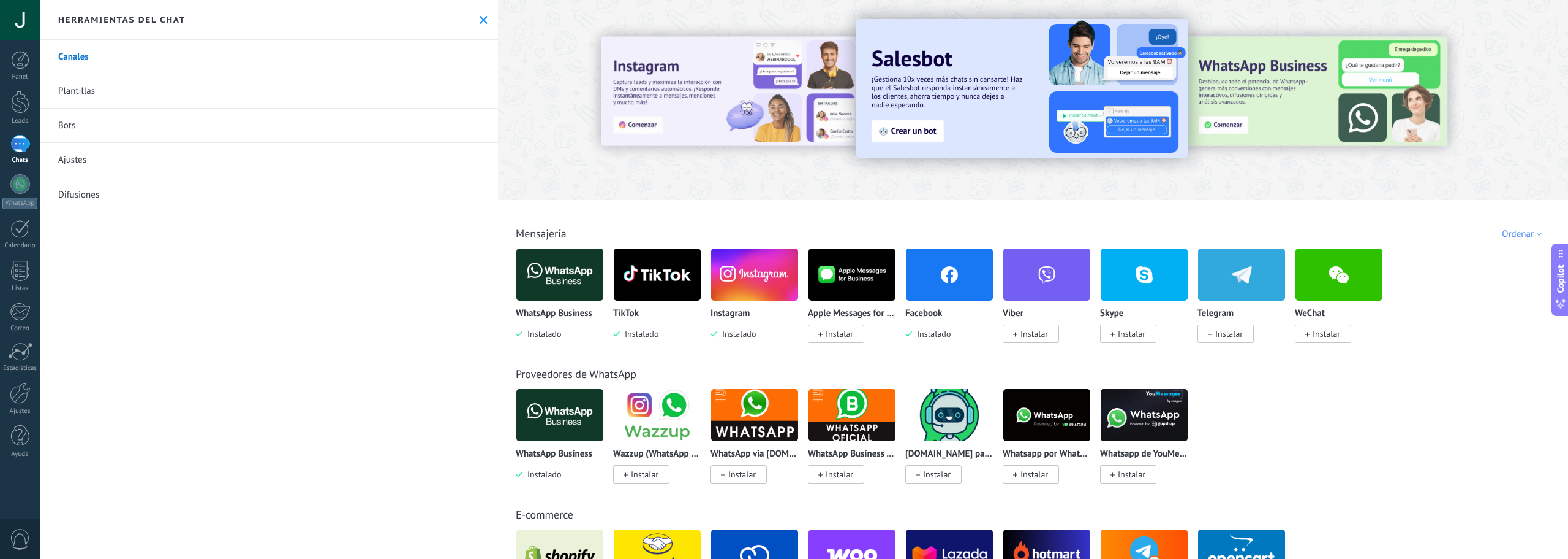
click at [759, 283] on img at bounding box center [754, 274] width 87 height 59
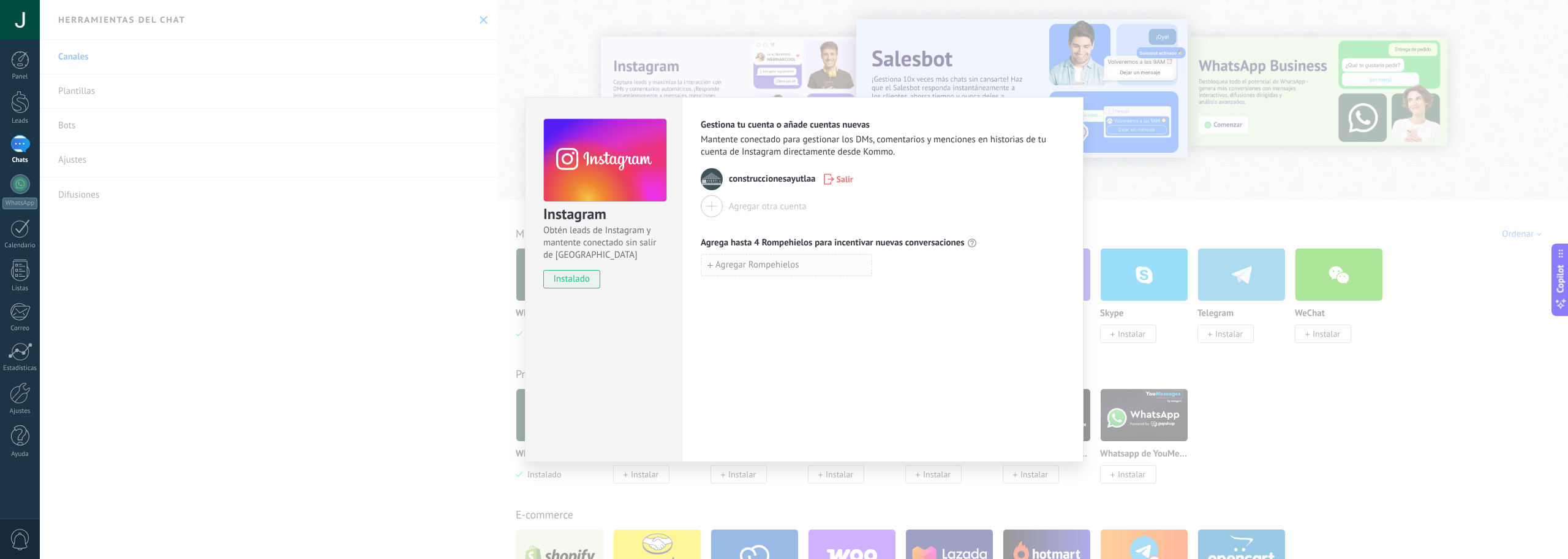
click at [799, 265] on span "Agregar Rompehielos" at bounding box center [757, 265] width 84 height 8
click at [960, 310] on div "Gestiona tu cuenta o añade cuentas nuevas Mantente conectado para gestionar los…" at bounding box center [883, 279] width 402 height 365
click at [1174, 249] on div "Instagram Obtén leads de Instagram y mantente conectado sin salir de Kommo inst…" at bounding box center [803, 279] width 1528 height 559
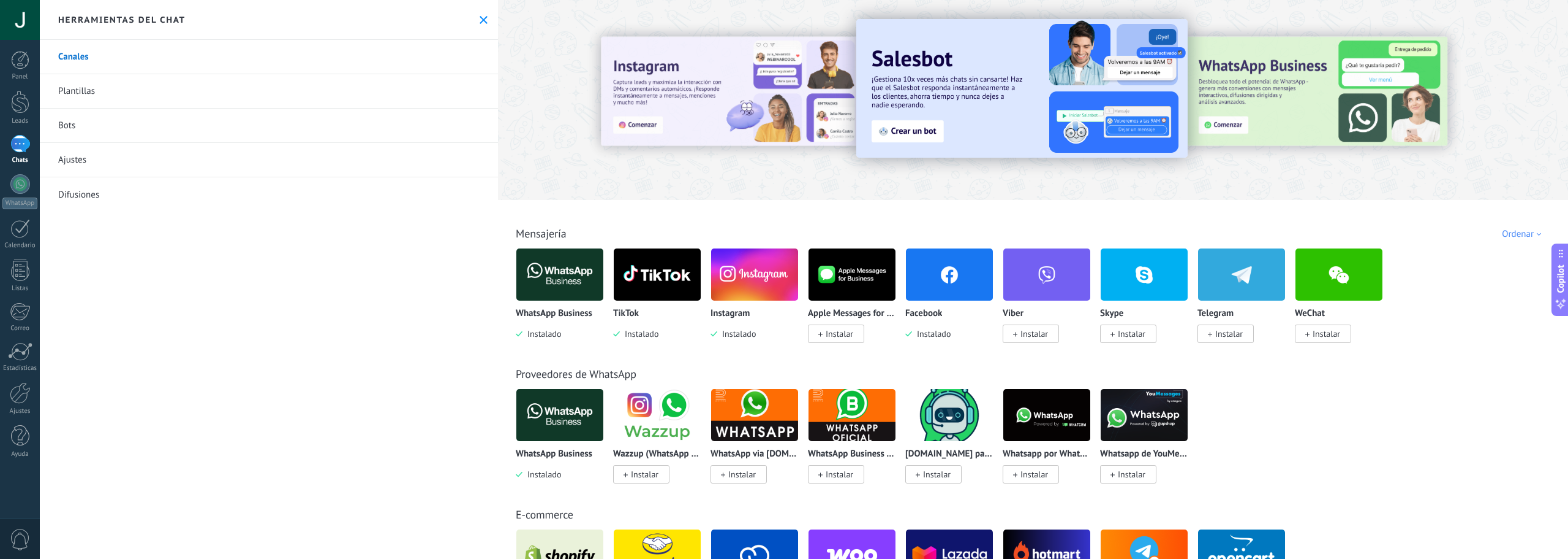
click at [699, 276] on img at bounding box center [657, 274] width 87 height 59
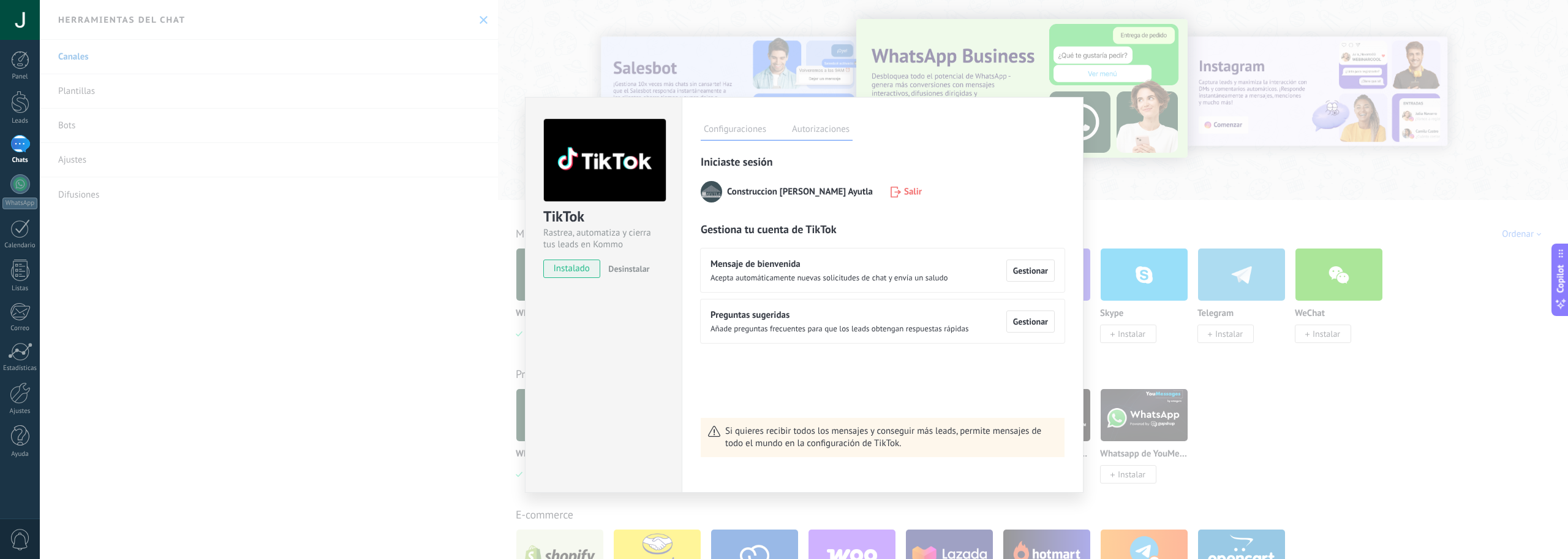
click at [821, 136] on label "Autorizaciones" at bounding box center [820, 131] width 64 height 18
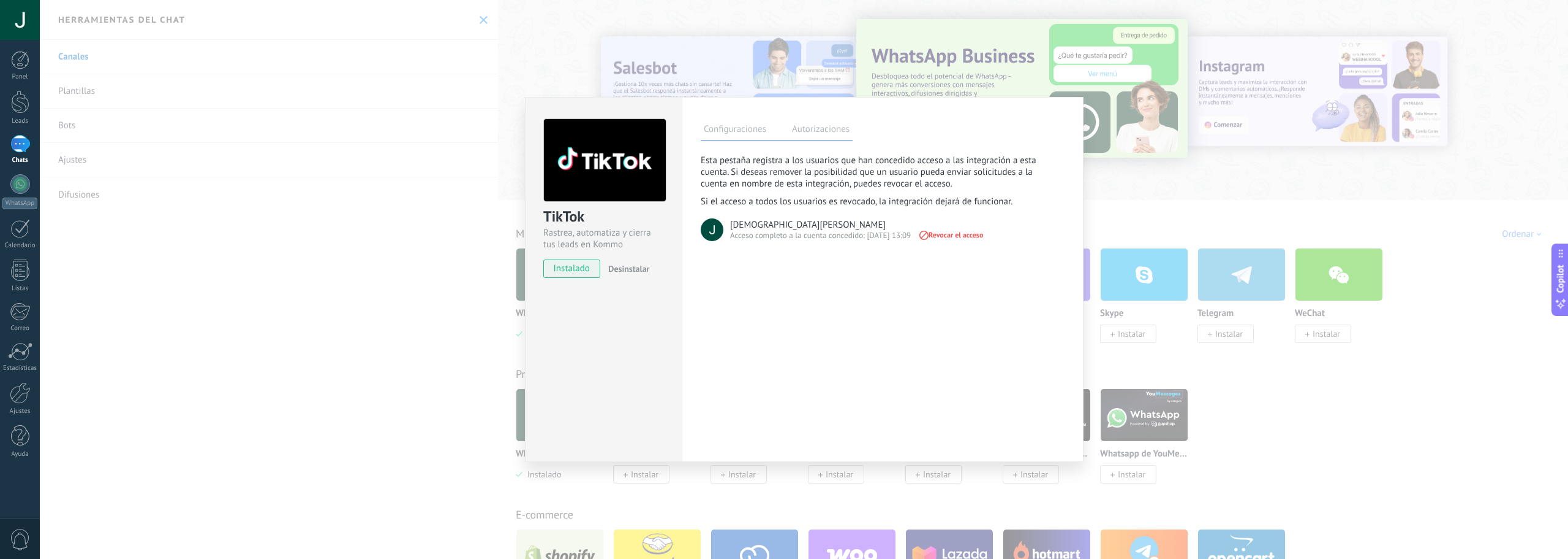
click at [755, 126] on label "Configuraciones" at bounding box center [735, 131] width 69 height 18
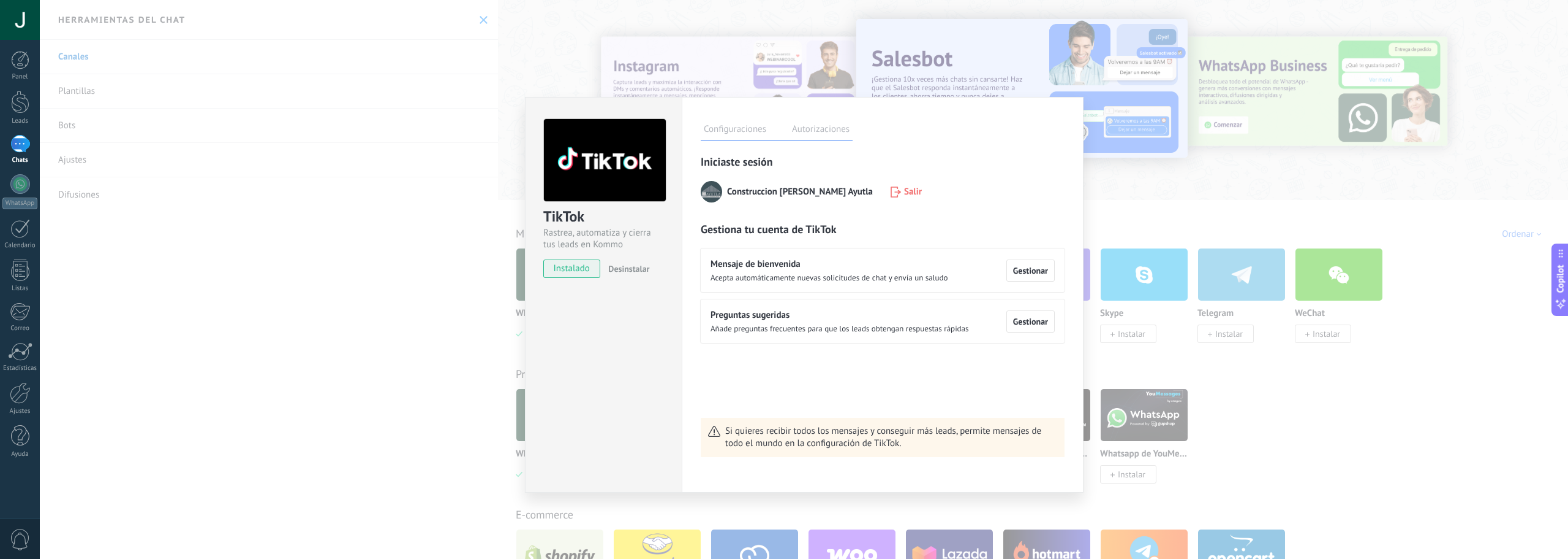
click at [1258, 389] on div "TikTok Rastrea, automatiza y cierra tus leads en Kommo instalado Desinstalar Co…" at bounding box center [803, 279] width 1528 height 559
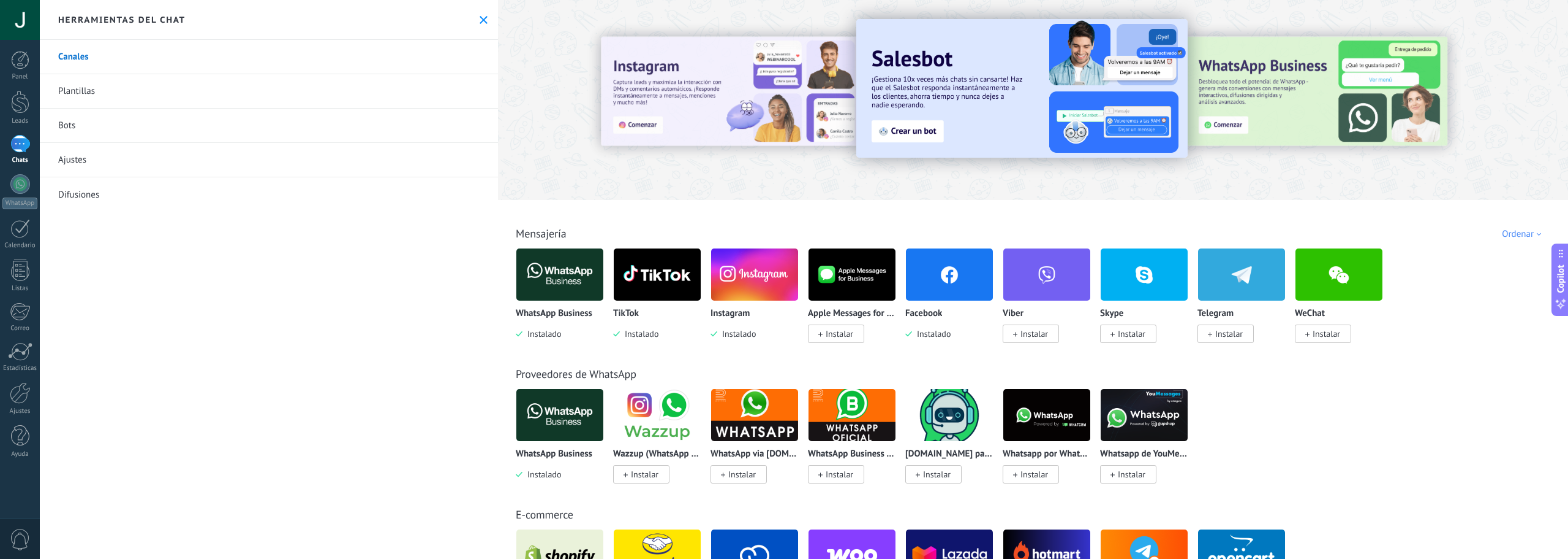
click at [29, 297] on div "Panel Leads Chats WhatsApp Clientes" at bounding box center [19, 260] width 40 height 419
click at [32, 310] on link "Correo" at bounding box center [19, 316] width 40 height 30
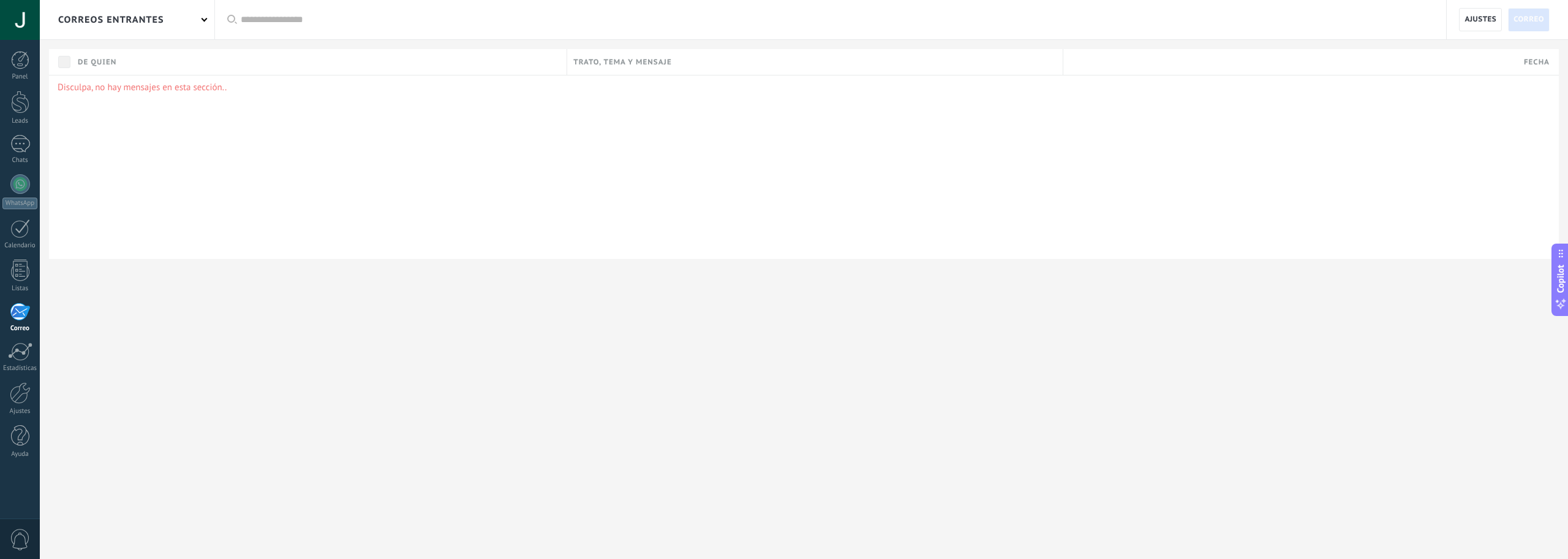
click at [153, 96] on div "Disculpa, no hay mensajes en esta sección.." at bounding box center [804, 166] width 1510 height 184
click at [196, 33] on div "correos entrantes" at bounding box center [127, 20] width 175 height 39
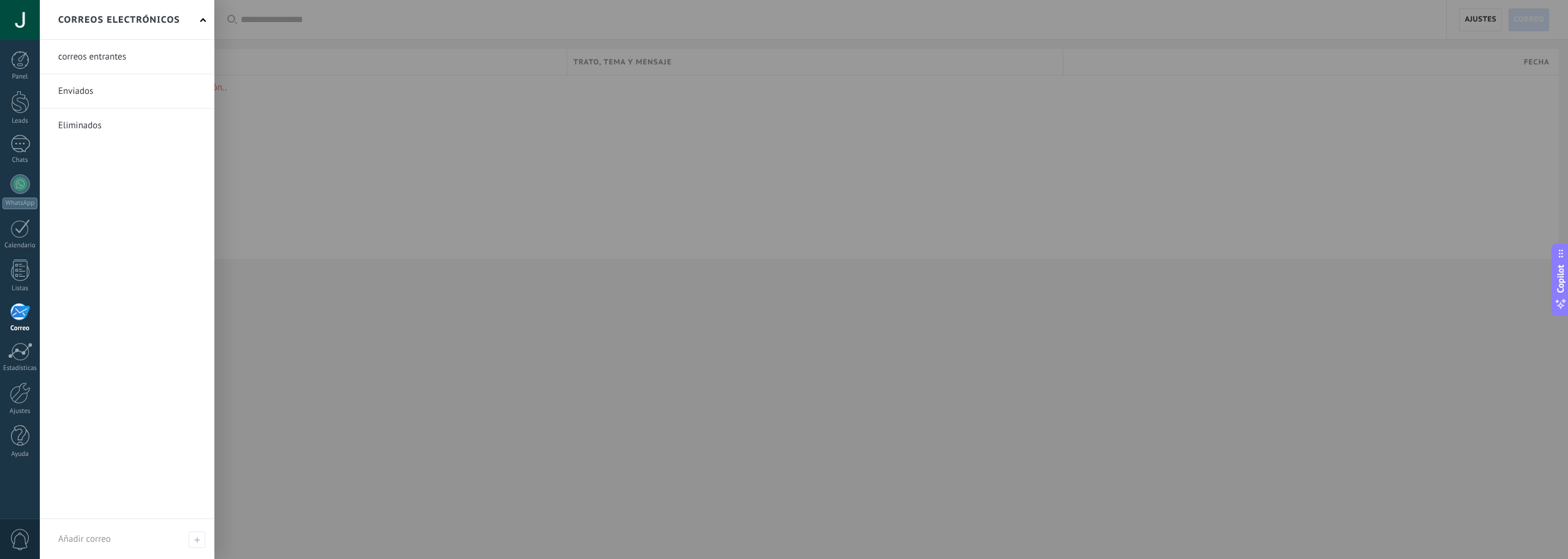
click at [403, 169] on div at bounding box center [824, 279] width 1568 height 559
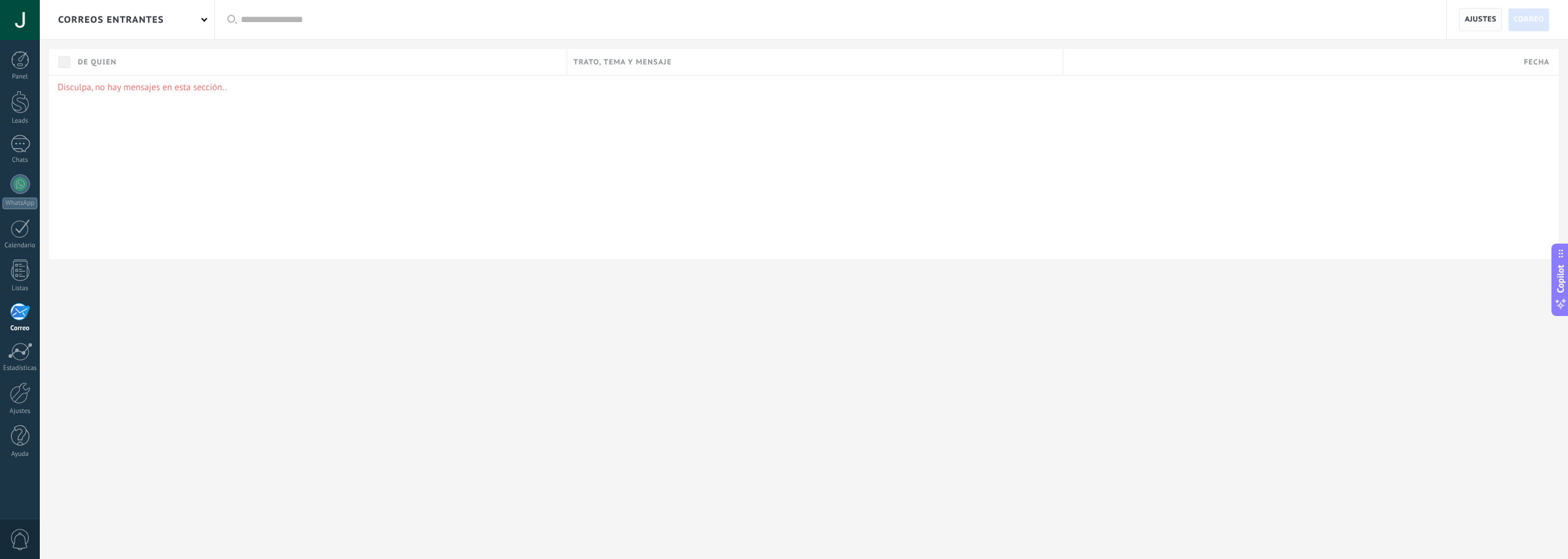
click at [1477, 27] on span "Ajustes" at bounding box center [1481, 20] width 32 height 22
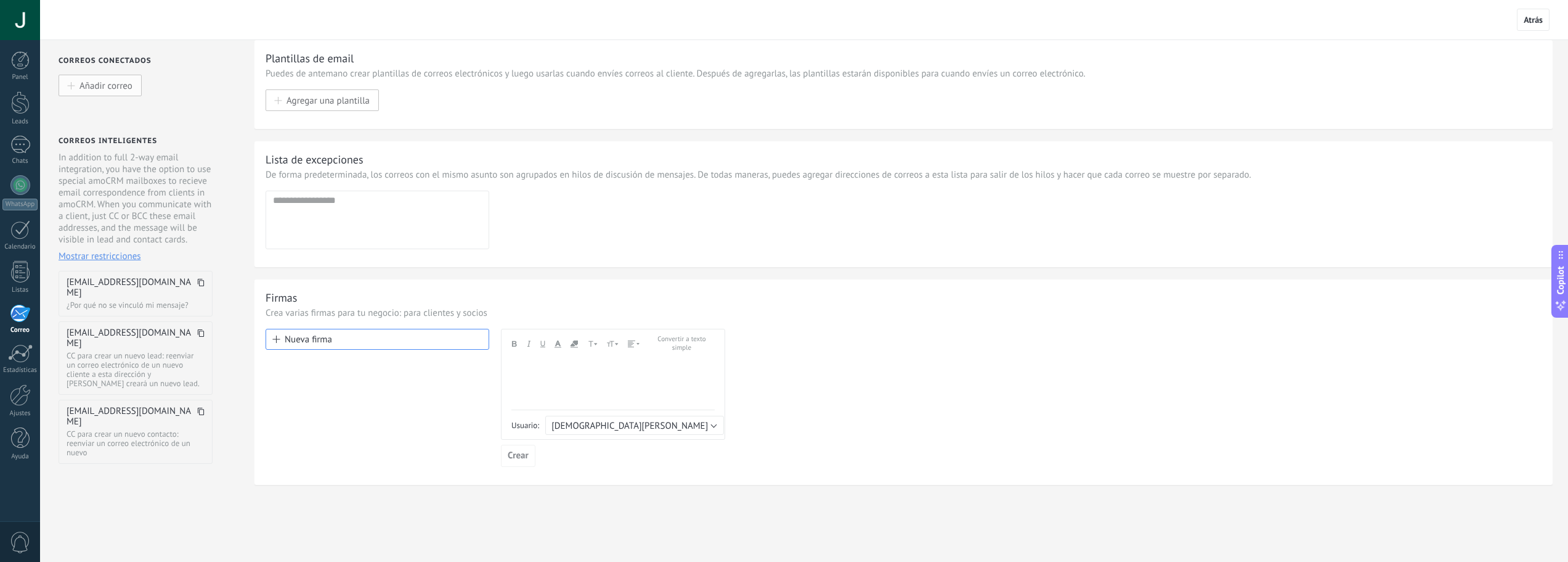
click at [124, 94] on button "Añadir correo" at bounding box center [101, 84] width 84 height 21
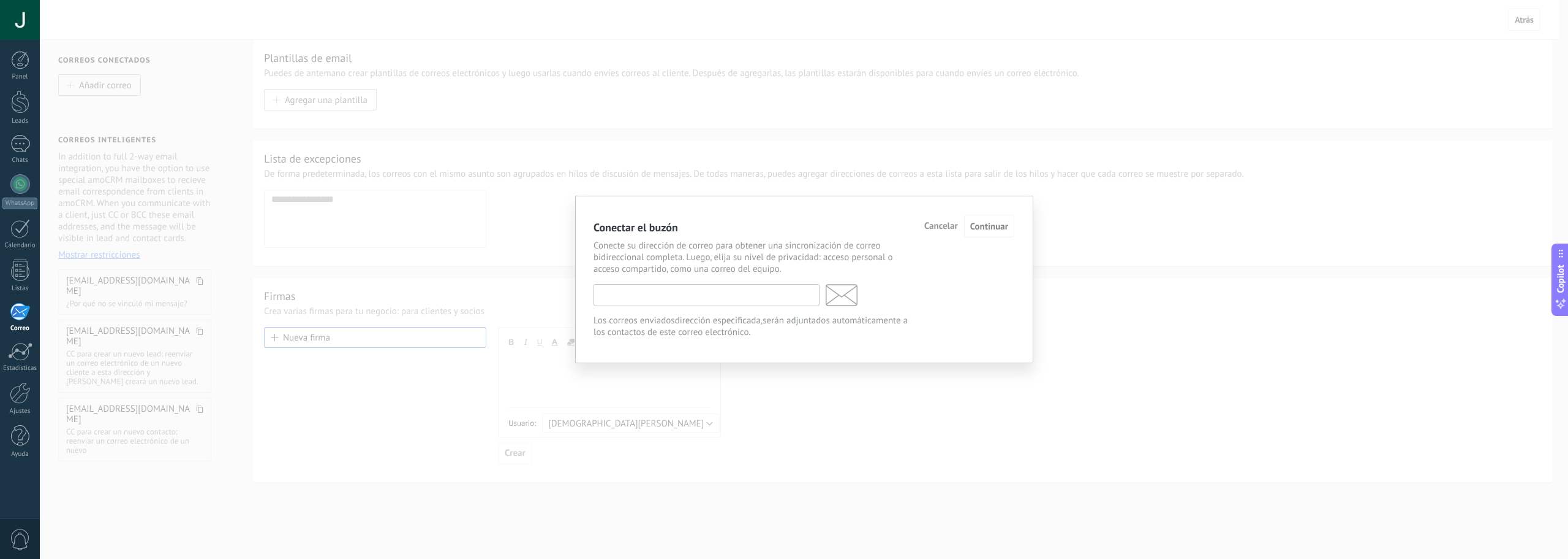
click at [758, 298] on input "text" at bounding box center [706, 295] width 226 height 22
type input "*"
type input "**********"
click at [926, 233] on div "Continuar con Google" at bounding box center [954, 226] width 105 height 23
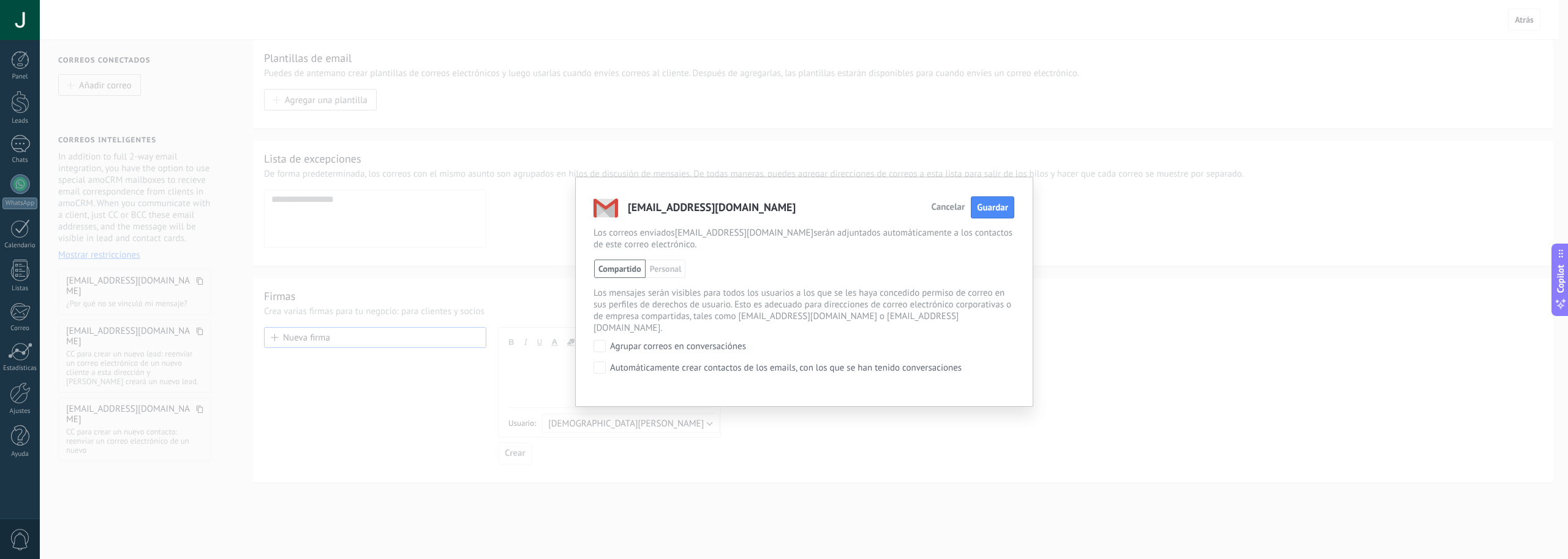
click at [904, 362] on div "Automáticamente crear contactos de los emails, con los que se han tenido conver…" at bounding box center [786, 367] width 352 height 11
click at [994, 218] on button "Guardar" at bounding box center [993, 207] width 43 height 23
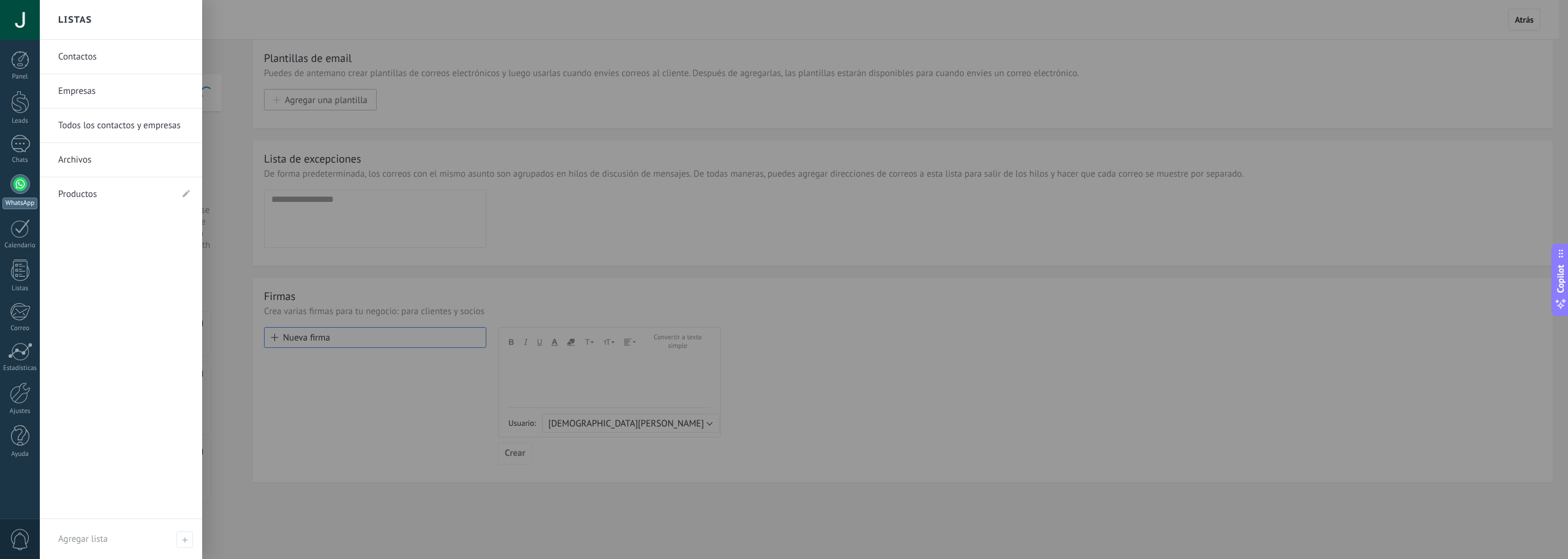
click at [14, 184] on div at bounding box center [19, 183] width 19 height 20
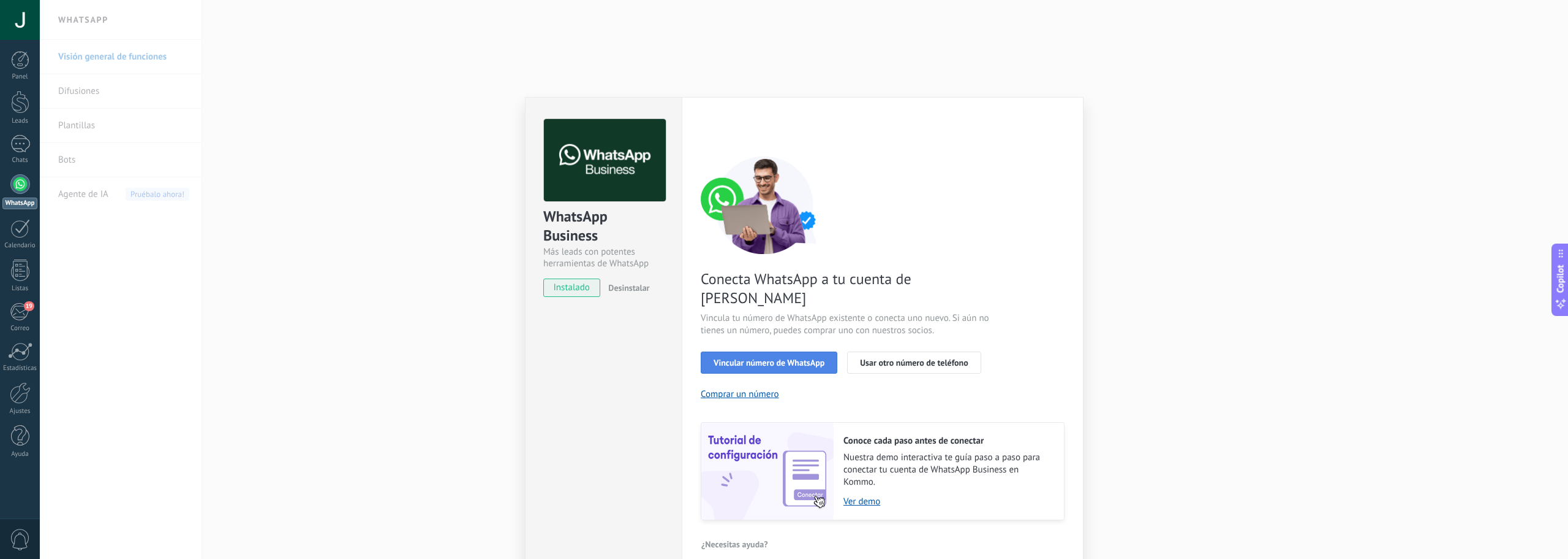
click at [759, 358] on span "Vincular número de WhatsApp" at bounding box center [769, 362] width 111 height 8
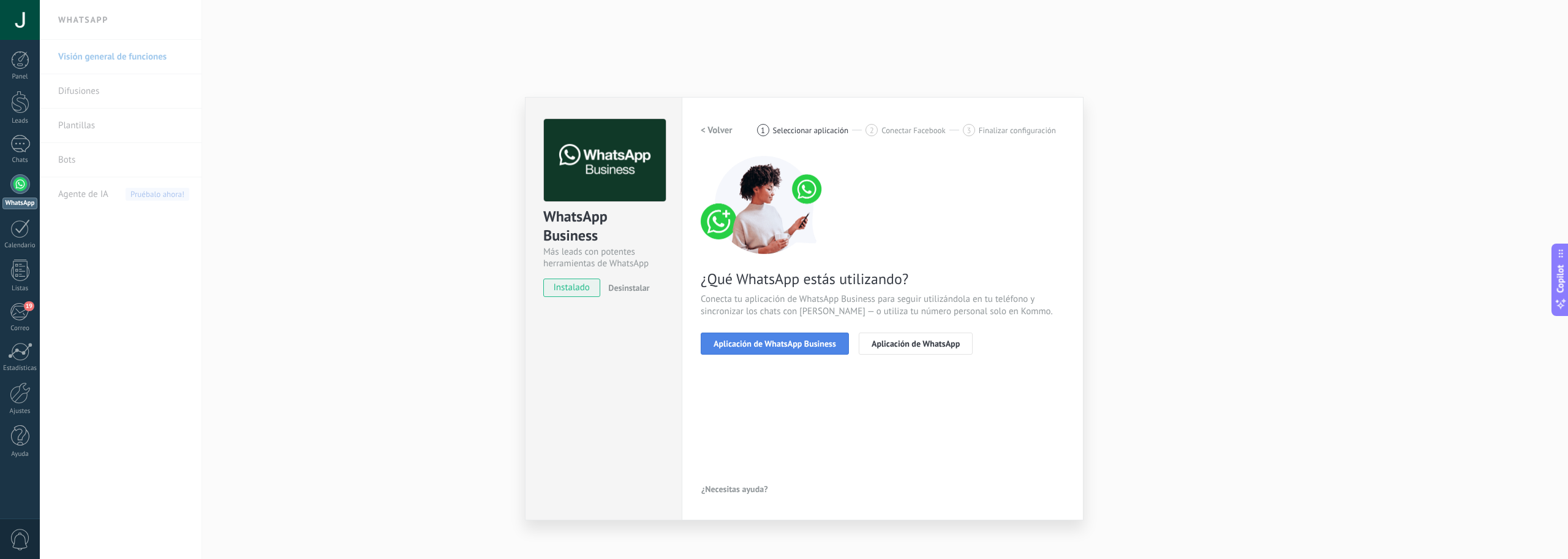
click at [807, 339] on span "Aplicación de WhatsApp Business" at bounding box center [775, 344] width 123 height 8
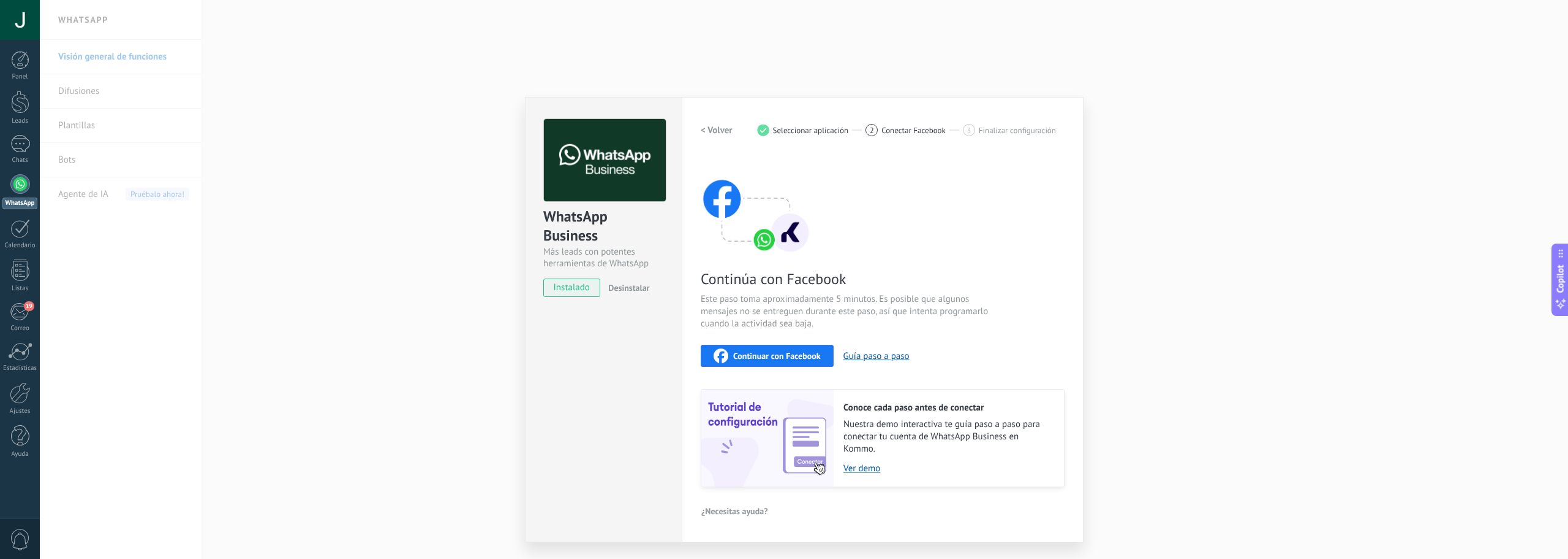
click at [786, 357] on span "Continuar con Facebook" at bounding box center [776, 355] width 87 height 8
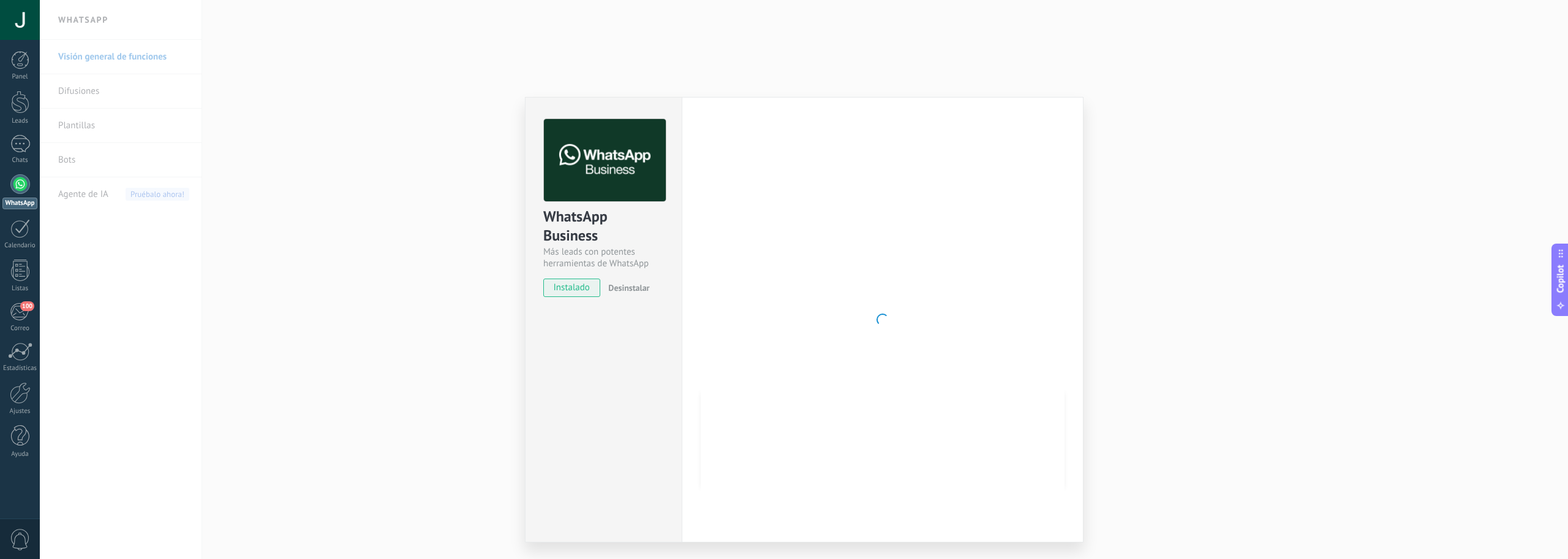
click at [290, 83] on div "WhatsApp Business Más leads con potentes herramientas de WhatsApp instalado Des…" at bounding box center [803, 279] width 1528 height 559
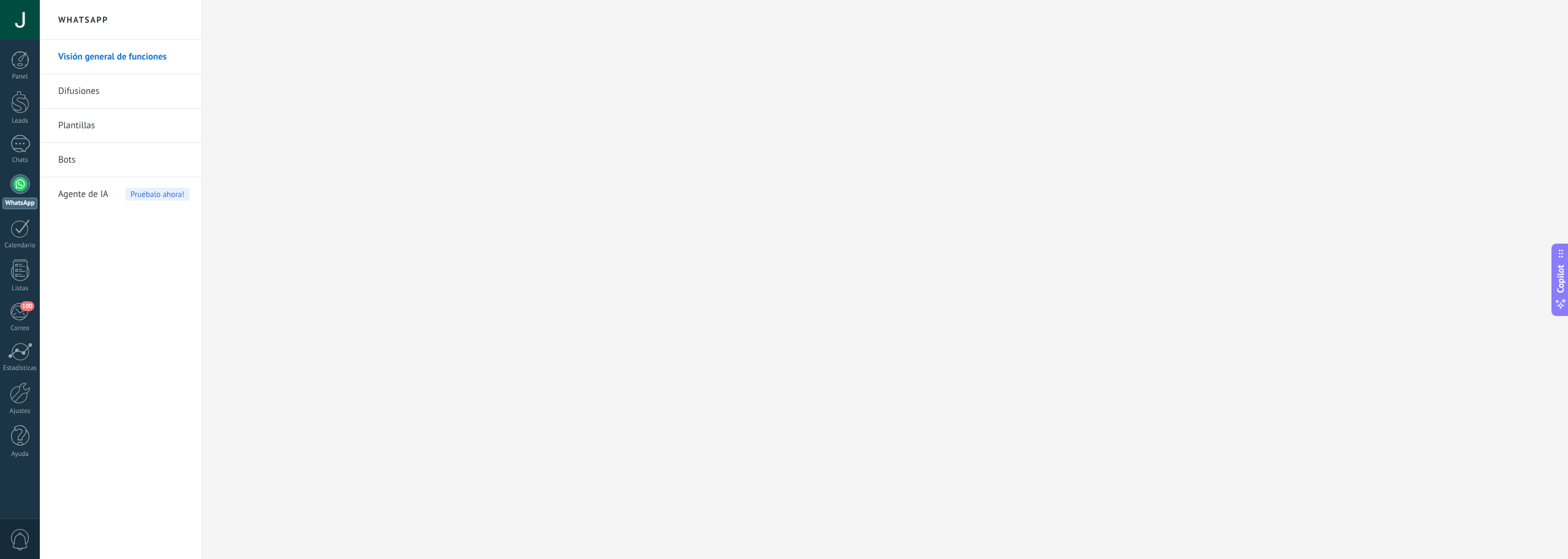
click at [14, 185] on div at bounding box center [19, 183] width 19 height 20
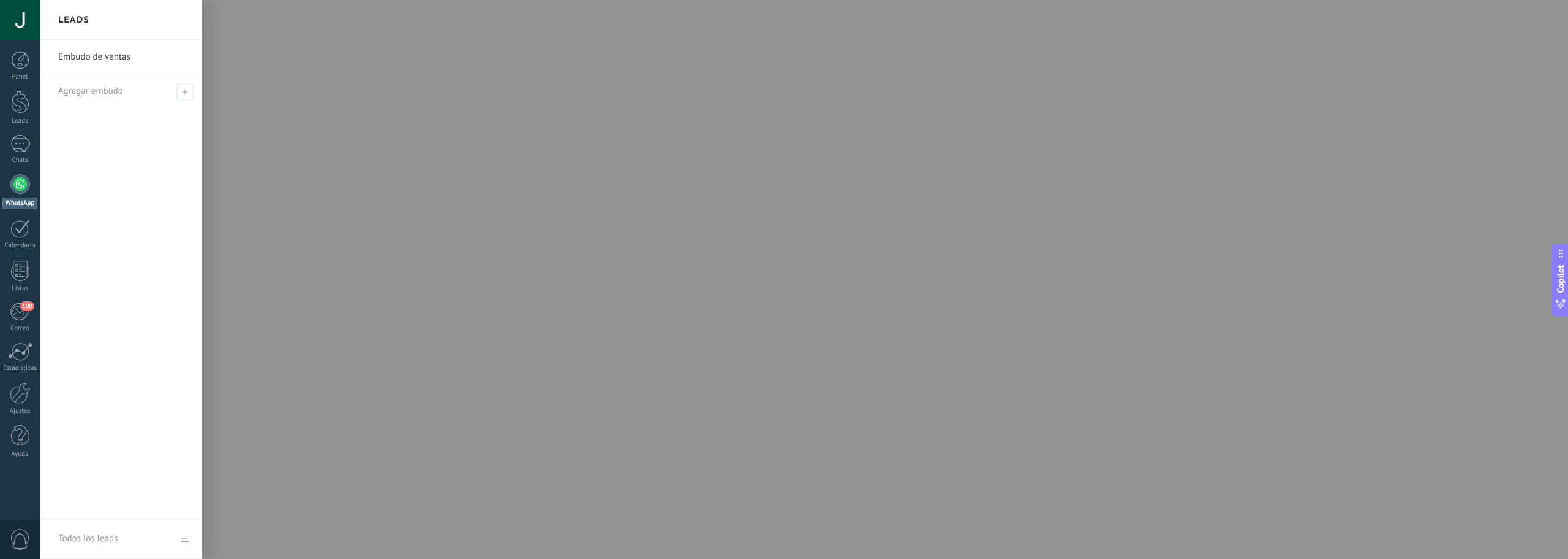
click at [11, 187] on div at bounding box center [19, 183] width 19 height 20
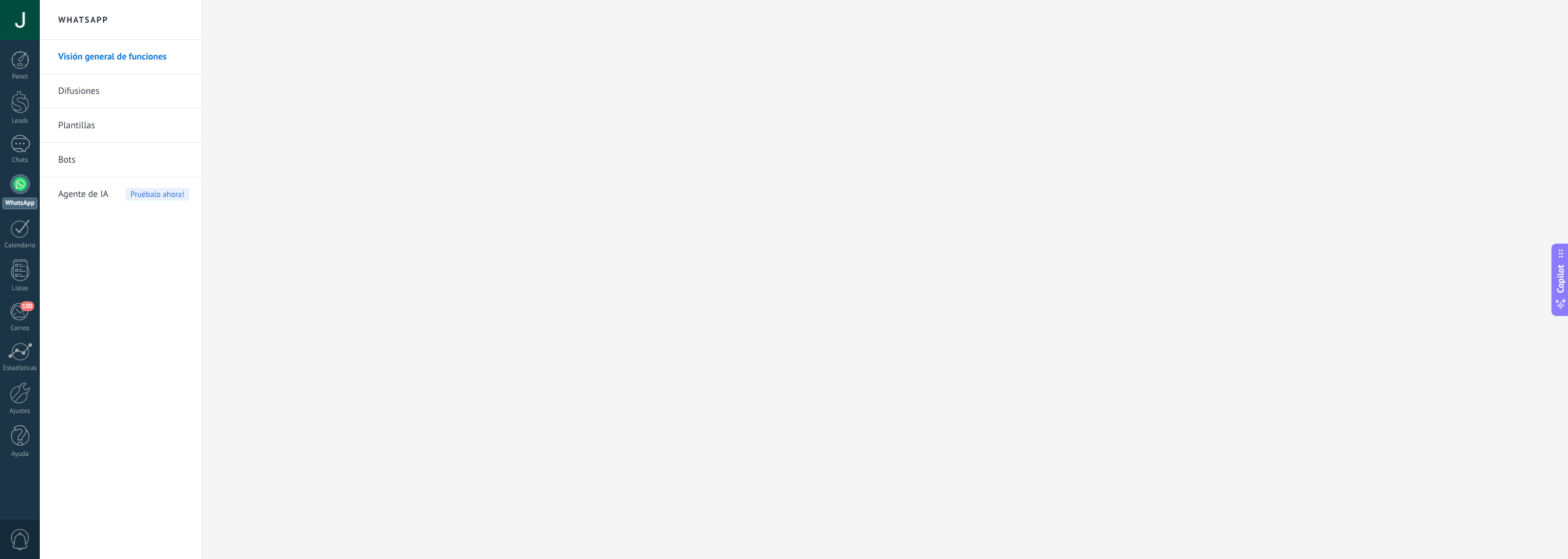
click at [20, 191] on div at bounding box center [19, 183] width 19 height 20
click at [11, 81] on div "Panel Leads Chats WhatsApp Clientes 100" at bounding box center [19, 260] width 40 height 419
click at [17, 69] on div at bounding box center [20, 60] width 19 height 19
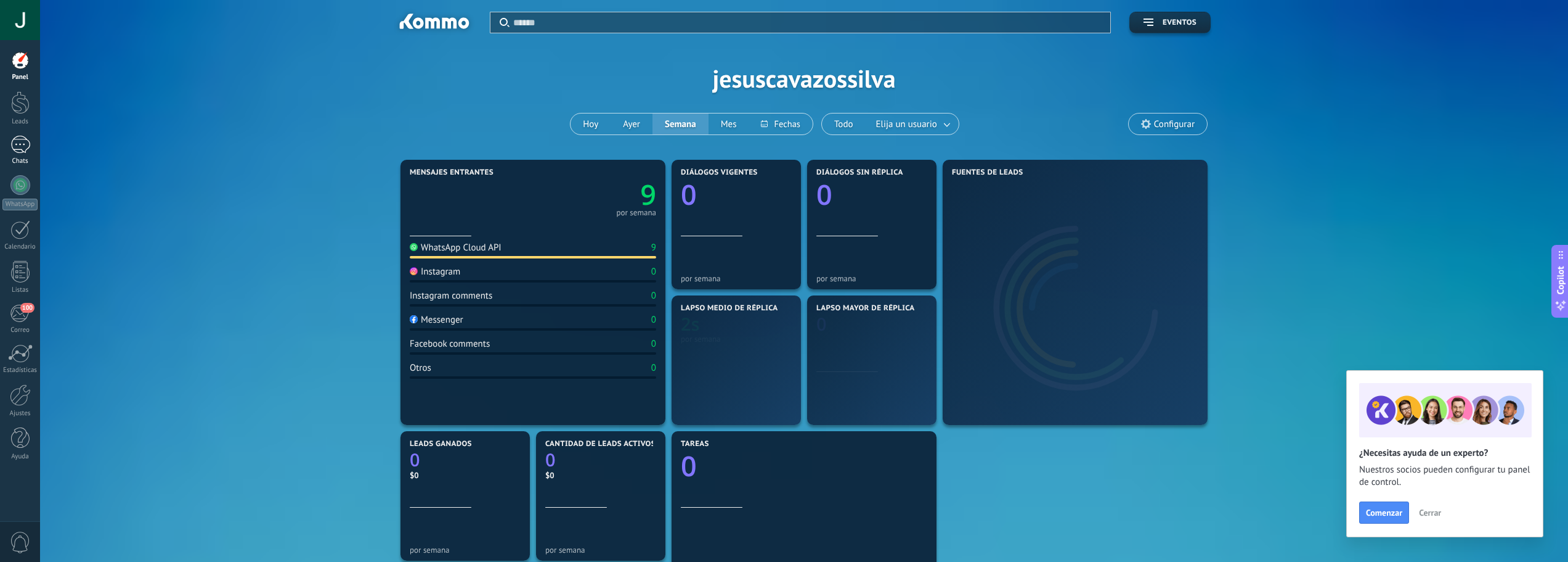
click at [10, 145] on div at bounding box center [20, 144] width 20 height 18
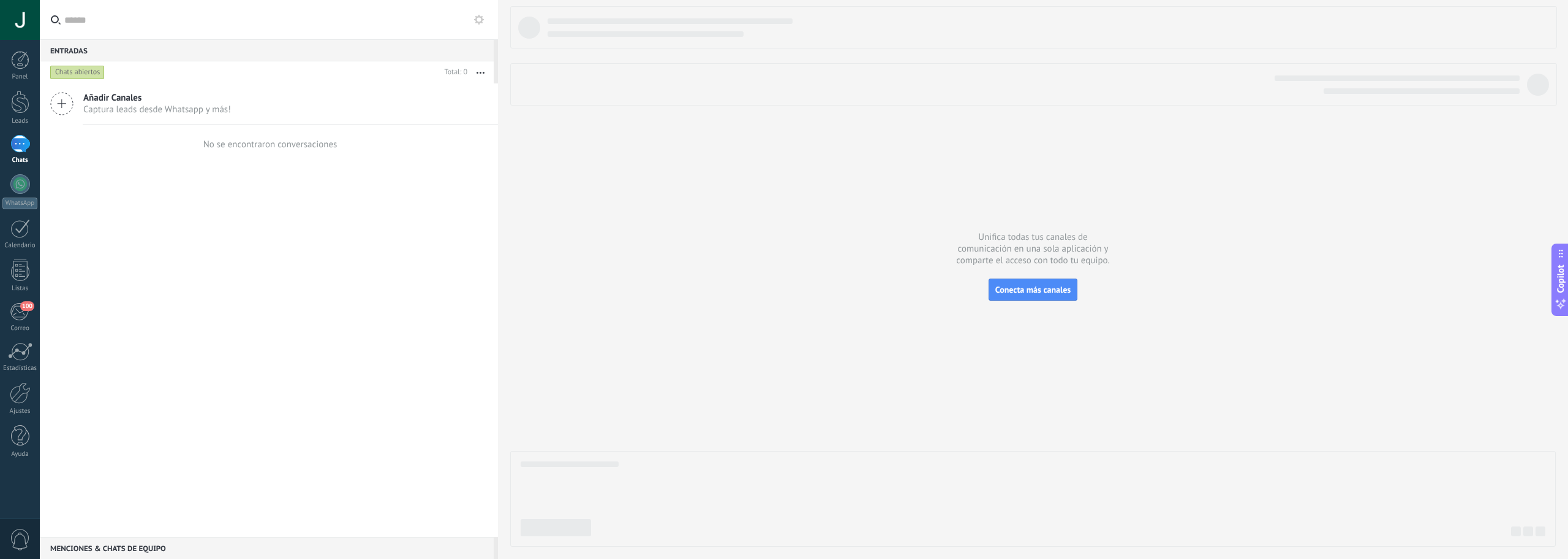
click at [156, 114] on span "Captura leads desde Whatsapp y más!" at bounding box center [157, 109] width 147 height 12
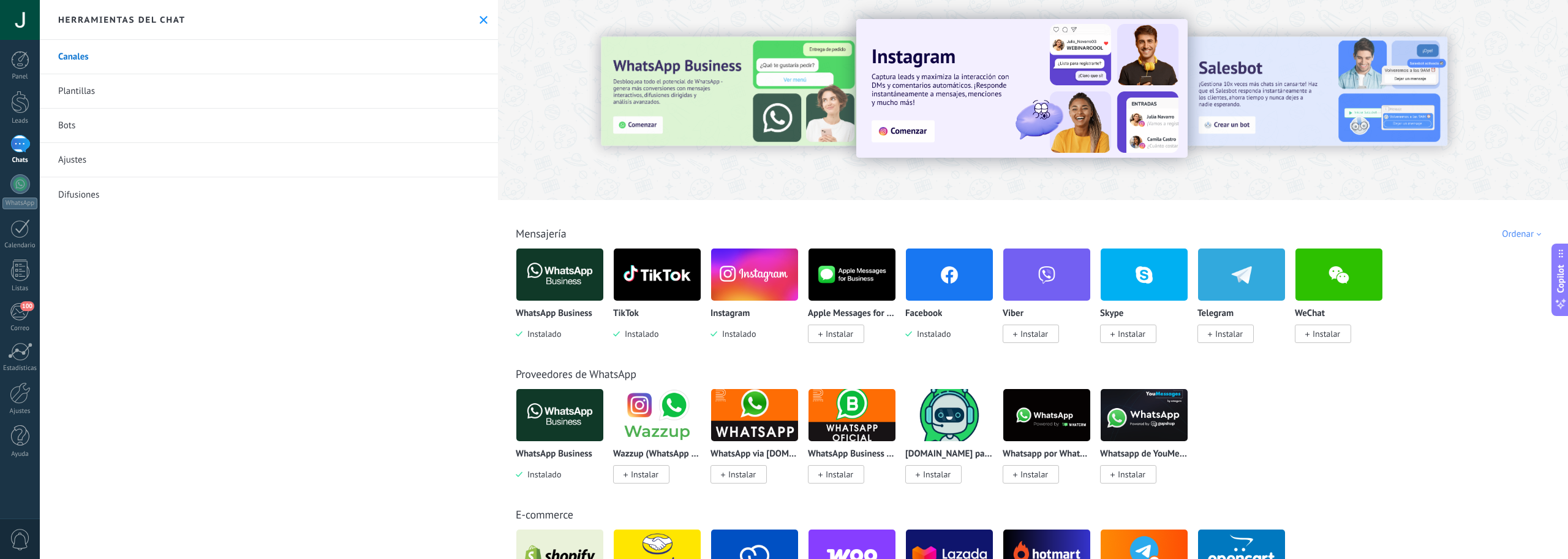
click at [584, 200] on div "Todo Bandeja de entrada Soluciones de IA Automatizaciones Fuentes de leads Inst…" at bounding box center [1033, 220] width 1063 height 40
click at [31, 189] on link "WhatsApp" at bounding box center [19, 191] width 40 height 35
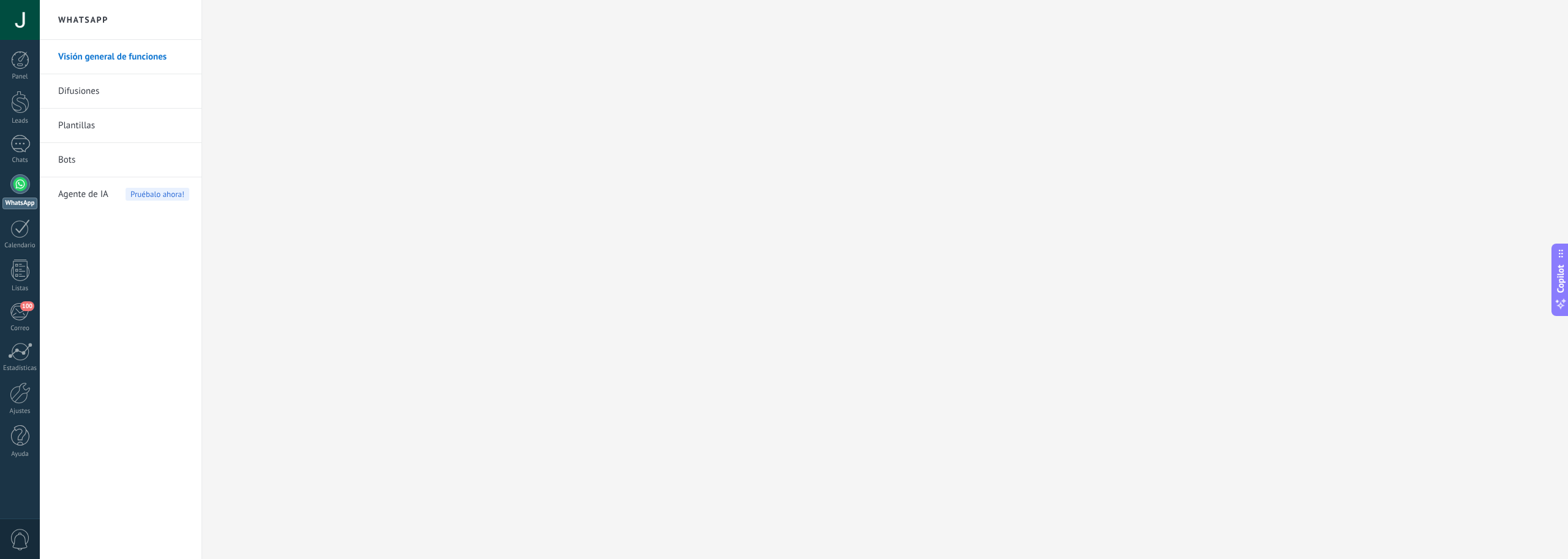
click at [101, 119] on link "Plantillas" at bounding box center [124, 126] width 131 height 34
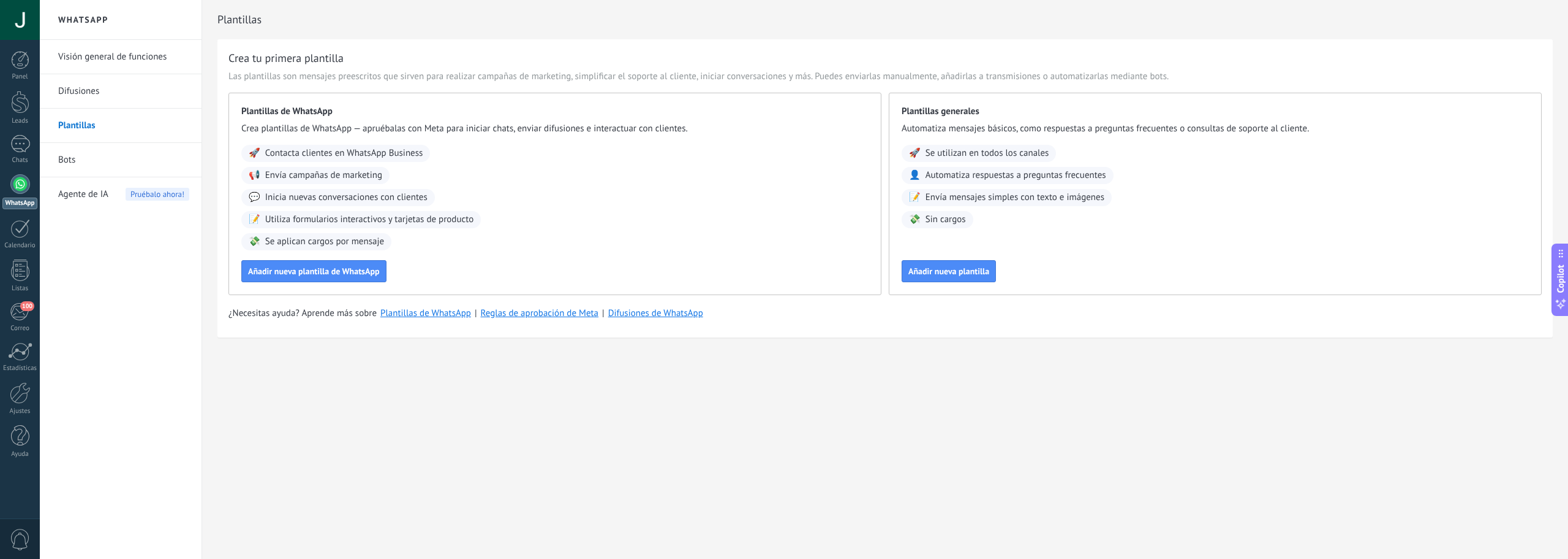
click at [113, 87] on link "Difusiones" at bounding box center [124, 91] width 131 height 34
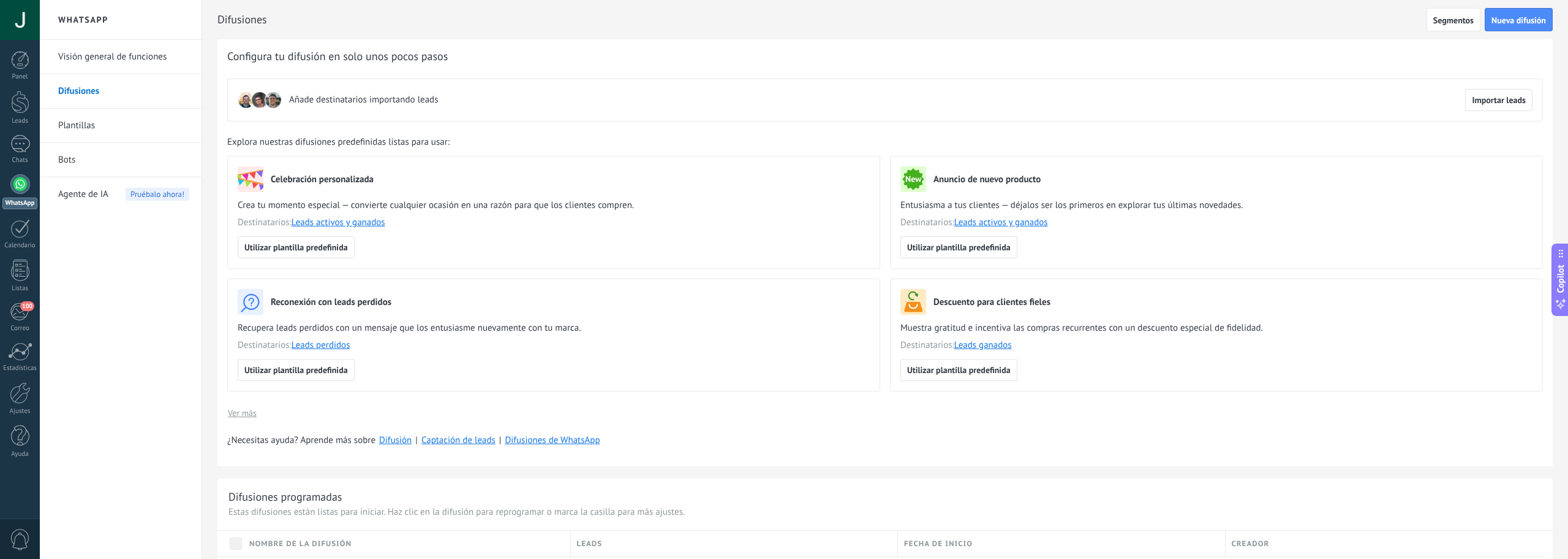
click at [70, 168] on link "Bots" at bounding box center [124, 159] width 131 height 34
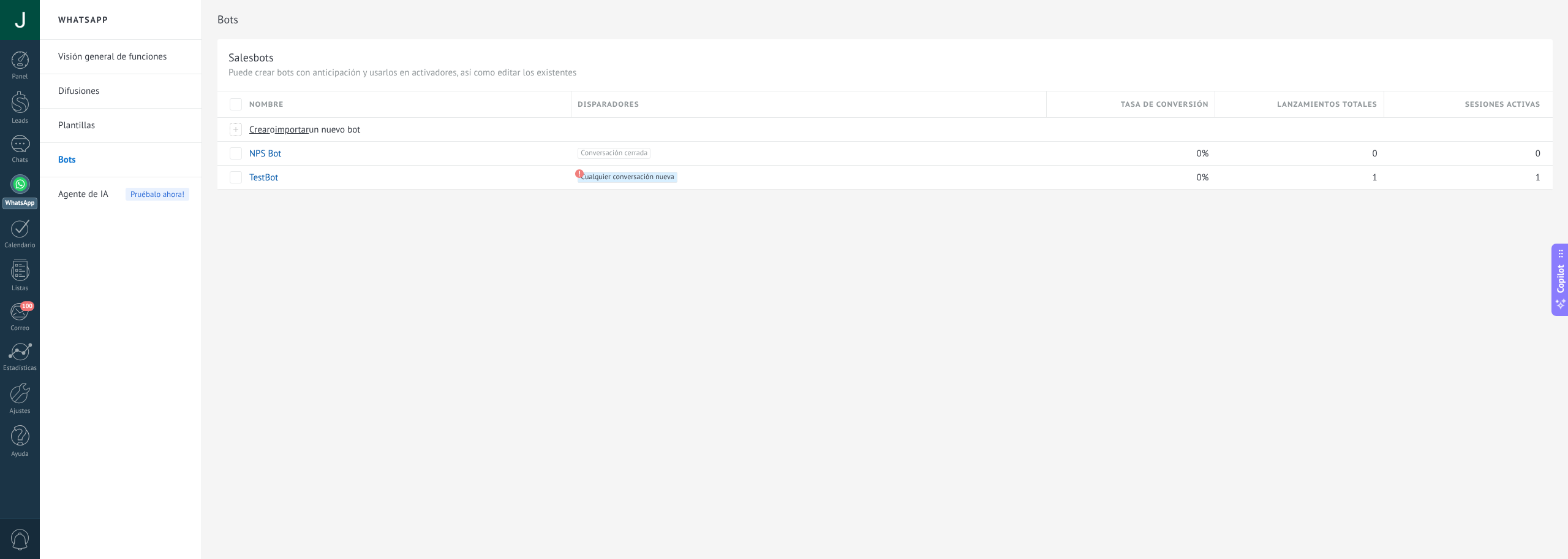
click at [103, 91] on link "Difusiones" at bounding box center [124, 91] width 131 height 34
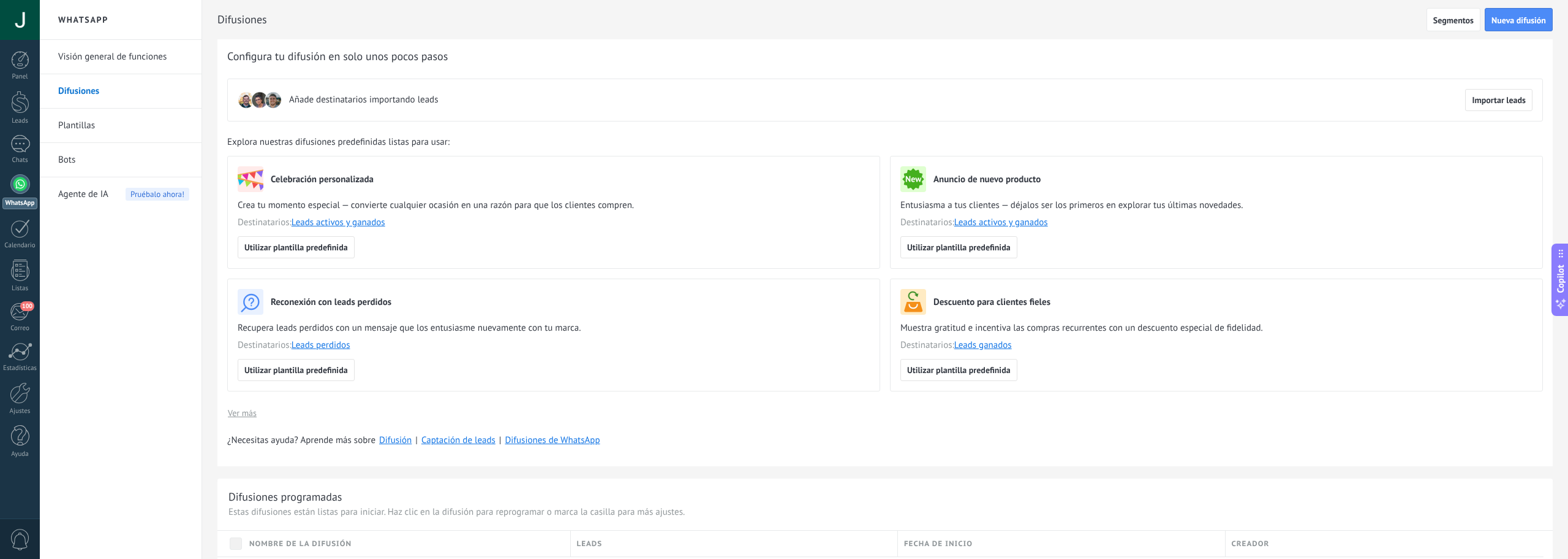
click at [116, 63] on link "Visión general de funciones" at bounding box center [124, 57] width 131 height 34
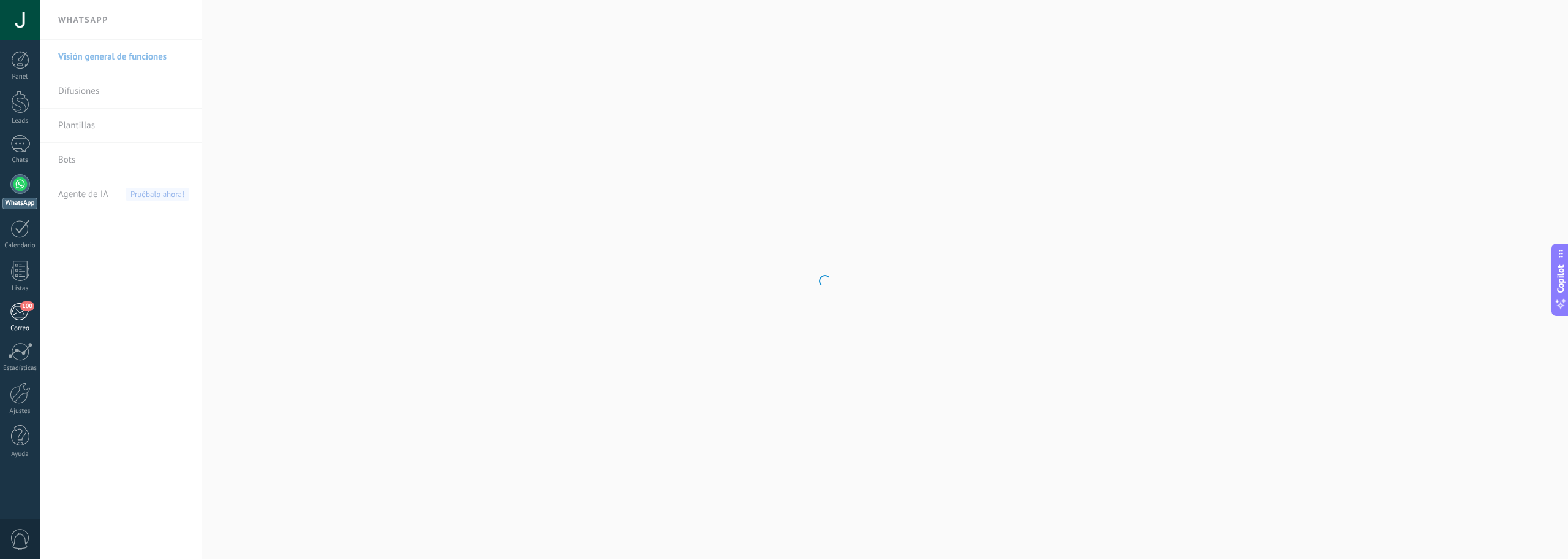
click at [13, 303] on div "100" at bounding box center [20, 311] width 20 height 19
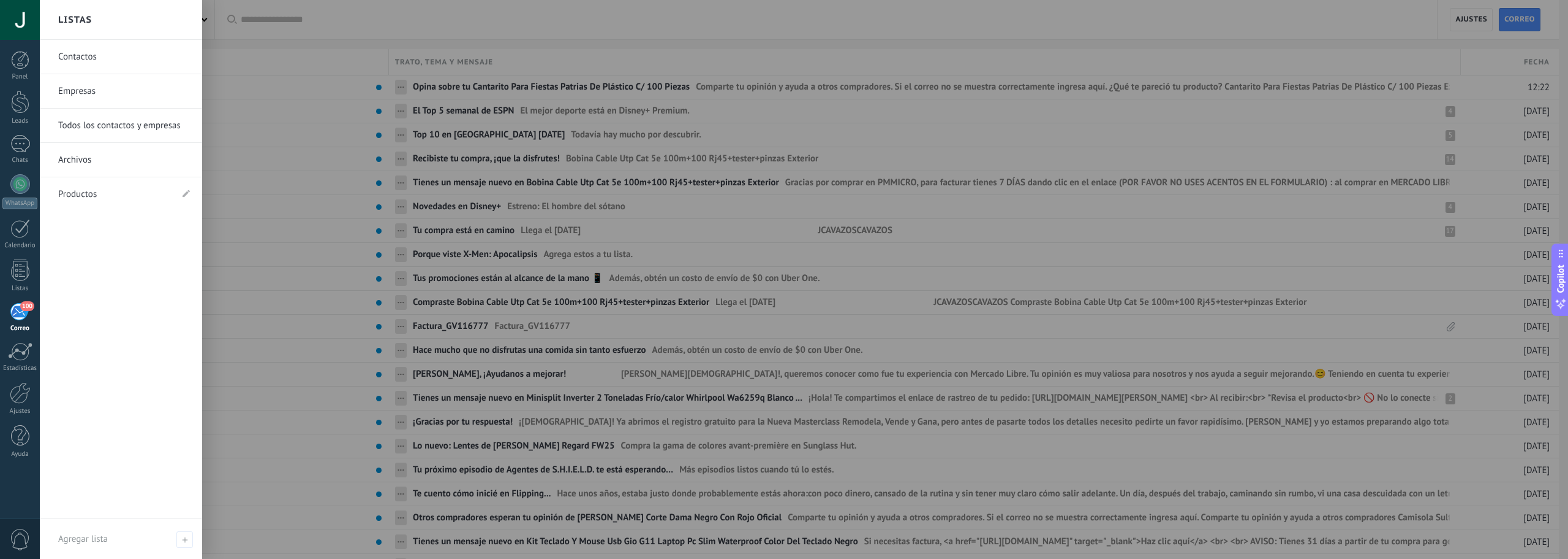
click at [112, 63] on link "Contactos" at bounding box center [124, 57] width 131 height 34
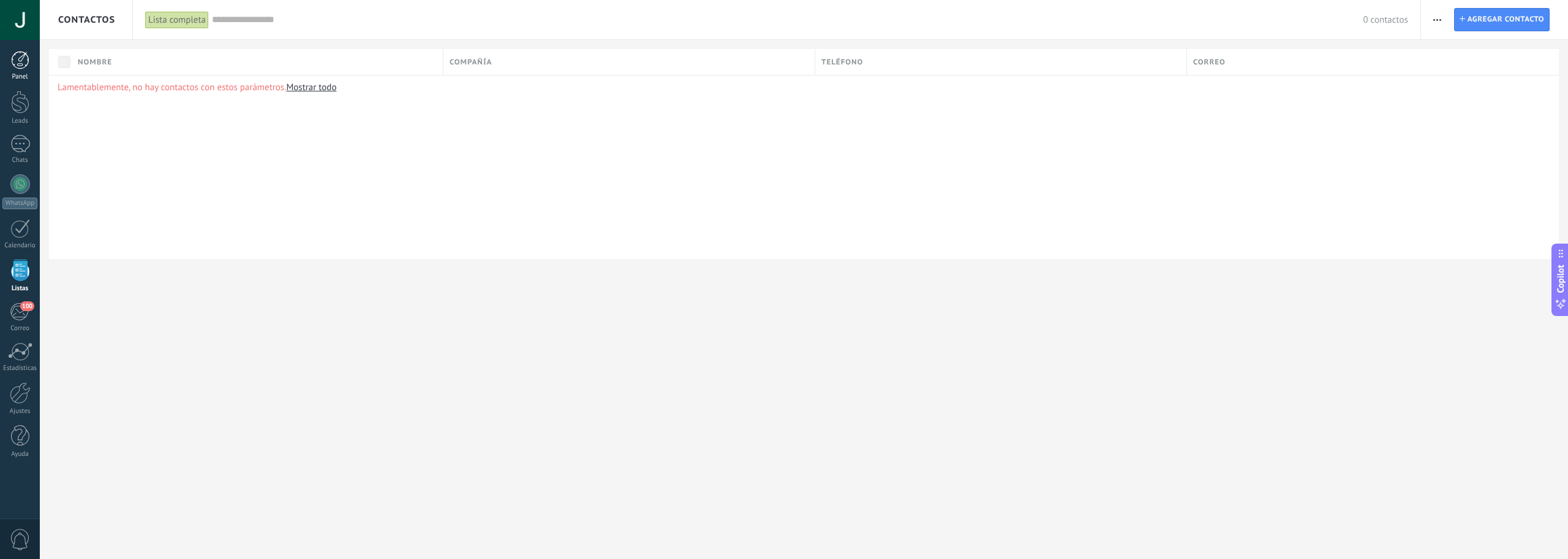
click at [25, 71] on link "Panel" at bounding box center [19, 65] width 40 height 30
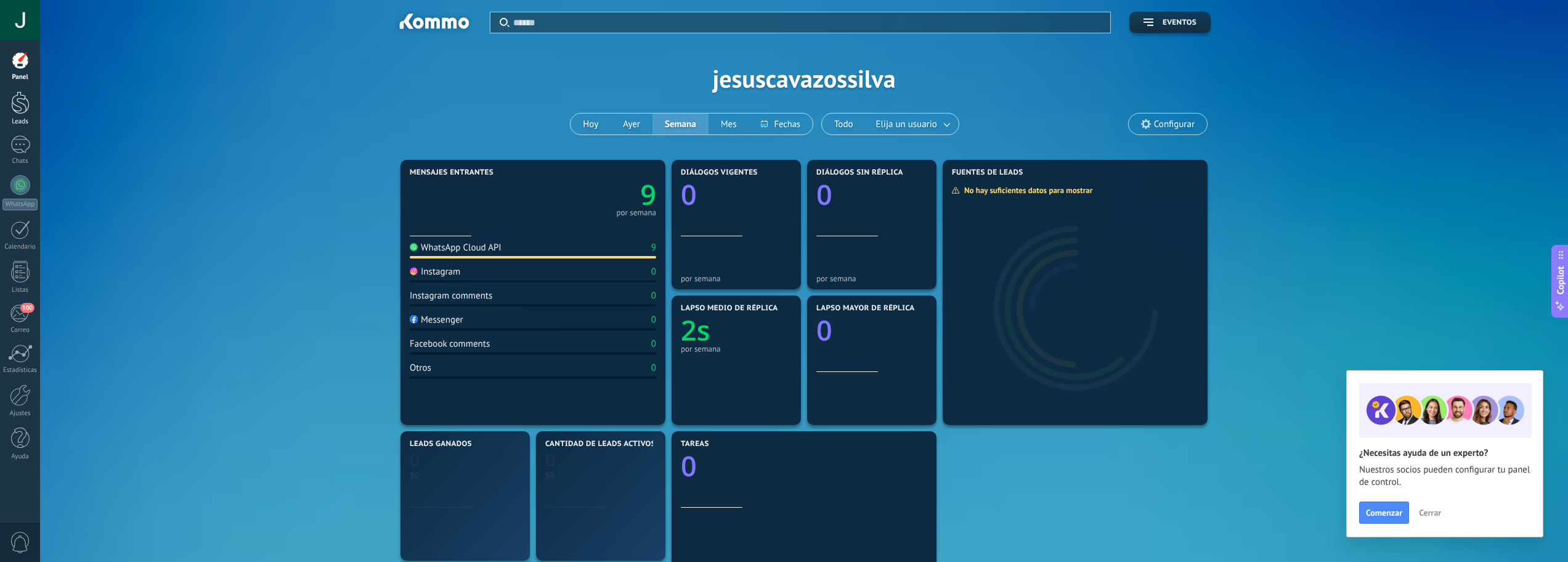
click at [19, 103] on div at bounding box center [20, 102] width 19 height 23
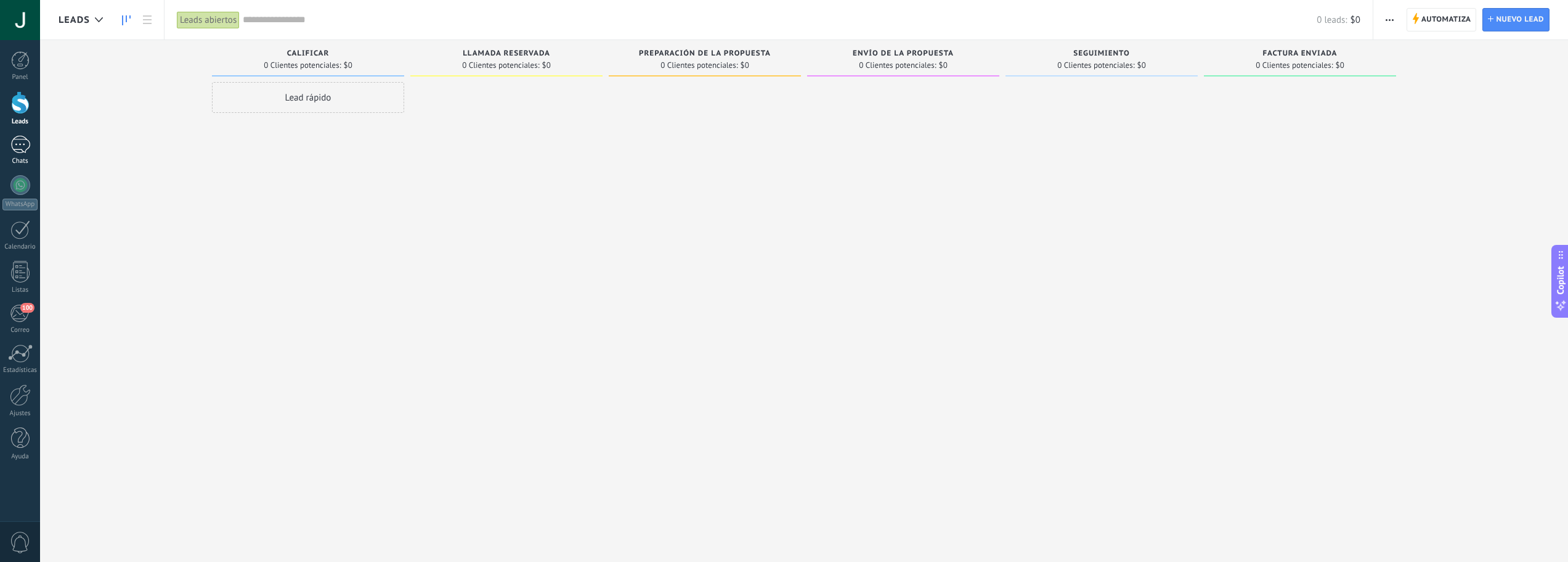
click at [12, 154] on link "Chats" at bounding box center [20, 150] width 40 height 30
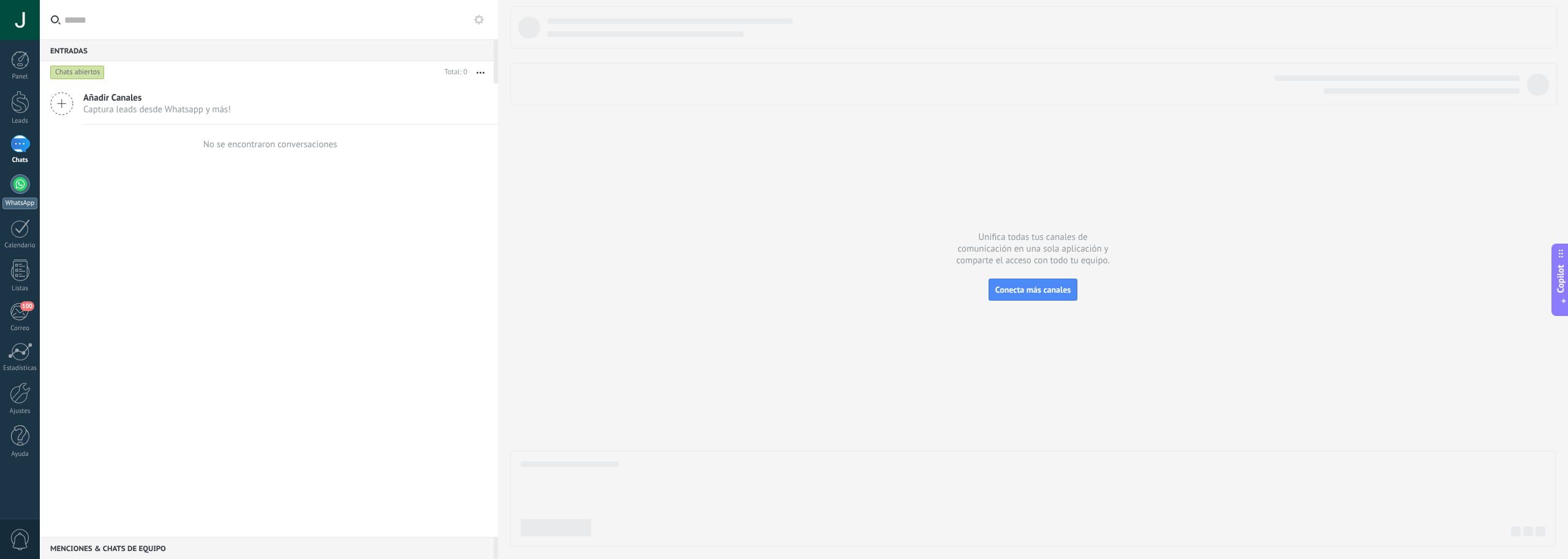
click at [15, 181] on div at bounding box center [19, 183] width 19 height 20
